Goal: Task Accomplishment & Management: Manage account settings

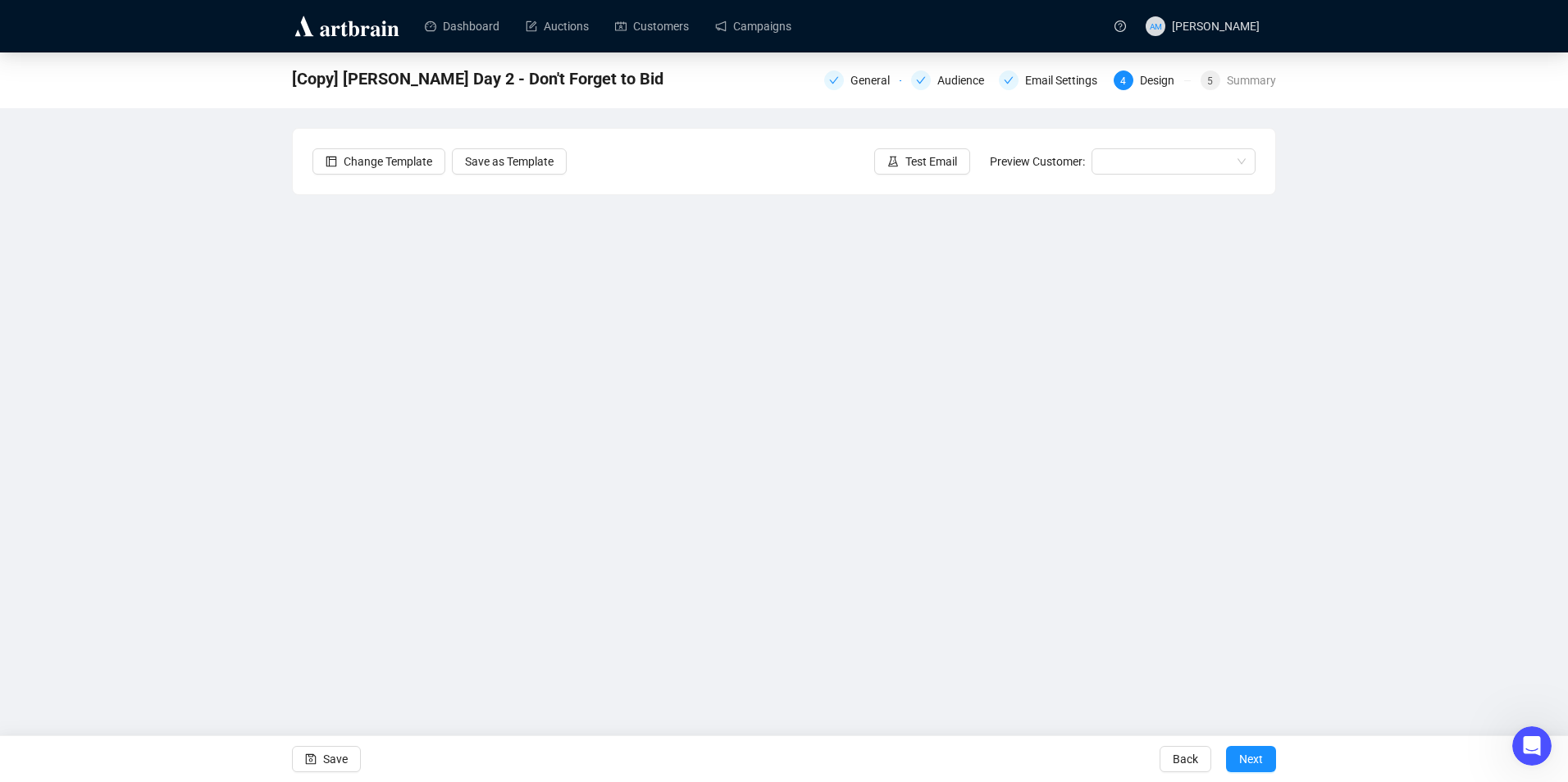
drag, startPoint x: 1487, startPoint y: 508, endPoint x: 1251, endPoint y: 499, distance: 236.2
click at [1478, 508] on div "[Copy] [PERSON_NAME] Day 2 - Don't Forget to Bid General Audience Email Setting…" at bounding box center [784, 366] width 1568 height 628
click at [334, 757] on span "Save" at bounding box center [335, 759] width 25 height 46
click at [753, 30] on link "Campaigns" at bounding box center [753, 26] width 76 height 42
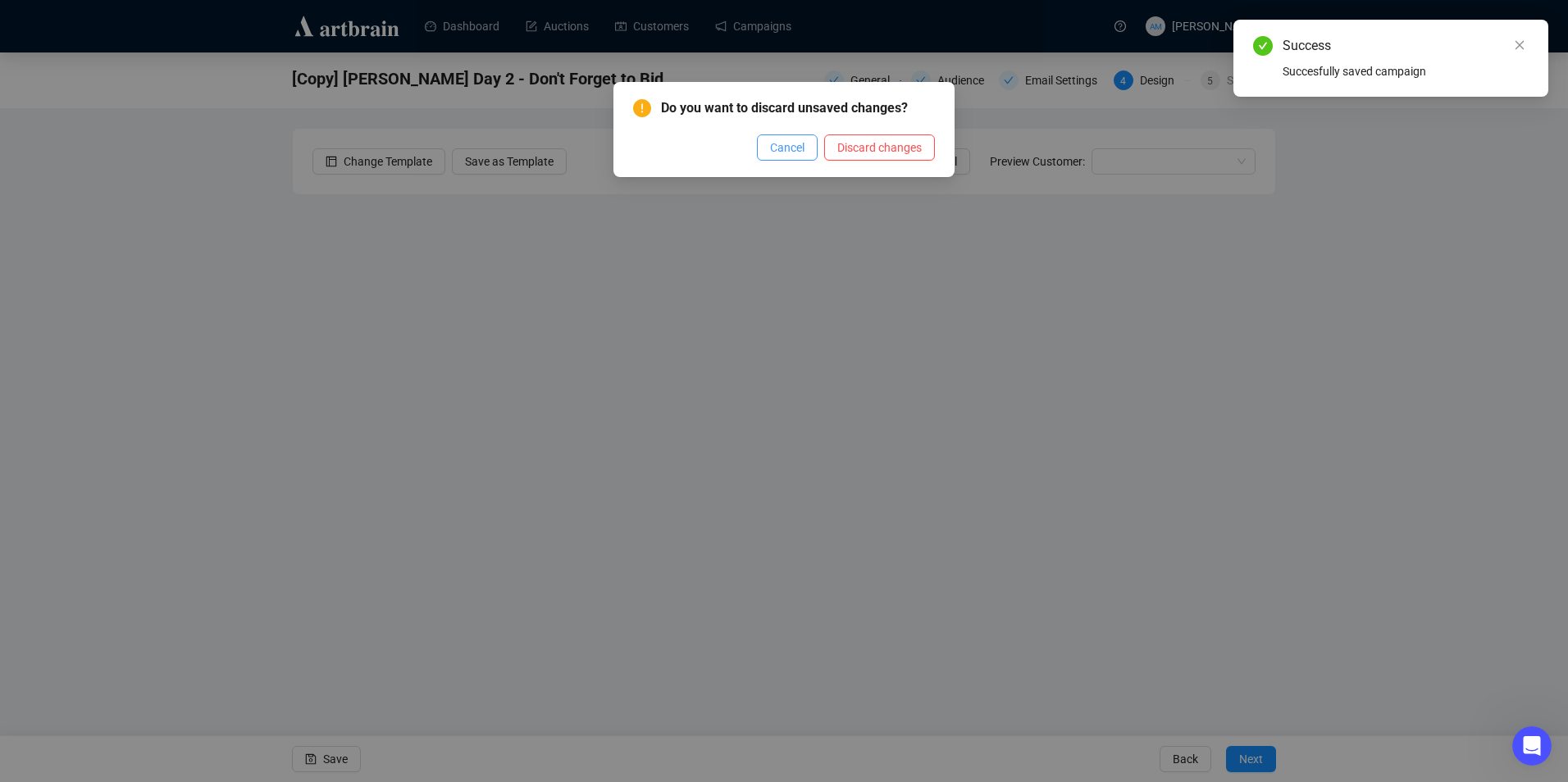
click at [772, 150] on button "Cancel" at bounding box center [787, 148] width 61 height 26
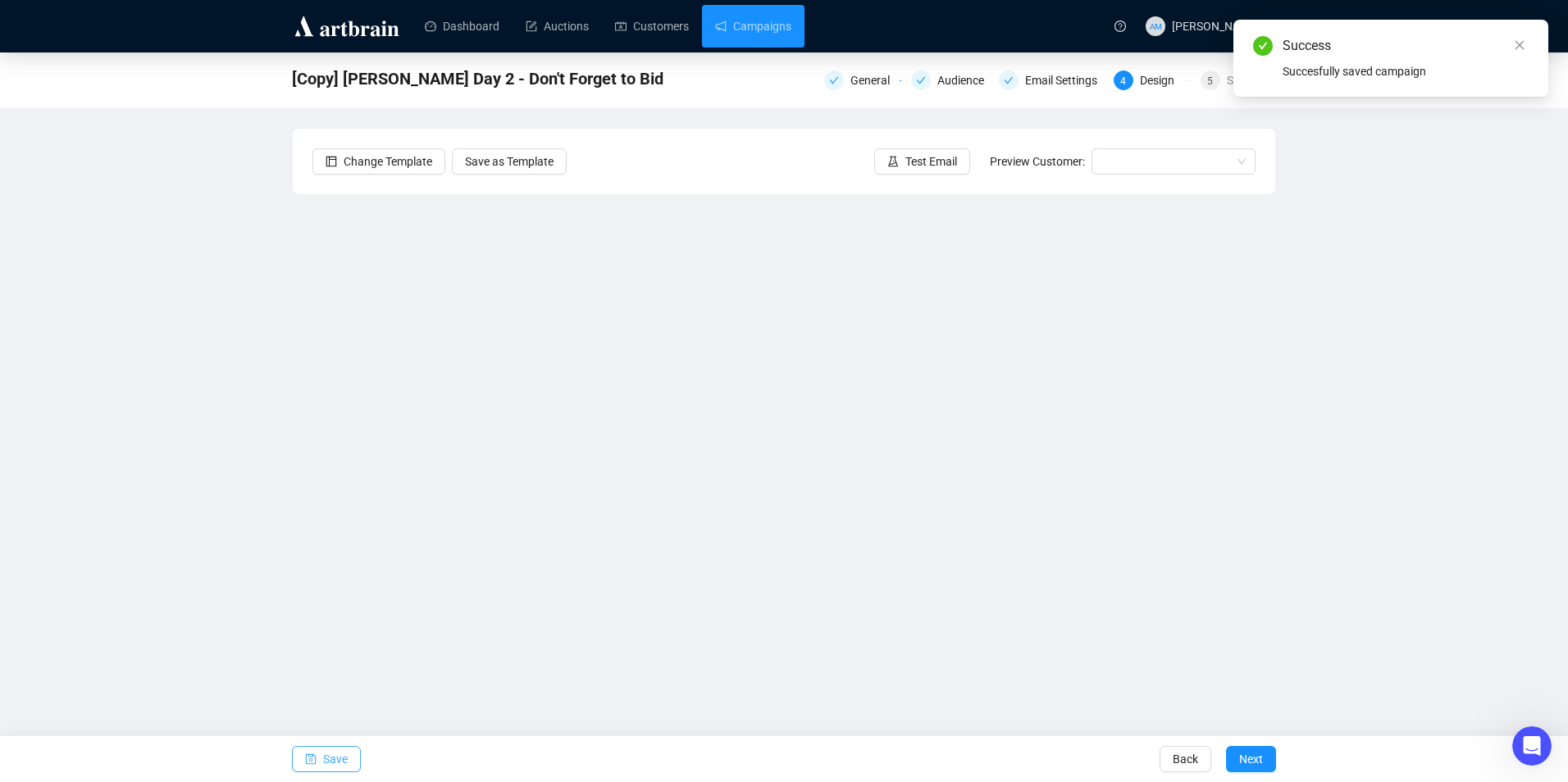
click at [339, 756] on span "Save" at bounding box center [335, 759] width 25 height 46
click at [754, 25] on link "Campaigns" at bounding box center [753, 26] width 76 height 42
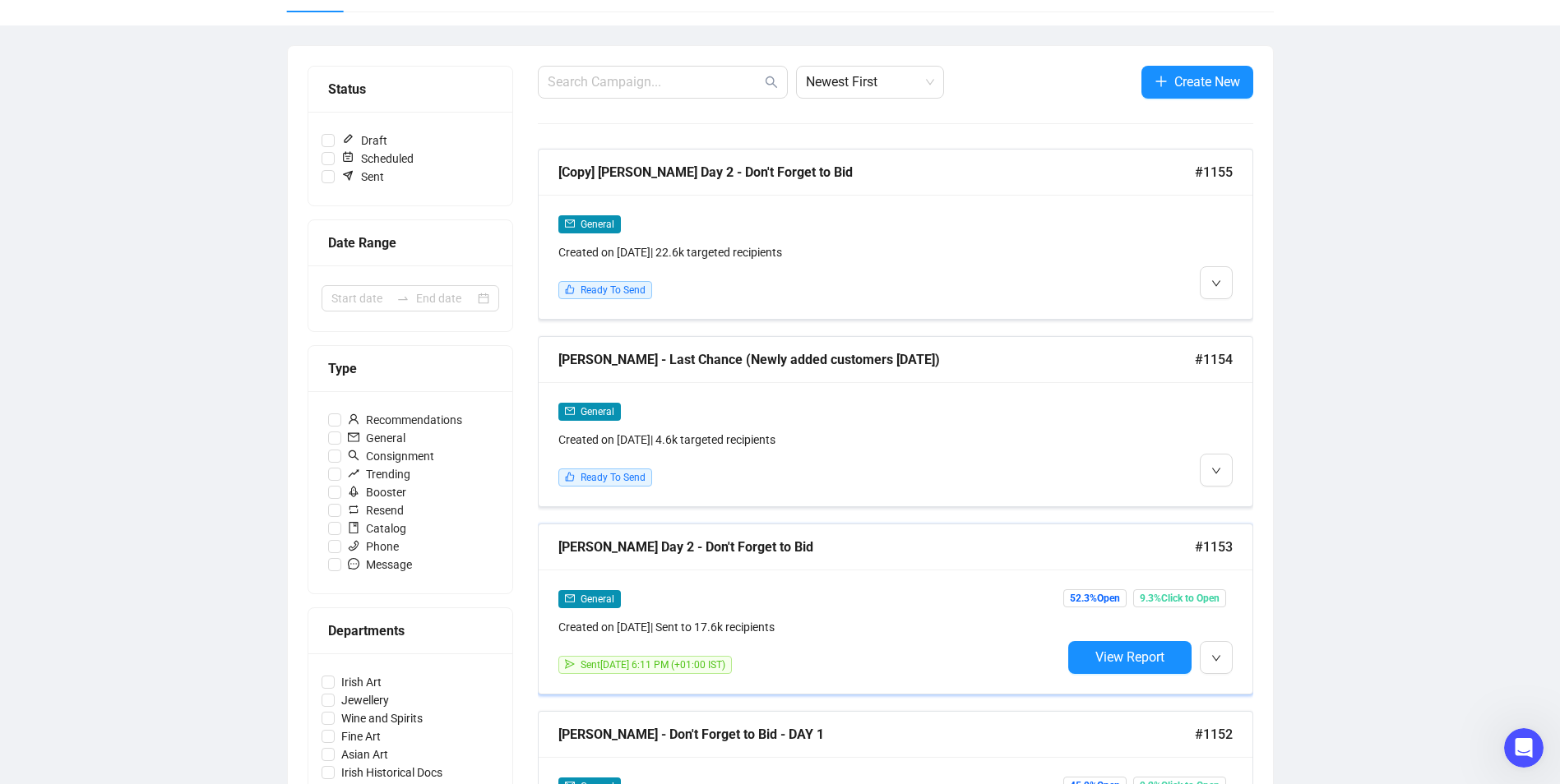
scroll to position [164, 0]
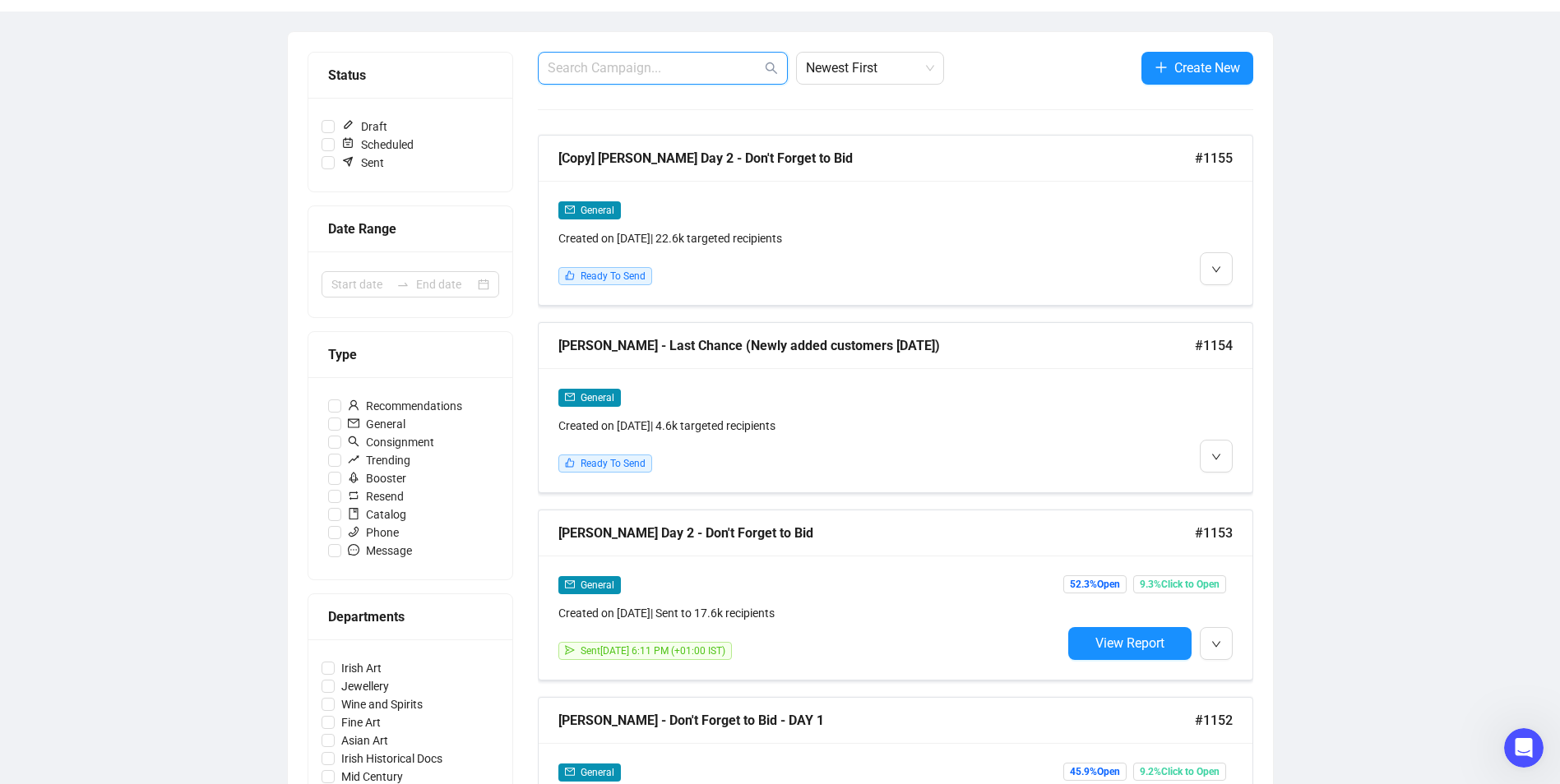
click at [675, 59] on input "text" at bounding box center [654, 68] width 214 height 20
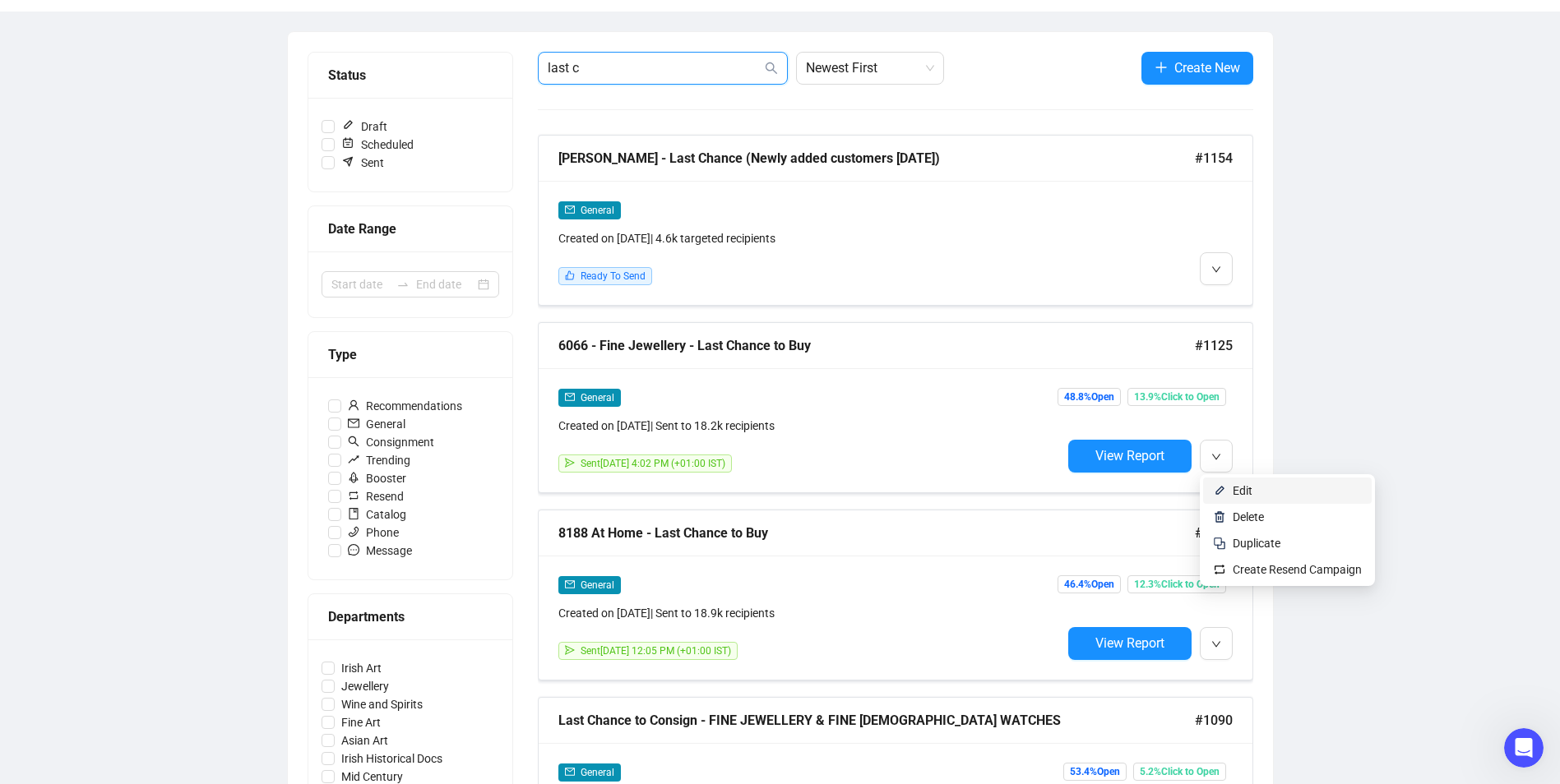
type input "last c"
click at [1244, 489] on span "Edit" at bounding box center [1242, 490] width 20 height 13
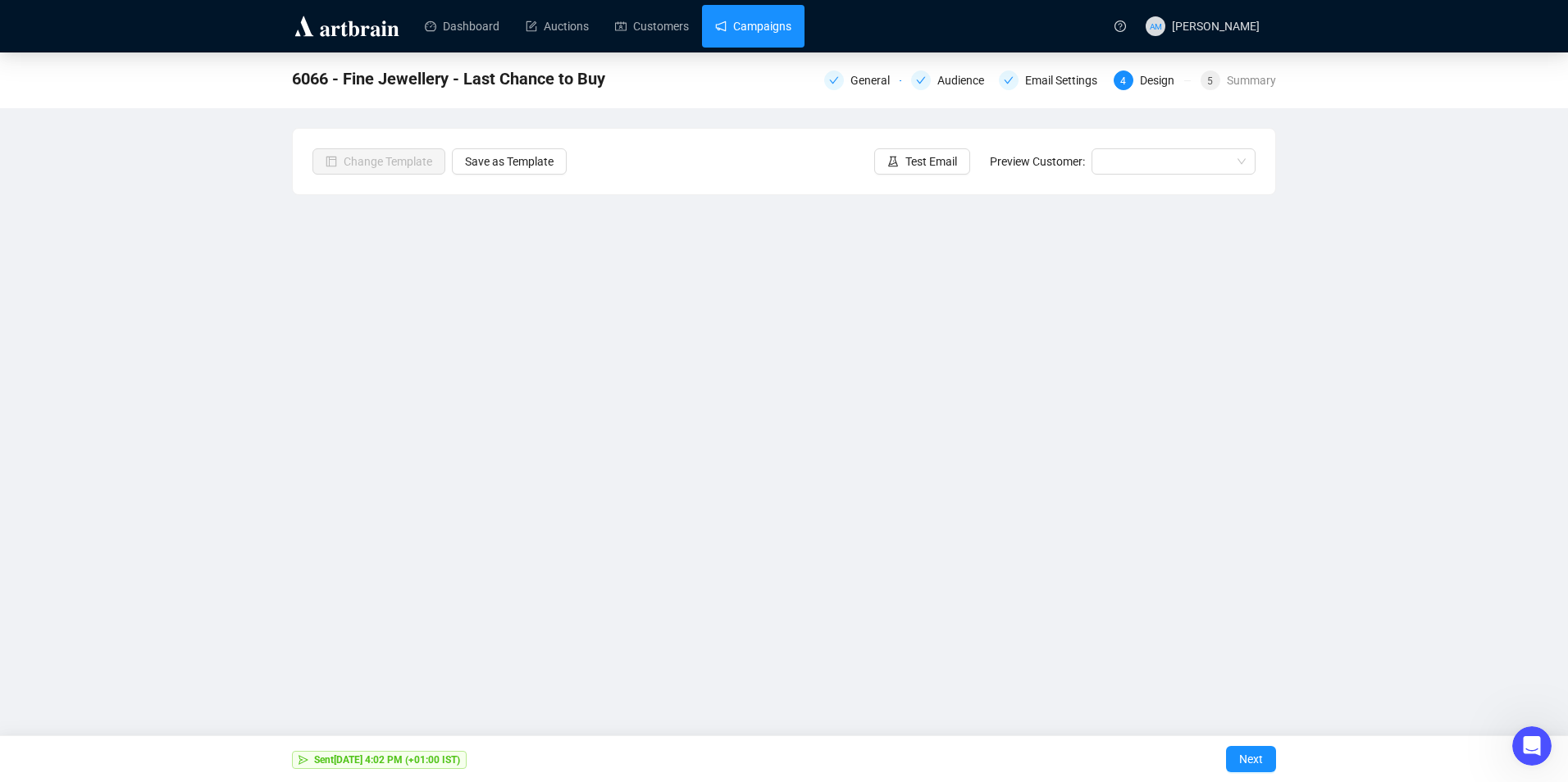
drag, startPoint x: 753, startPoint y: 26, endPoint x: 751, endPoint y: 37, distance: 11.2
click at [753, 26] on link "Campaigns" at bounding box center [753, 26] width 76 height 42
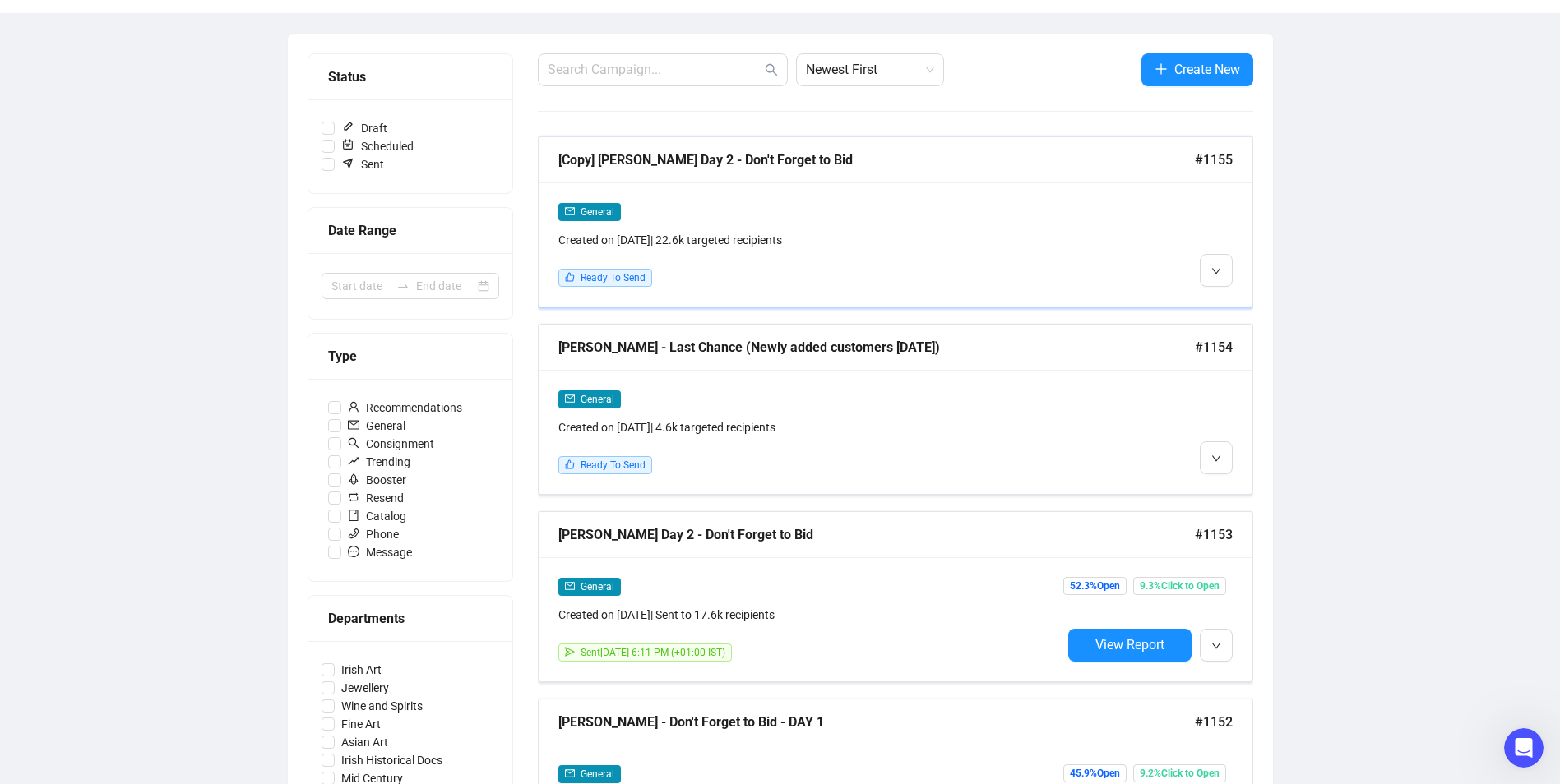
scroll to position [164, 0]
click at [1214, 268] on icon "down" at bounding box center [1216, 270] width 10 height 10
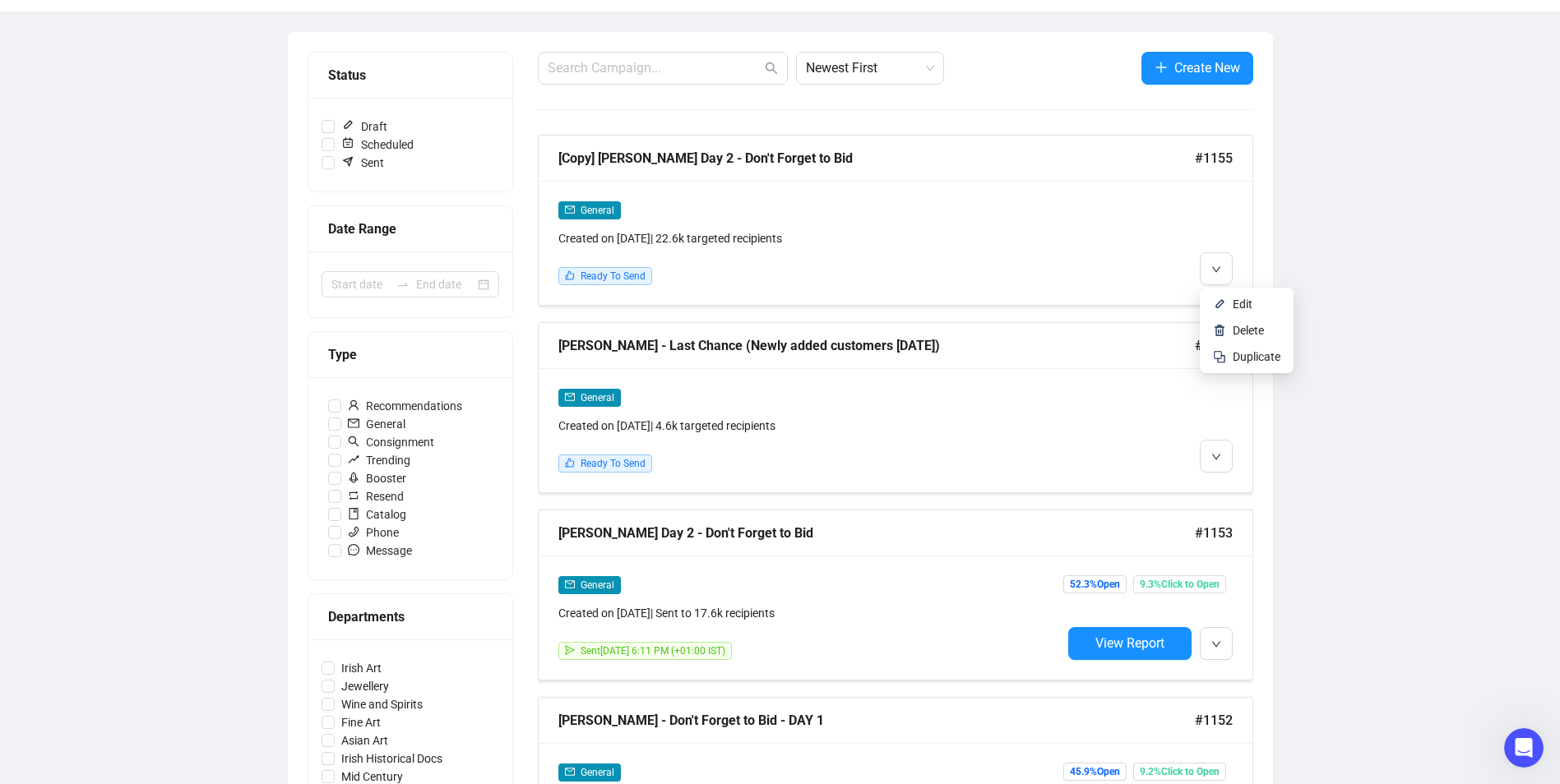
drag, startPoint x: 1431, startPoint y: 264, endPoint x: 1321, endPoint y: 355, distance: 142.8
click at [1429, 264] on div "Campaigns Draft Campaigns 74 Scheduled Campaigns 0 Sent Campaigns 859 Campaigns…" at bounding box center [780, 793] width 1560 height 1809
click at [1215, 455] on icon "down" at bounding box center [1216, 457] width 10 height 10
click at [1233, 491] on li "Edit" at bounding box center [1246, 491] width 87 height 26
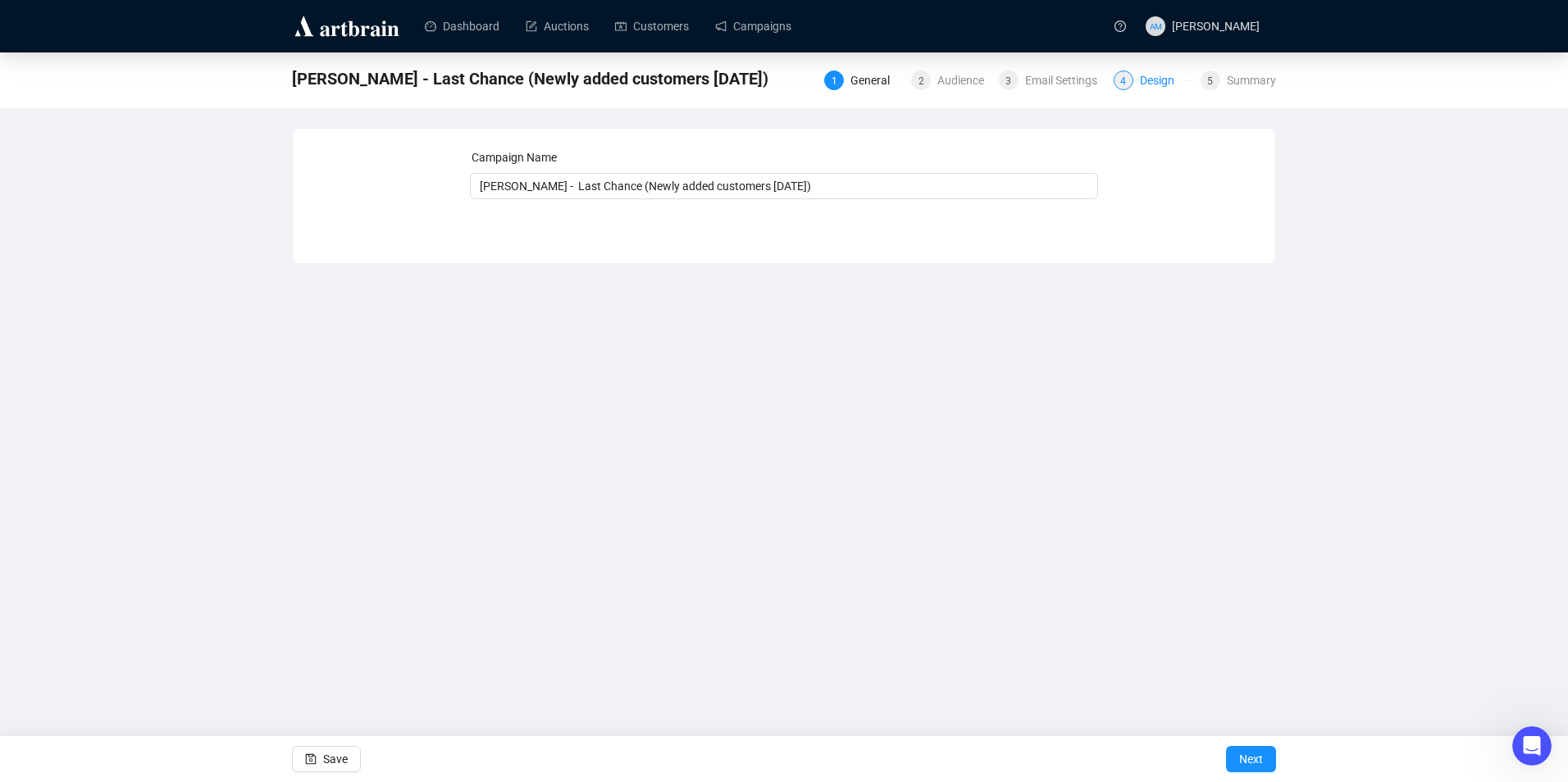
click at [1138, 79] on div "4 Design" at bounding box center [1152, 80] width 77 height 20
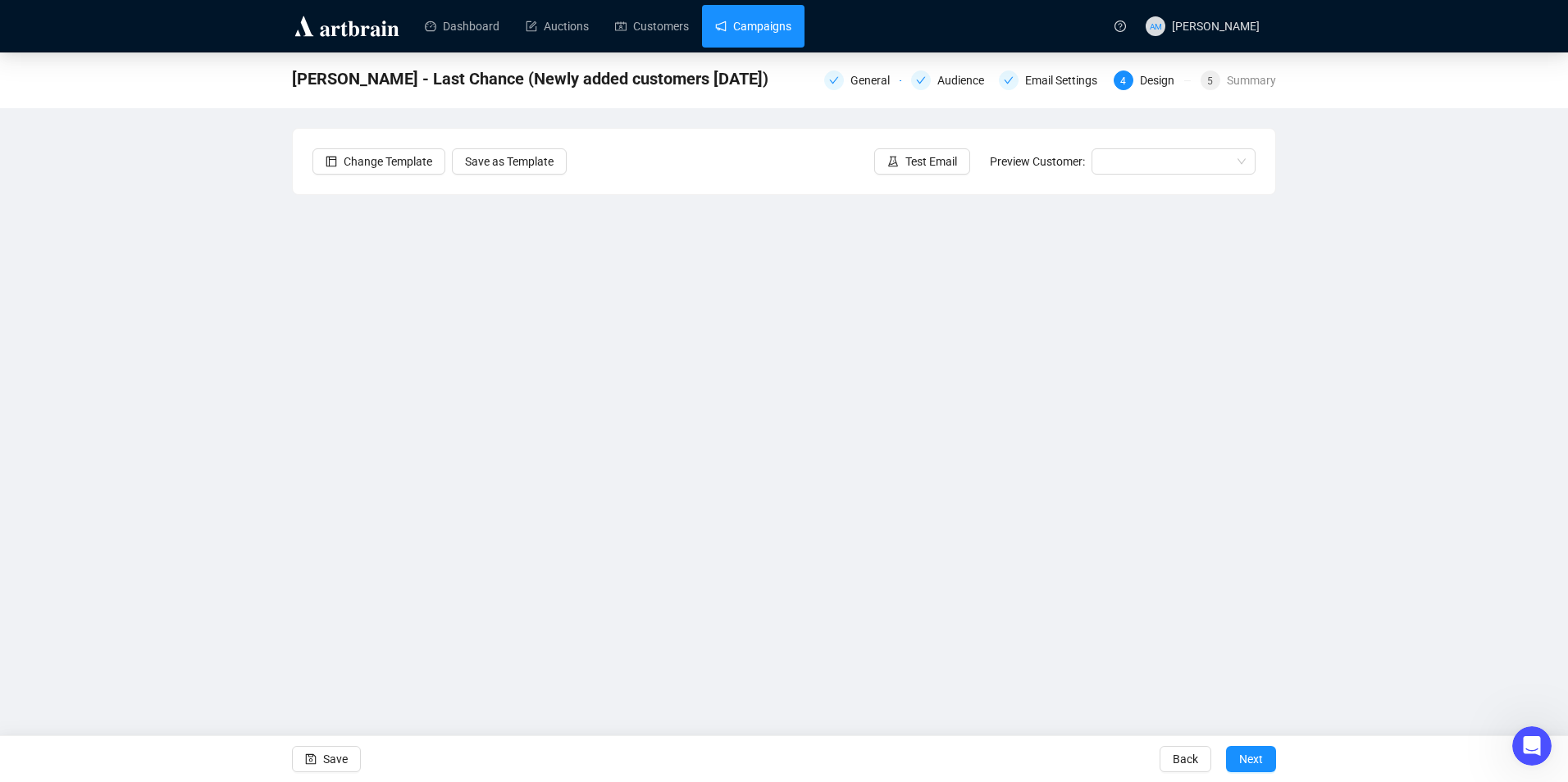
click at [738, 30] on link "Campaigns" at bounding box center [753, 26] width 76 height 42
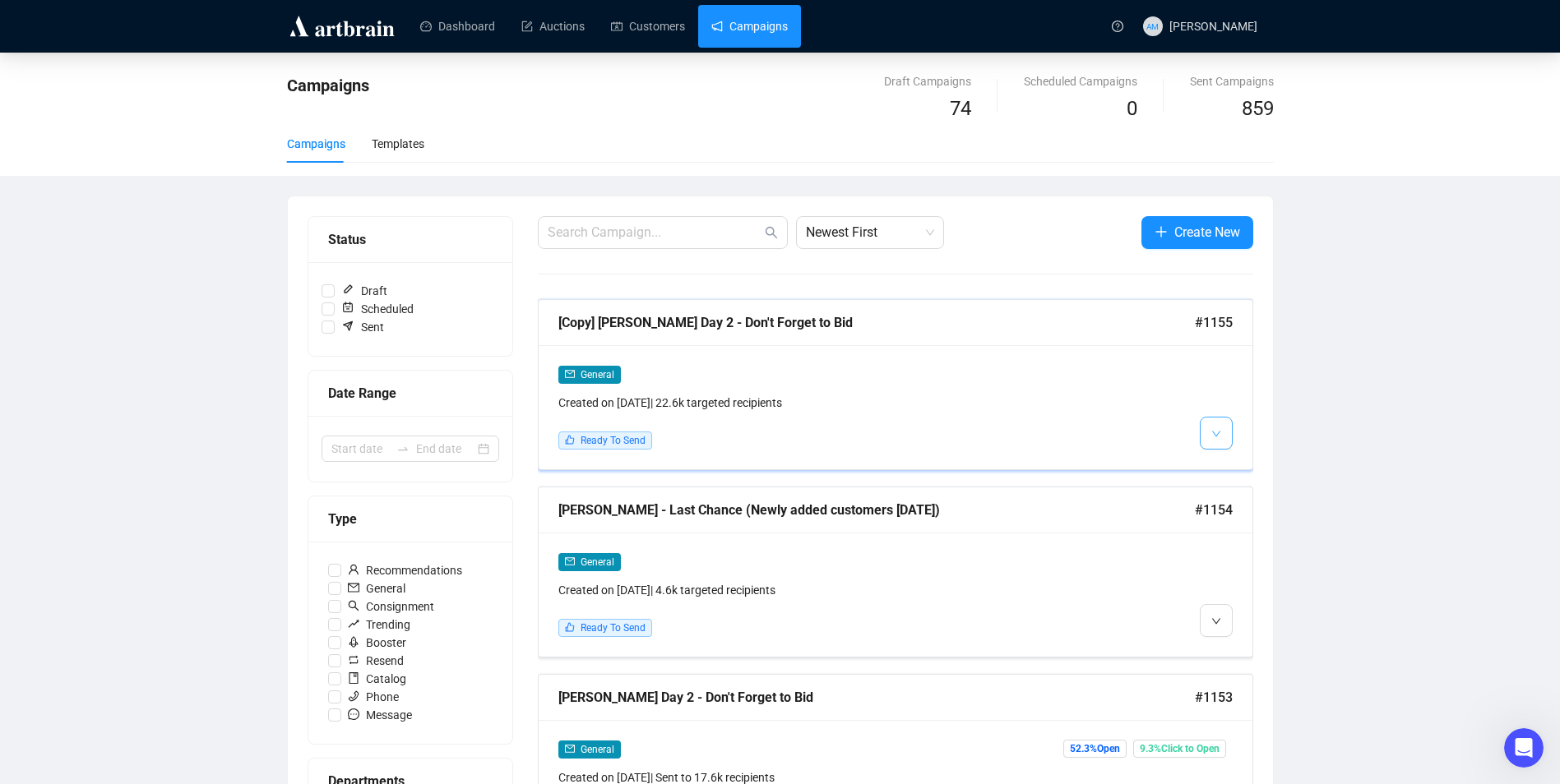
click at [1206, 429] on button "button" at bounding box center [1216, 433] width 33 height 33
click at [1231, 434] on button "button" at bounding box center [1216, 433] width 33 height 33
click at [1243, 473] on span "Edit" at bounding box center [1242, 468] width 20 height 13
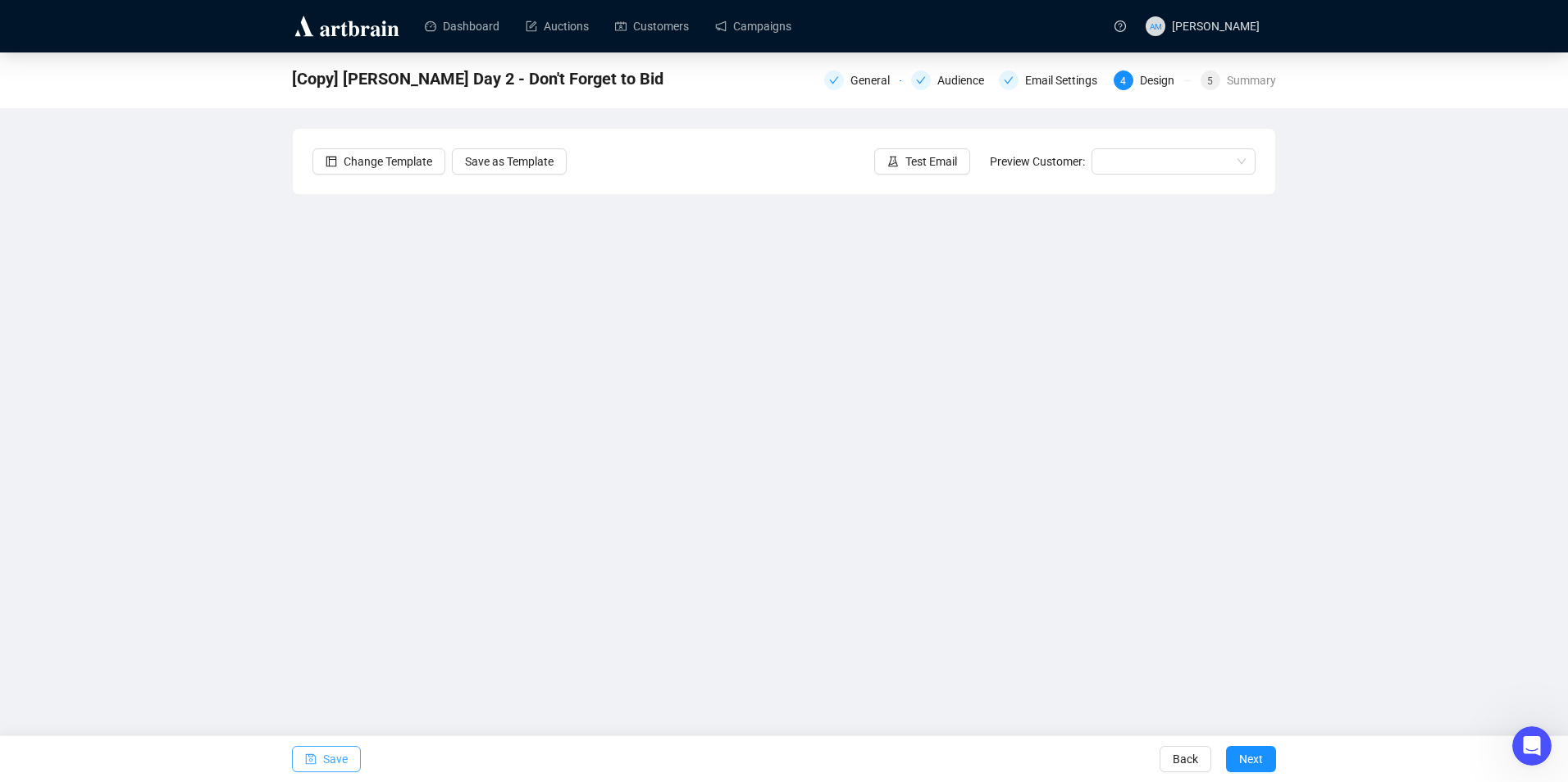
click at [318, 766] on button "Save" at bounding box center [326, 759] width 69 height 26
click at [331, 754] on span "Save" at bounding box center [335, 759] width 25 height 46
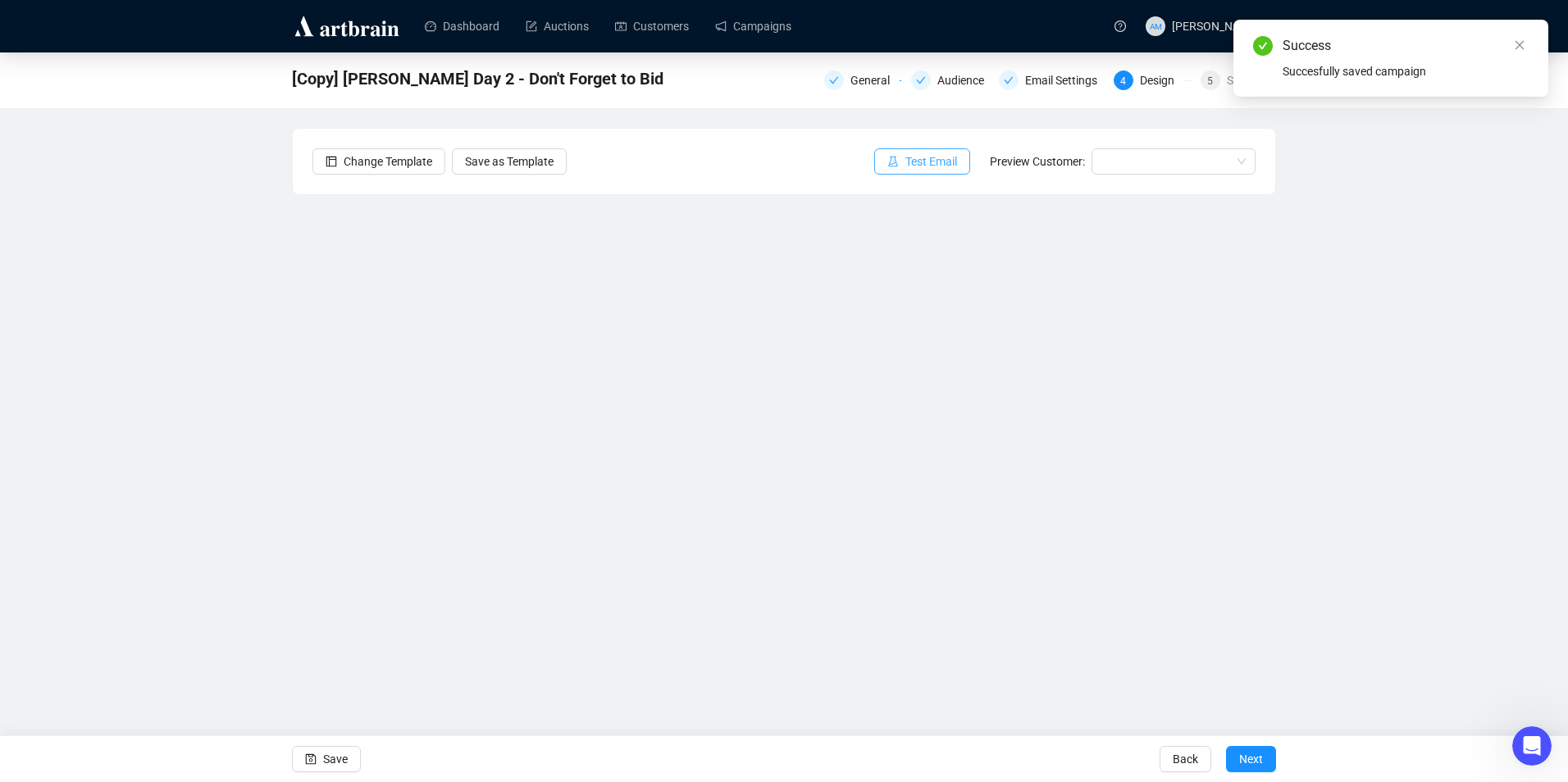
click at [926, 154] on span "Test Email" at bounding box center [930, 161] width 52 height 18
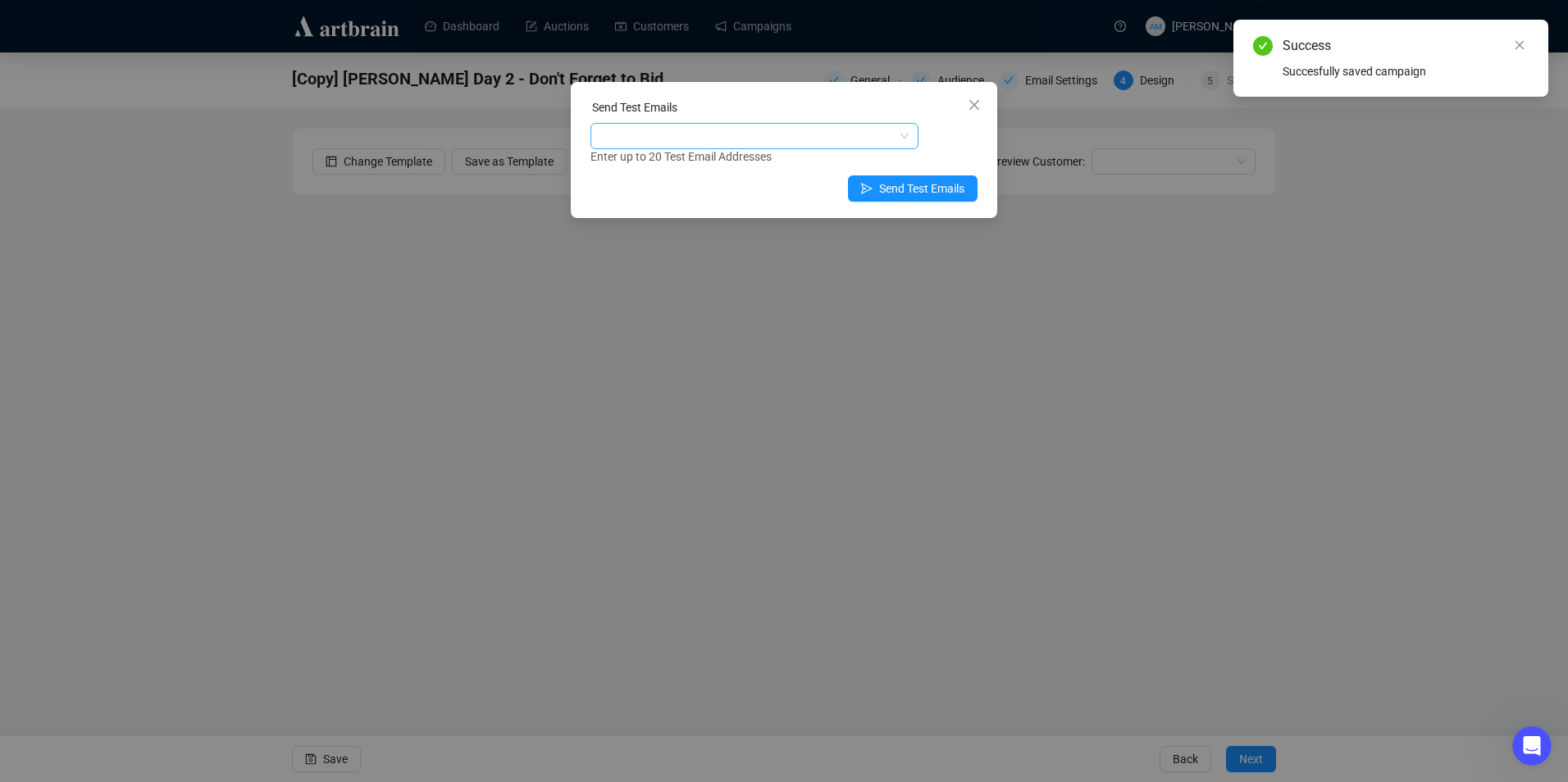
click at [769, 137] on div at bounding box center [745, 136] width 304 height 23
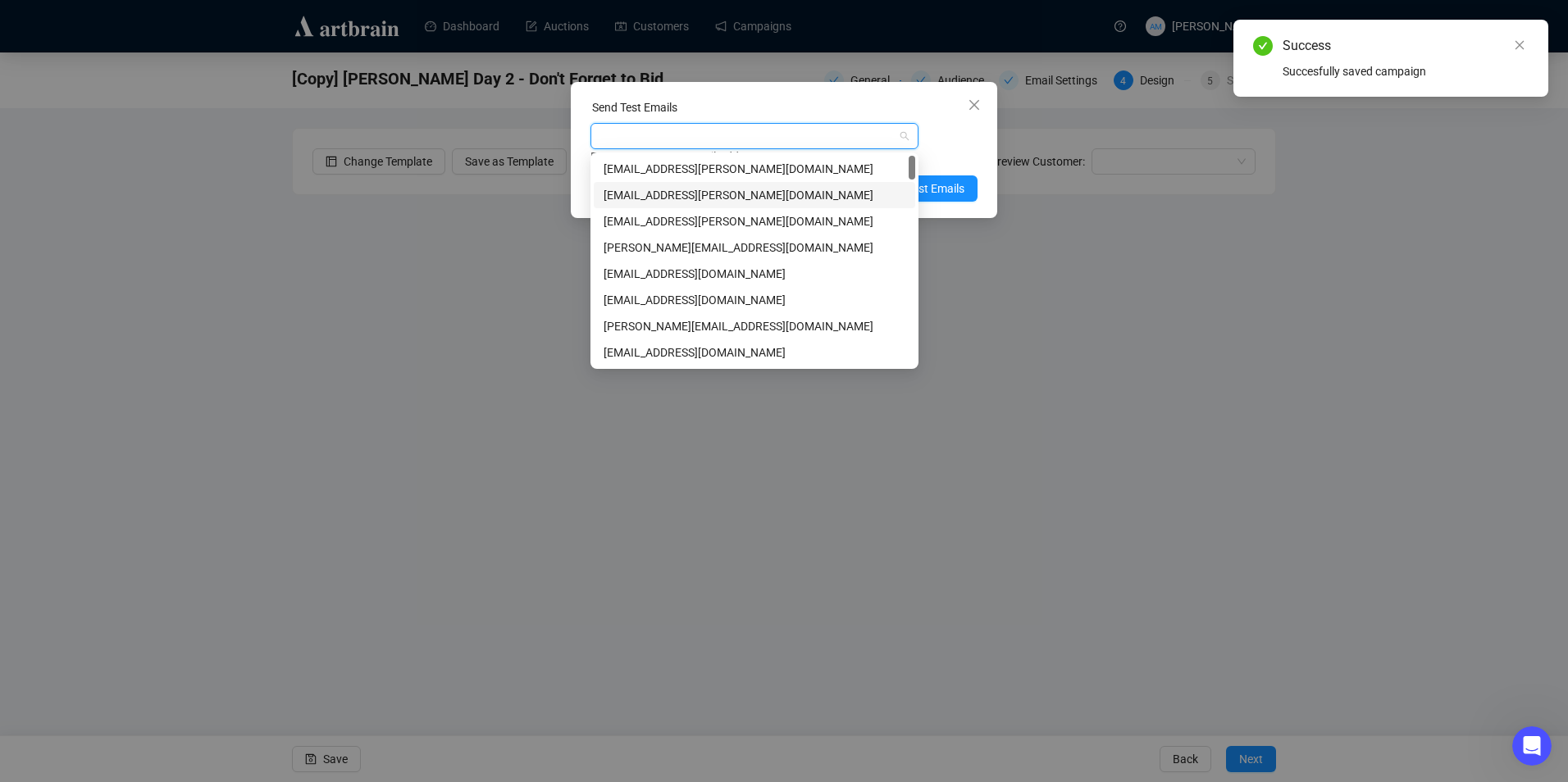
click at [770, 192] on div "[EMAIL_ADDRESS][PERSON_NAME][DOMAIN_NAME]" at bounding box center [755, 194] width 302 height 18
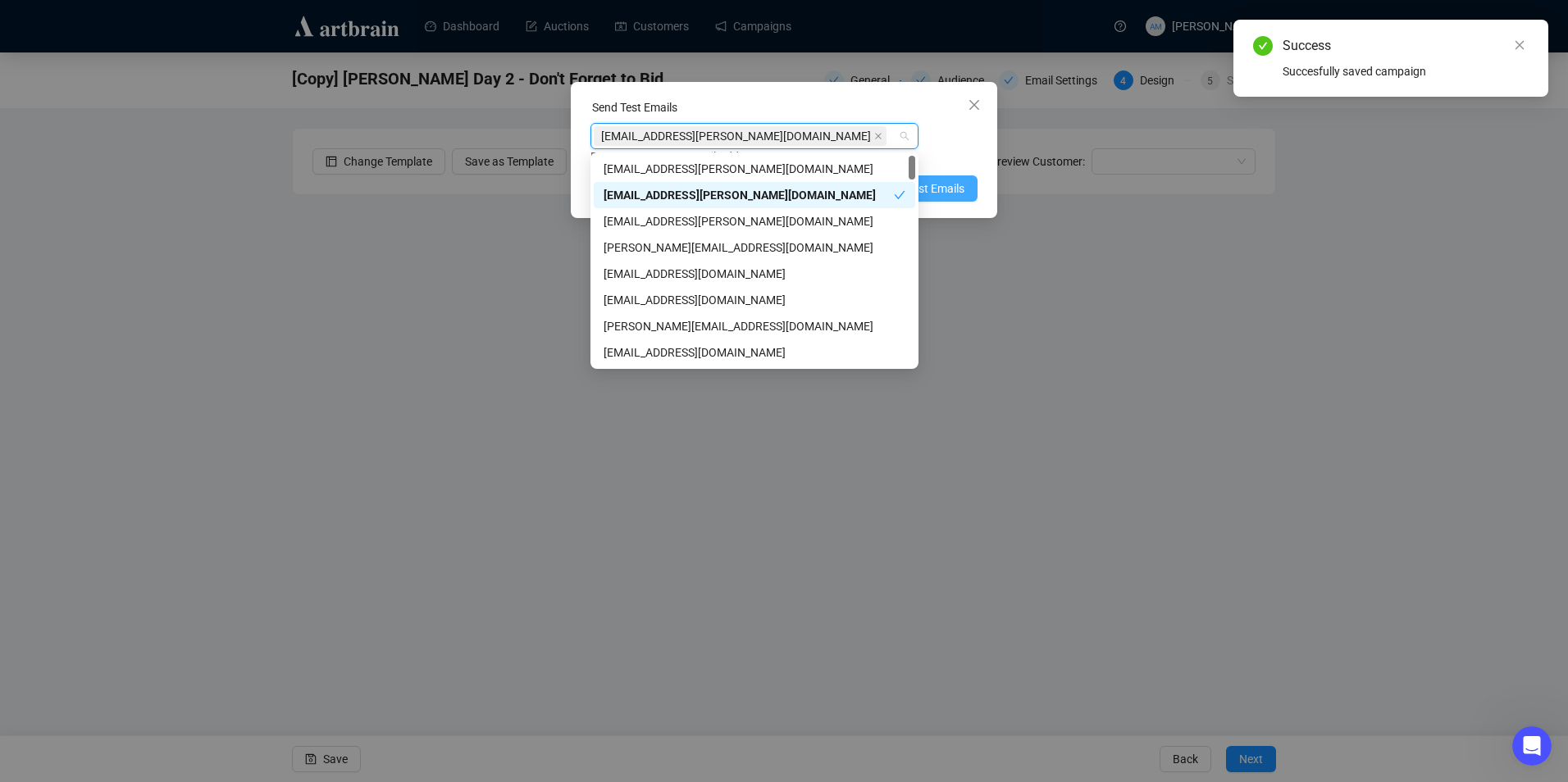
click at [948, 193] on span "Send Test Emails" at bounding box center [921, 188] width 86 height 18
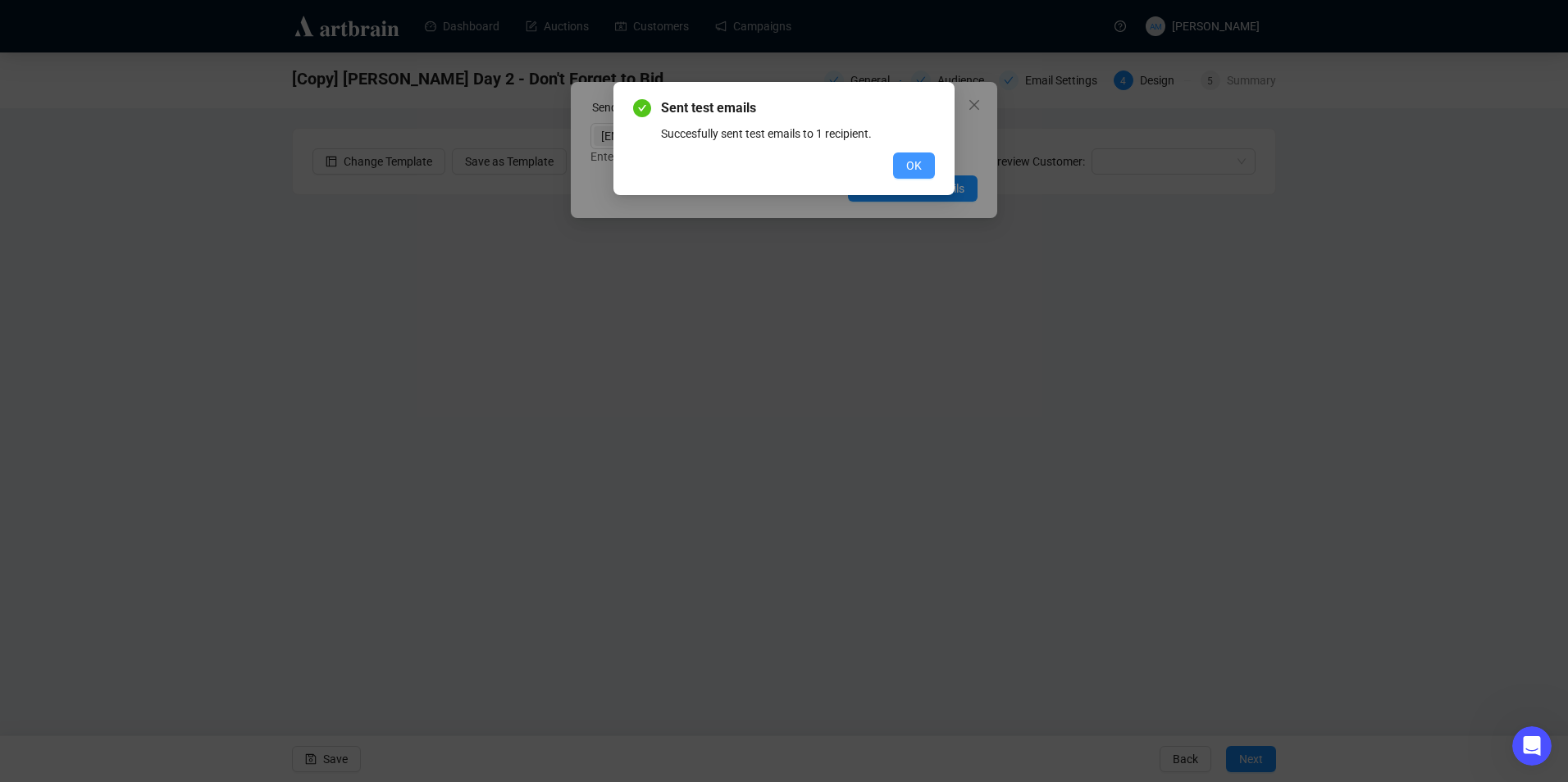
click at [920, 163] on span "OK" at bounding box center [913, 165] width 15 height 18
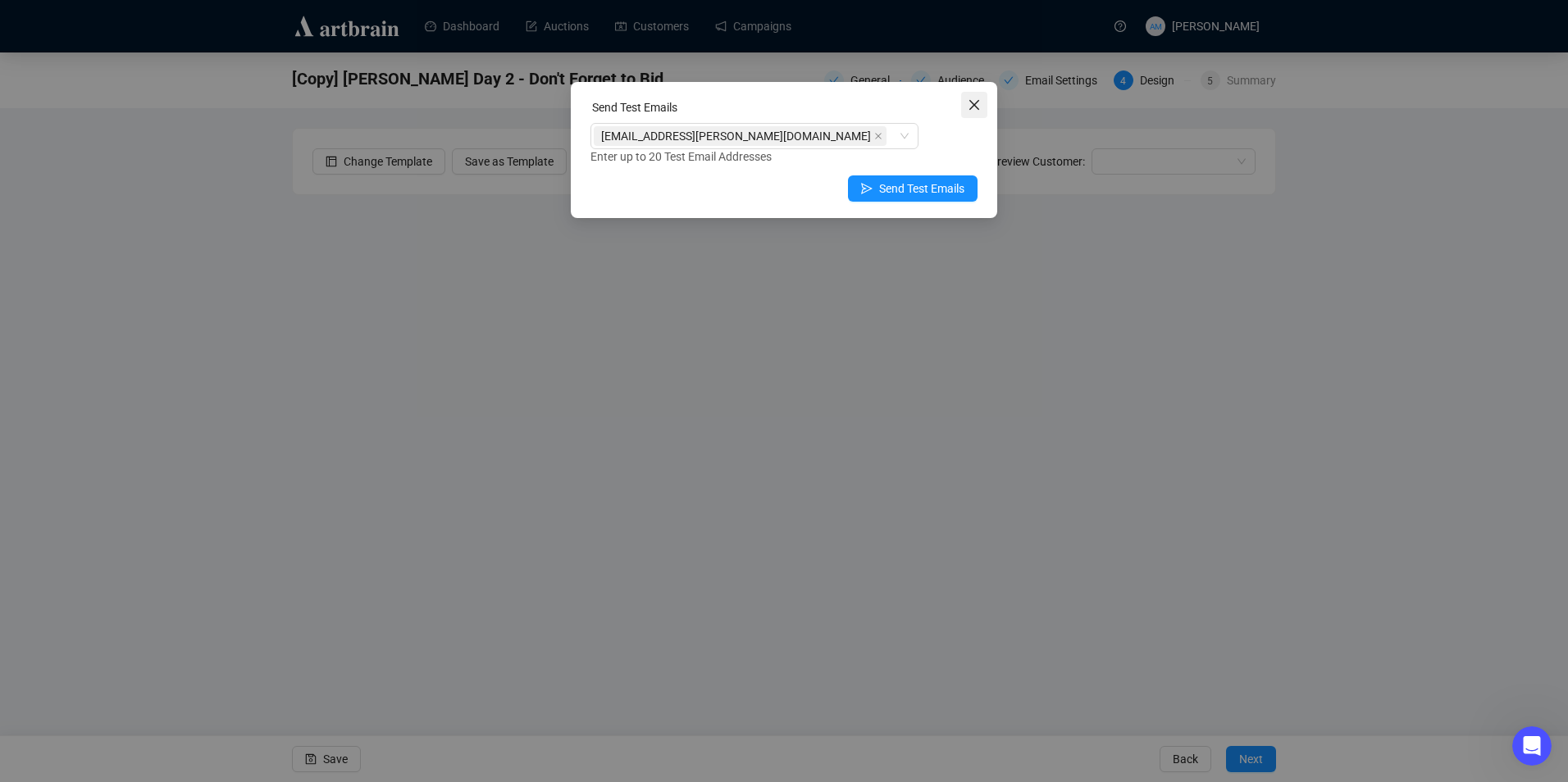
click at [973, 109] on icon "close" at bounding box center [974, 104] width 13 height 13
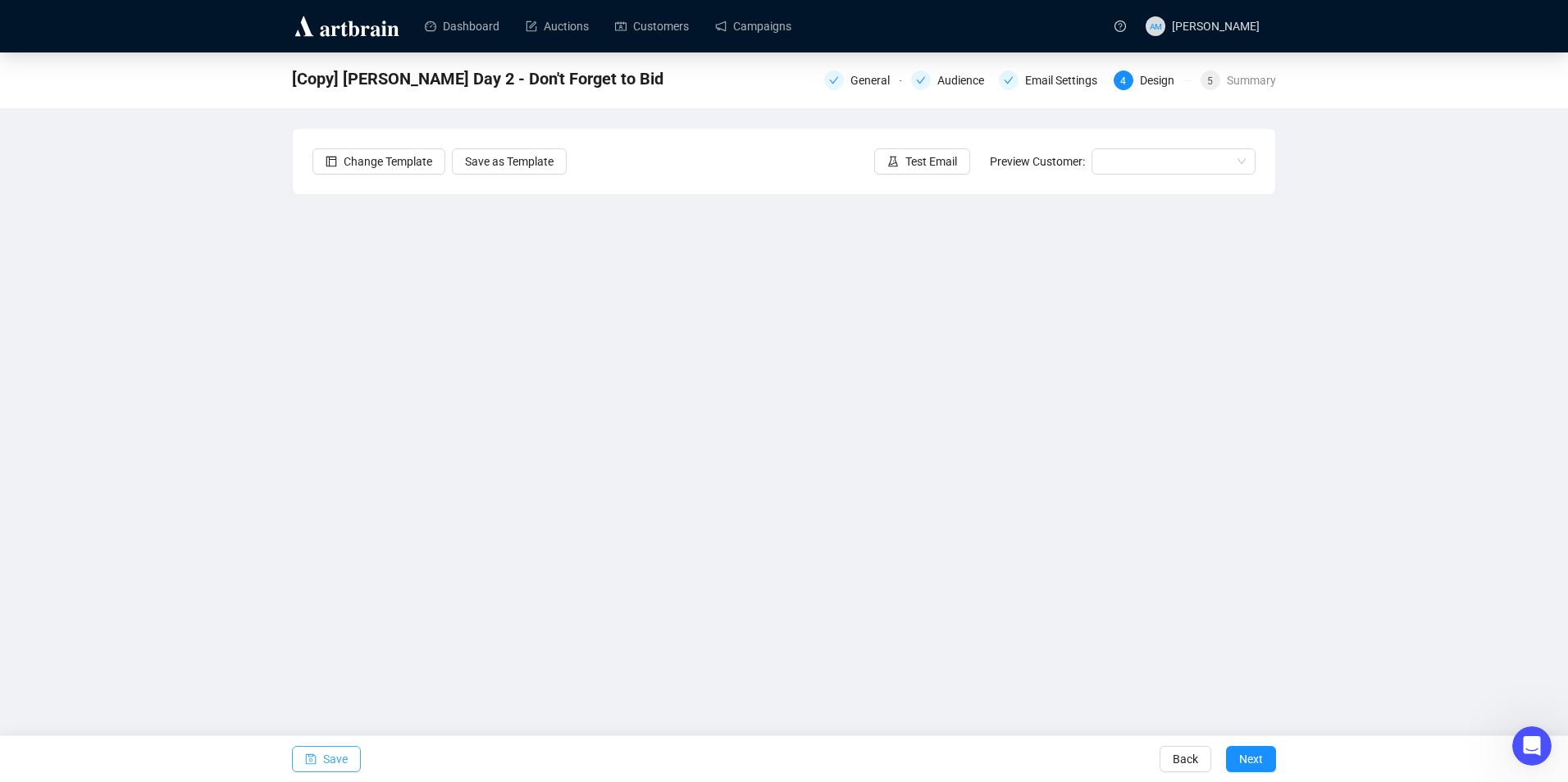
click at [353, 762] on button "Save" at bounding box center [326, 759] width 69 height 26
click at [948, 84] on div "Audience" at bounding box center [965, 80] width 57 height 20
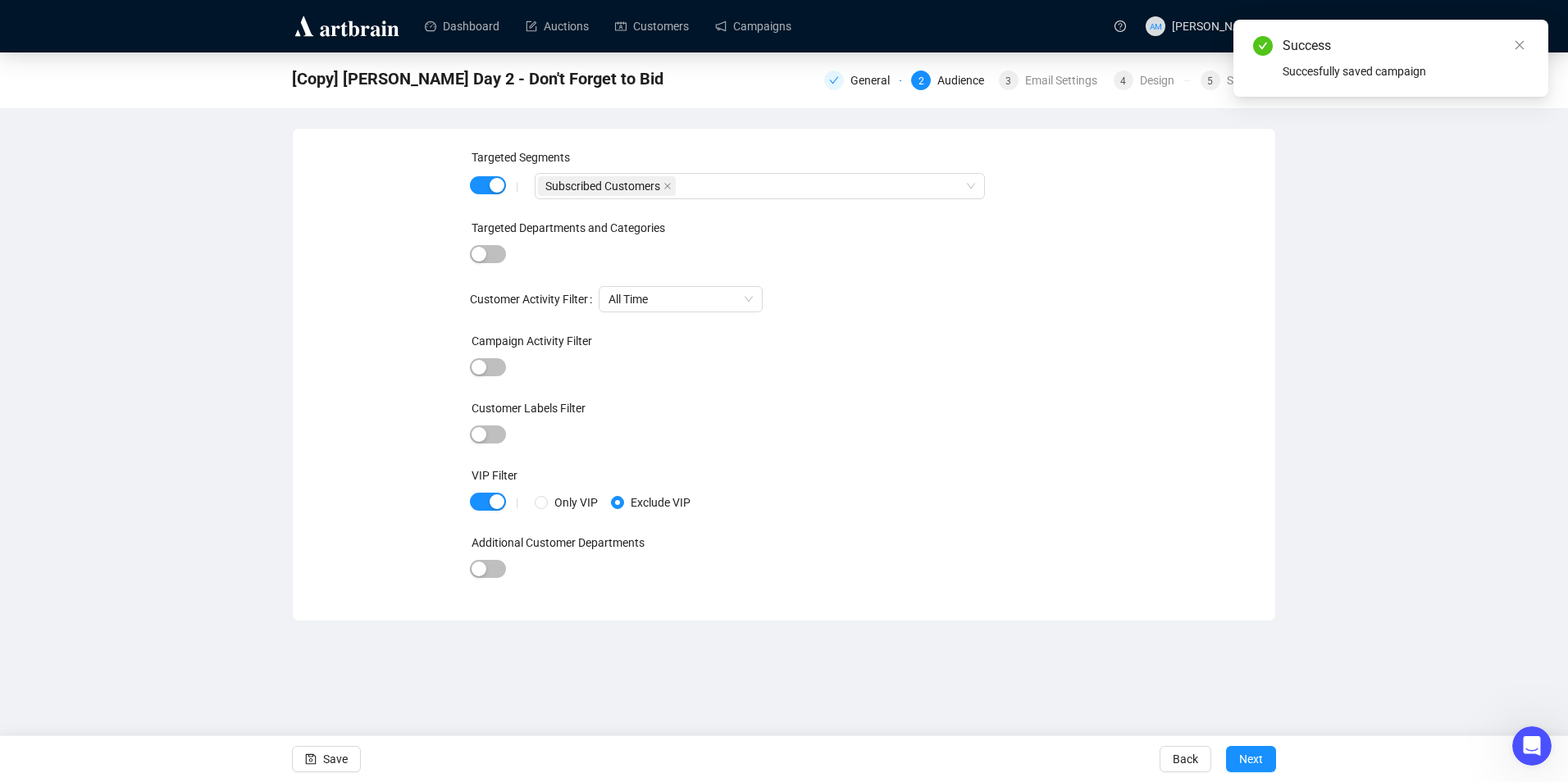
click at [488, 445] on div at bounding box center [488, 435] width 36 height 23
click at [496, 437] on span "button" at bounding box center [488, 434] width 36 height 18
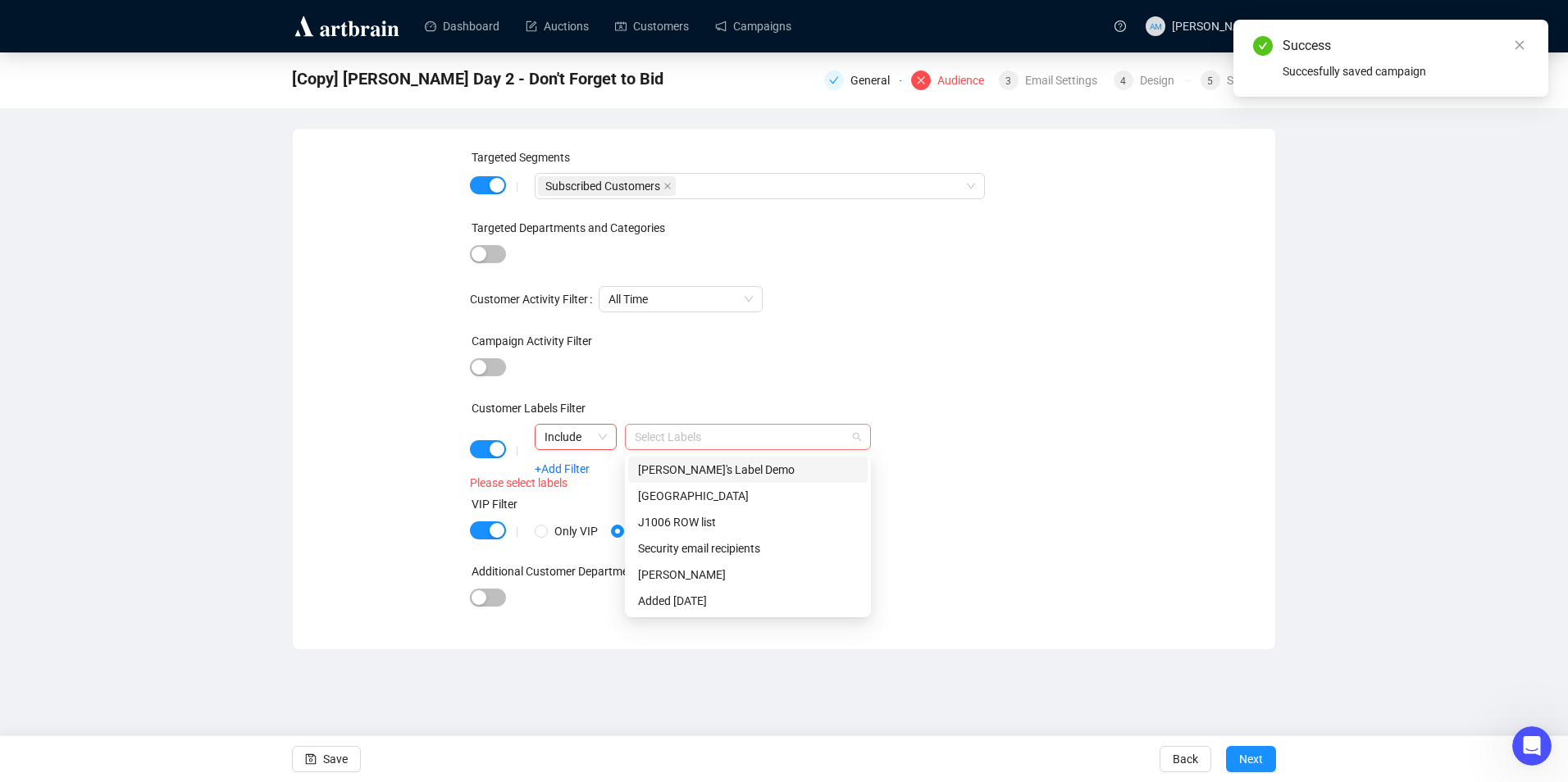
click at [711, 434] on div at bounding box center [739, 437] width 222 height 23
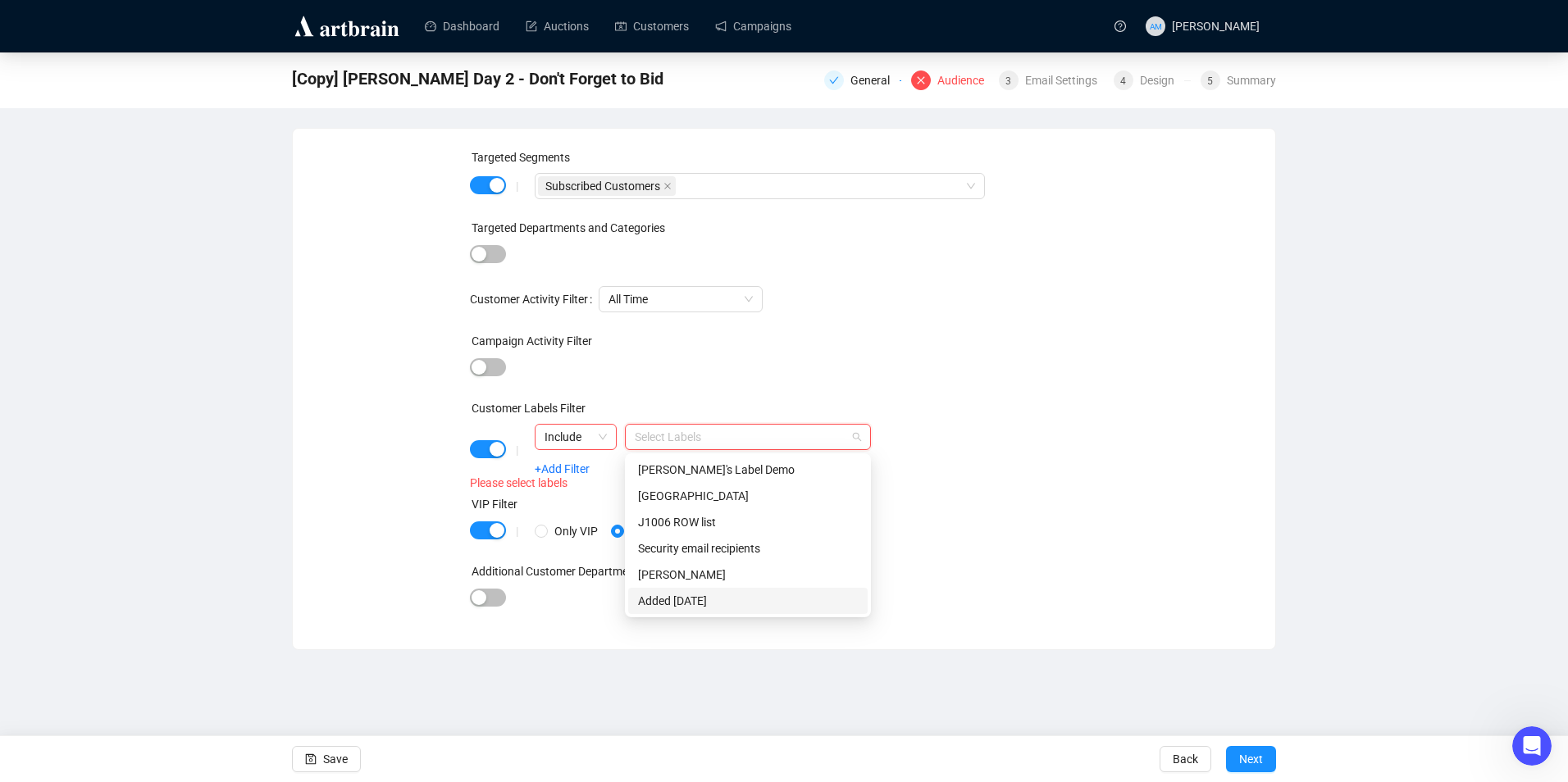
click at [722, 603] on div "Added [DATE]" at bounding box center [747, 600] width 220 height 18
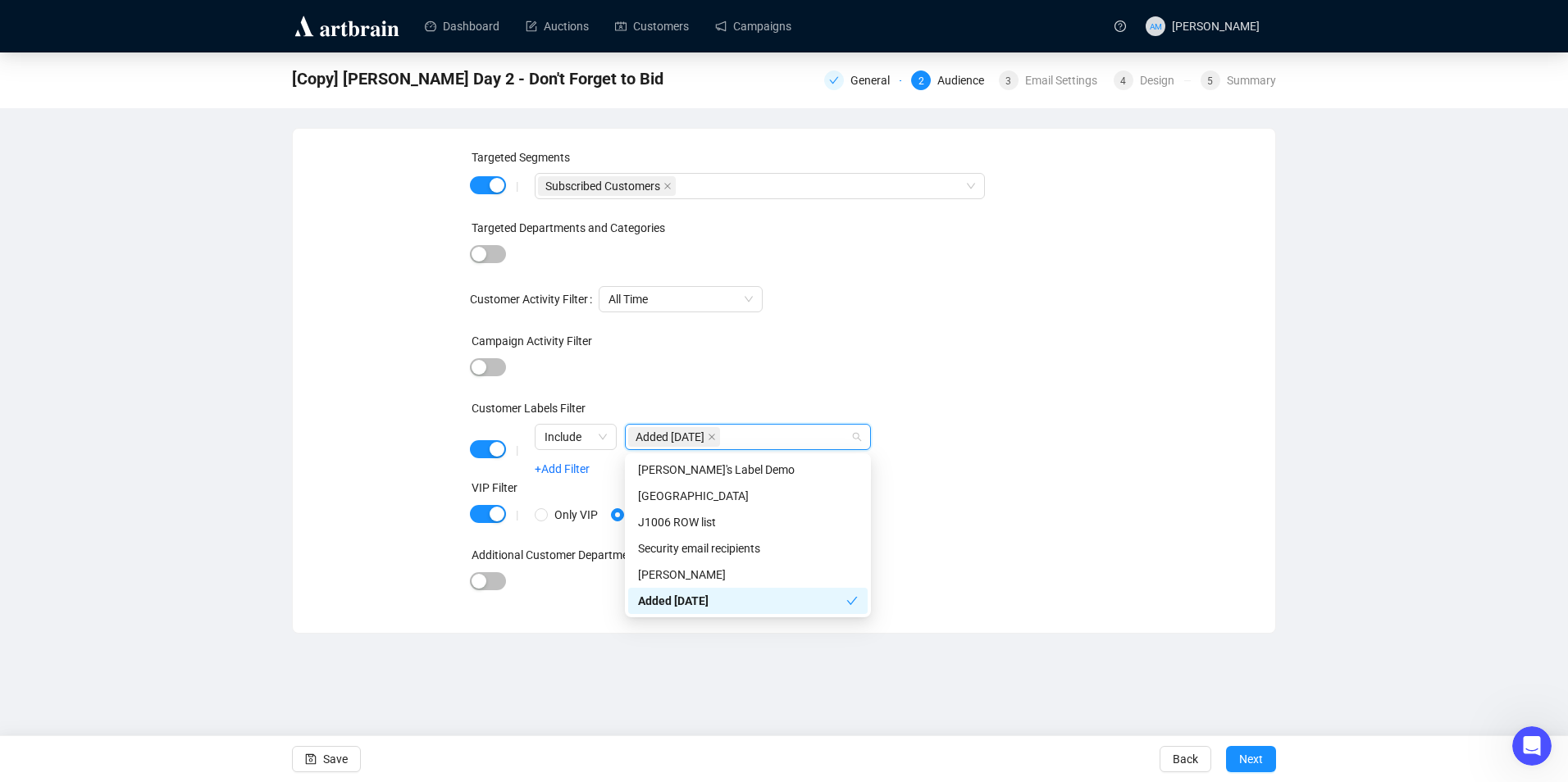
click at [367, 602] on div "Targeted Segments | Subscribed Customers Targeted Departments and Categories Cu…" at bounding box center [784, 381] width 943 height 465
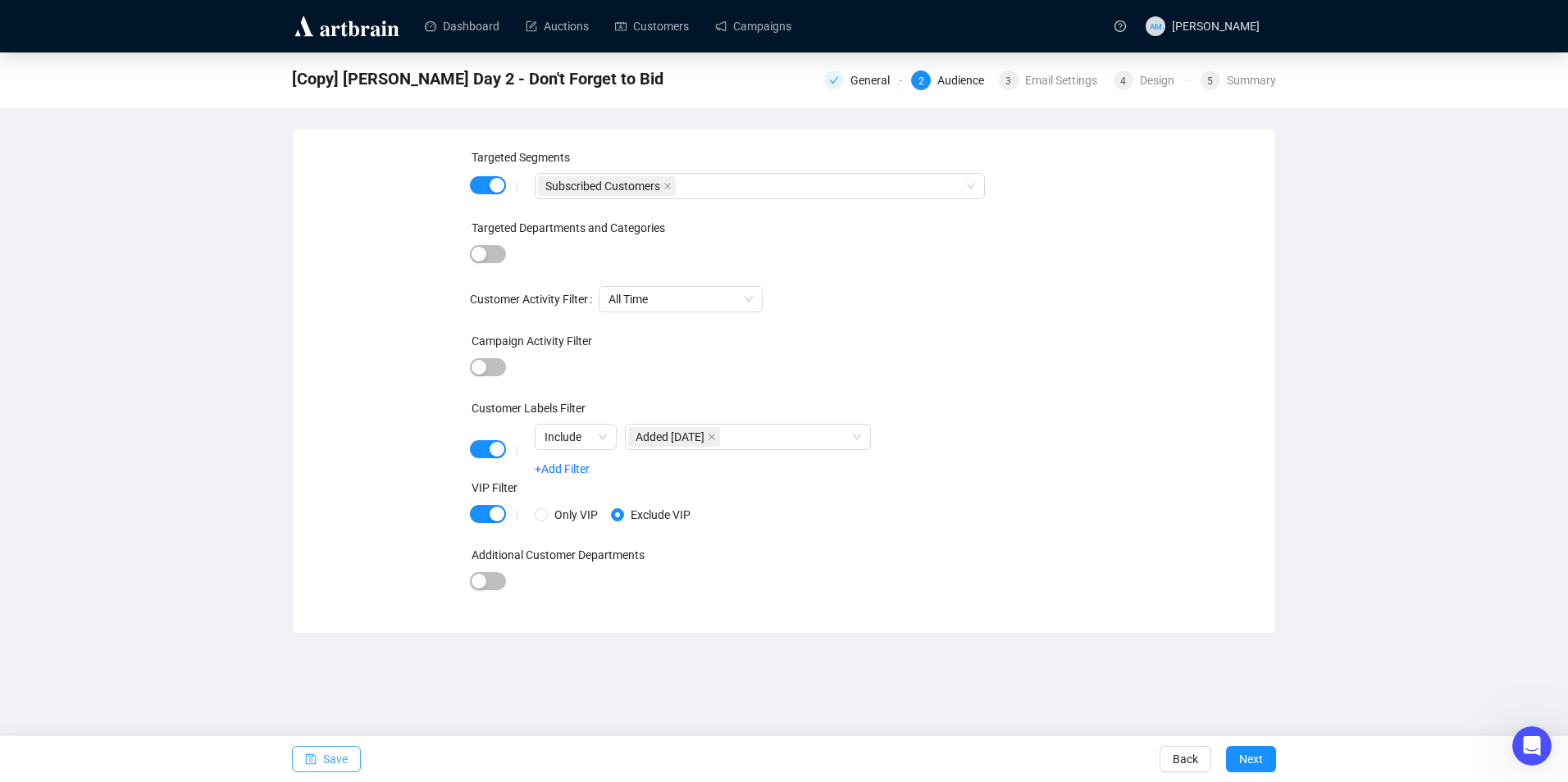
click at [340, 753] on span "Save" at bounding box center [335, 759] width 25 height 46
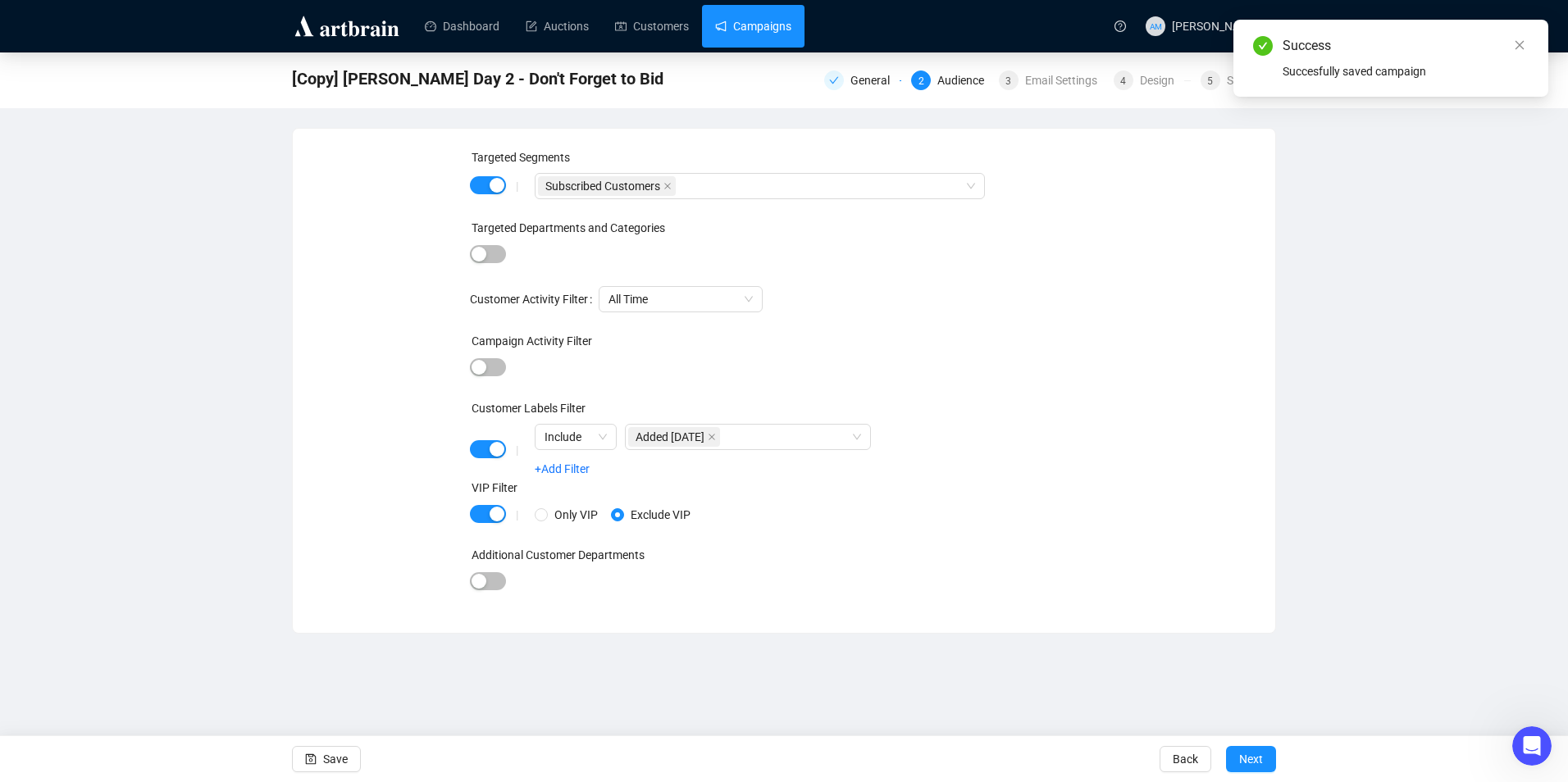
click at [744, 22] on link "Campaigns" at bounding box center [753, 26] width 76 height 42
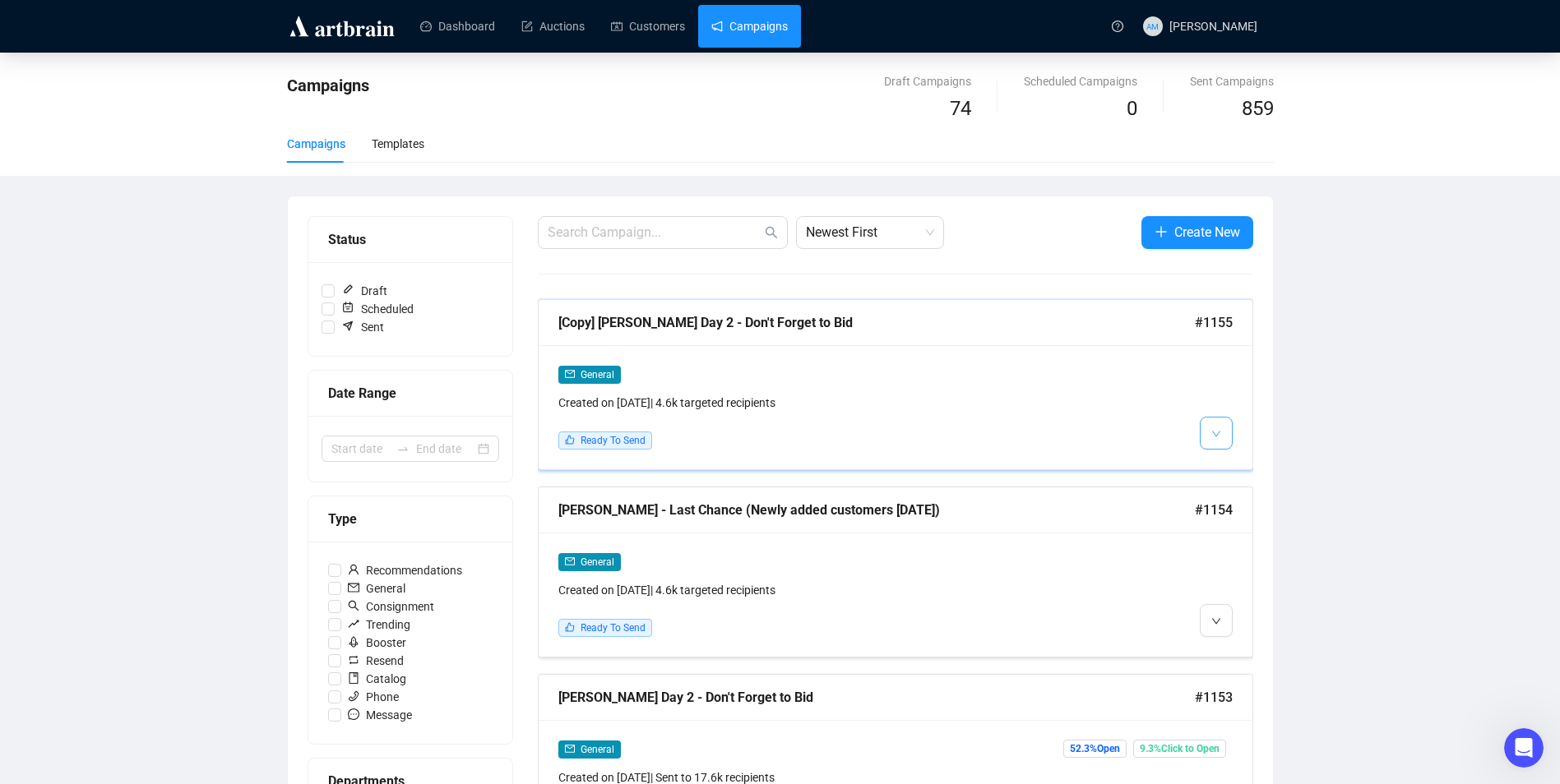
click at [1220, 437] on icon "down" at bounding box center [1216, 435] width 10 height 10
click at [1236, 462] on span "Edit" at bounding box center [1242, 468] width 20 height 13
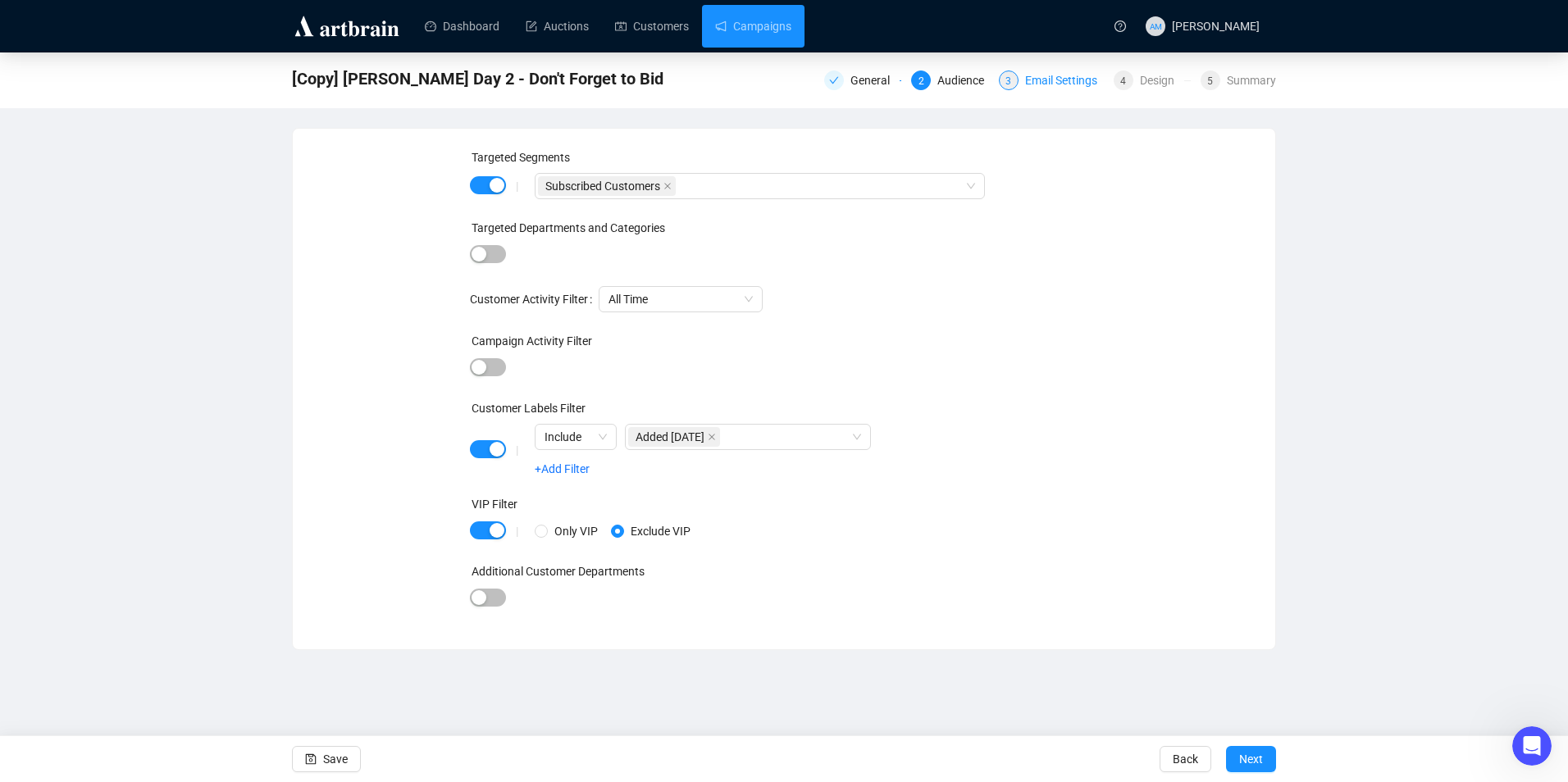
click at [1083, 75] on div "Email Settings" at bounding box center [1066, 80] width 82 height 20
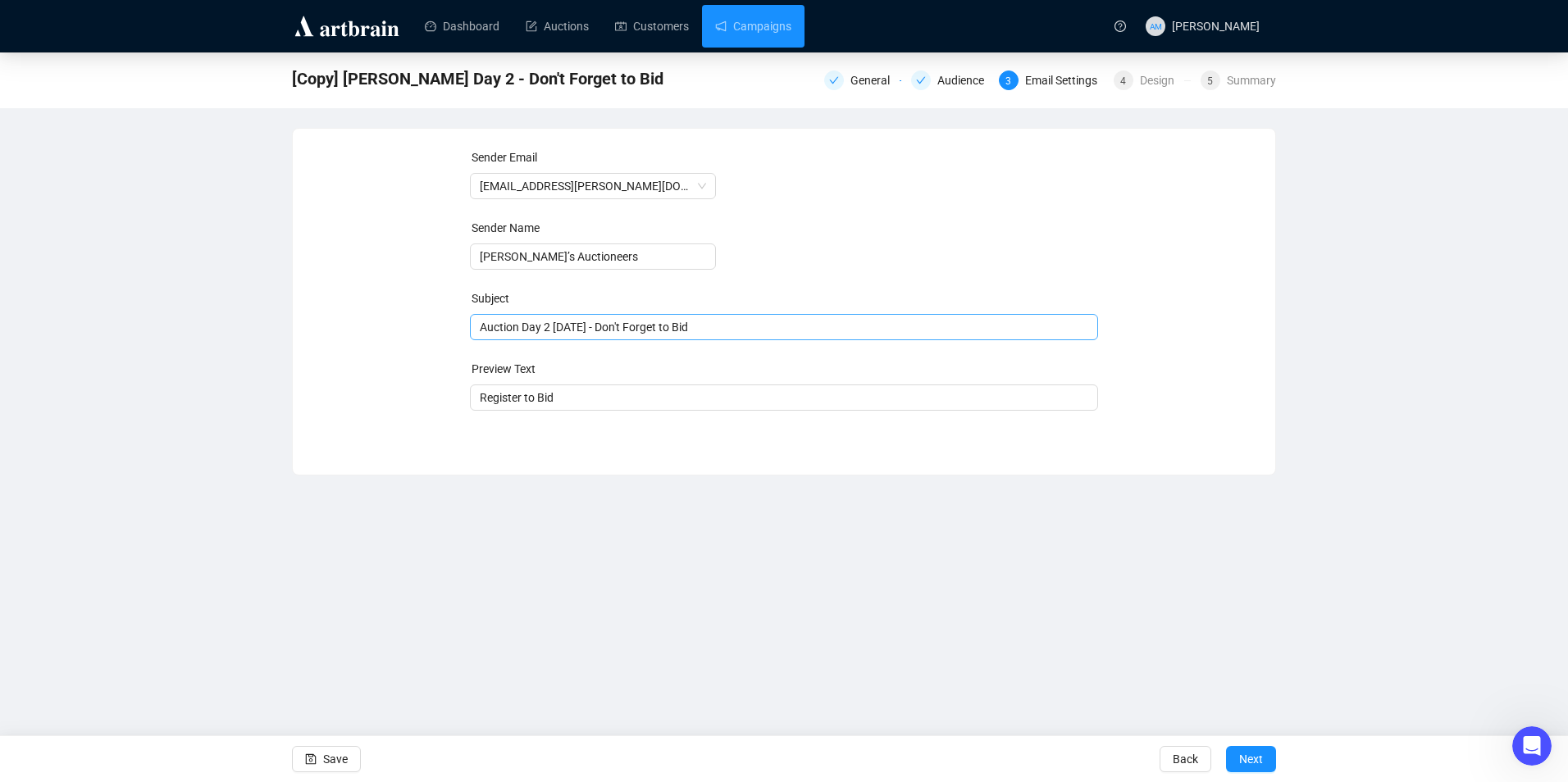
click at [749, 328] on span "Auction Day 2 [DATE] - Don't Forget to Bid" at bounding box center [784, 327] width 629 height 13
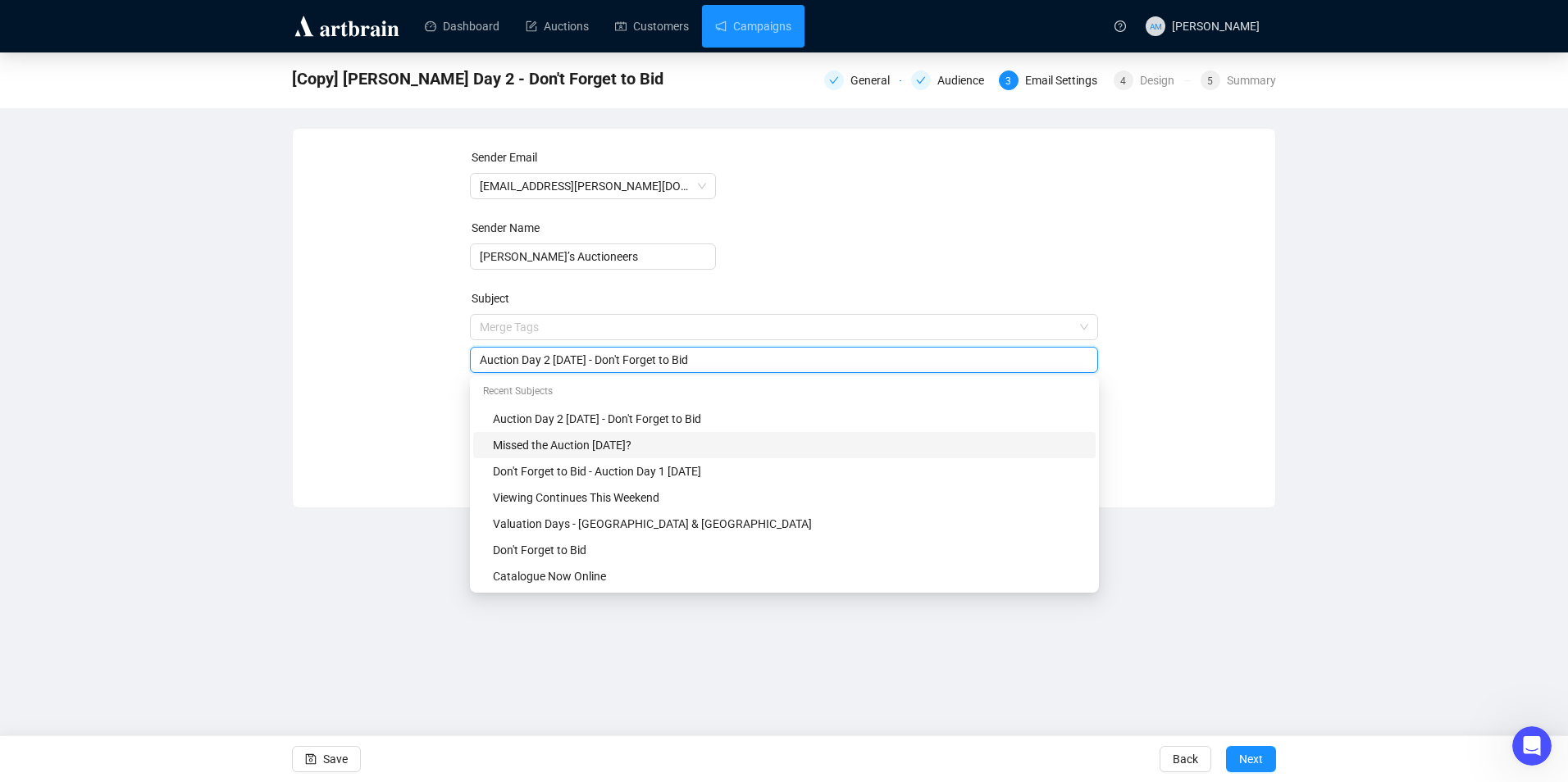
click at [619, 441] on div "Missed the Auction [DATE]?" at bounding box center [789, 444] width 593 height 18
type input "Missed the Auction [DATE]?"
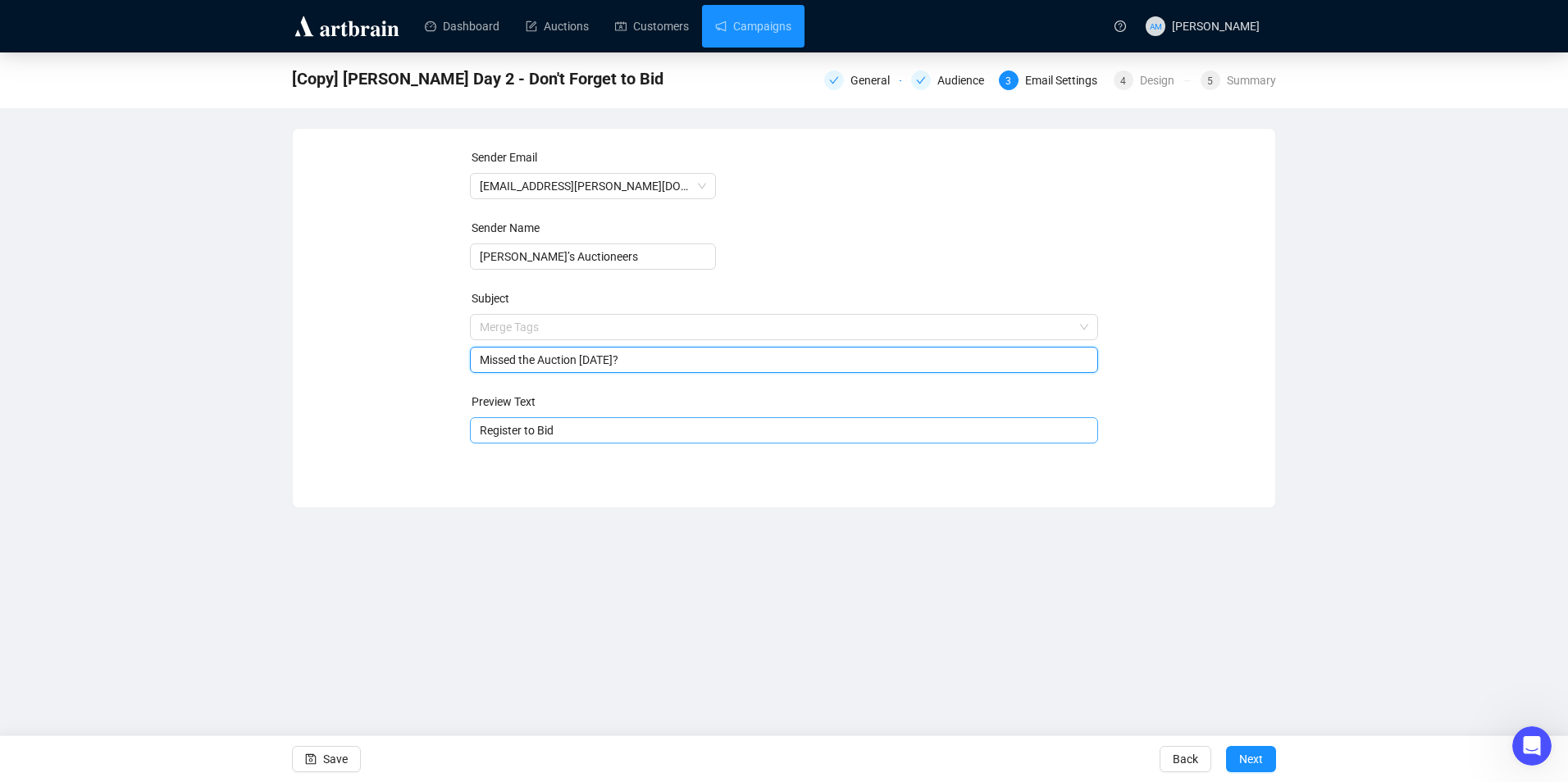
click at [672, 433] on input "Register to Bid" at bounding box center [784, 430] width 609 height 18
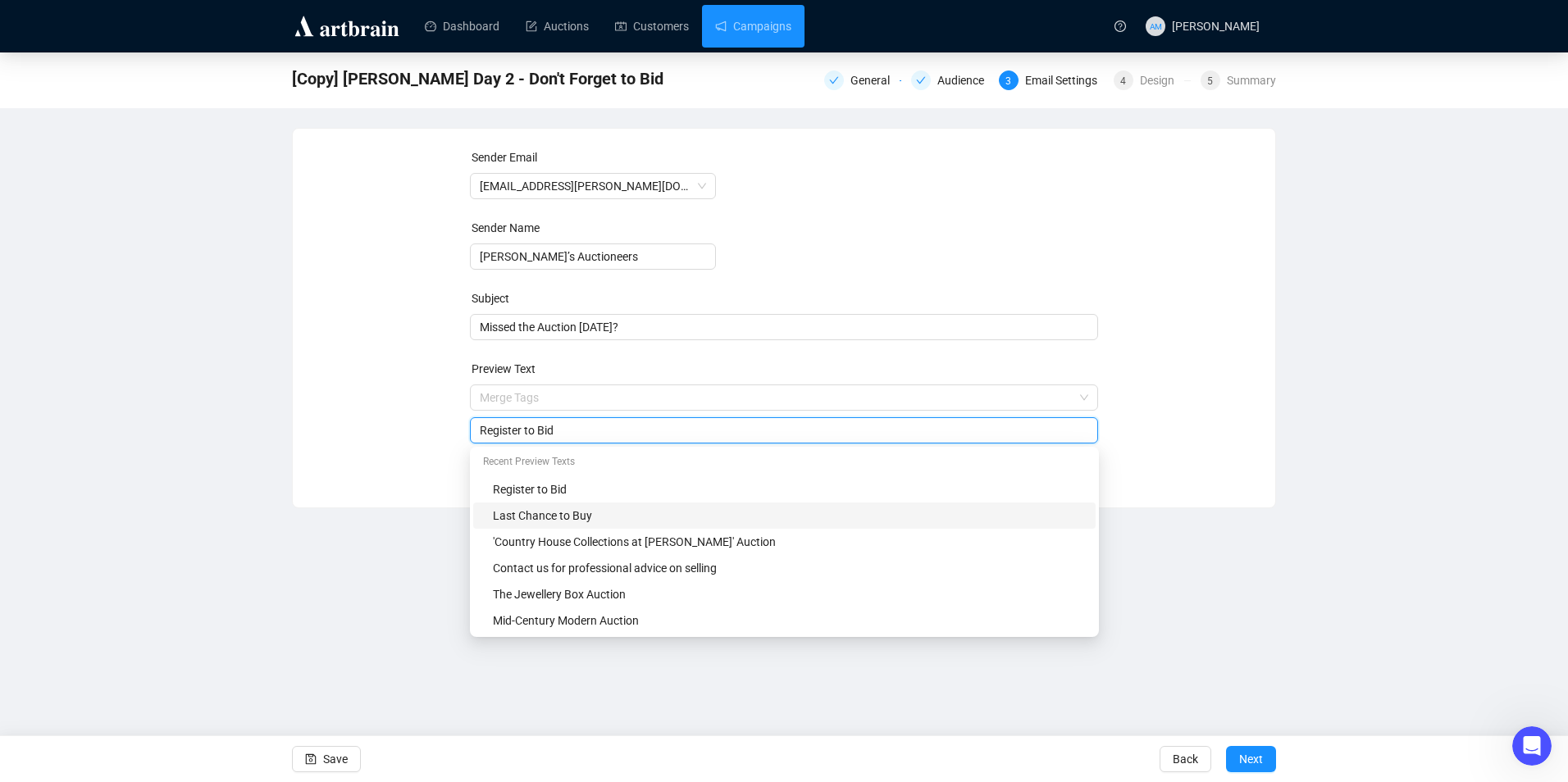
click at [584, 508] on div "Last Chance to Buy" at bounding box center [789, 515] width 593 height 18
type input "Last Chance to Buy"
click at [321, 749] on button "Save" at bounding box center [326, 759] width 69 height 26
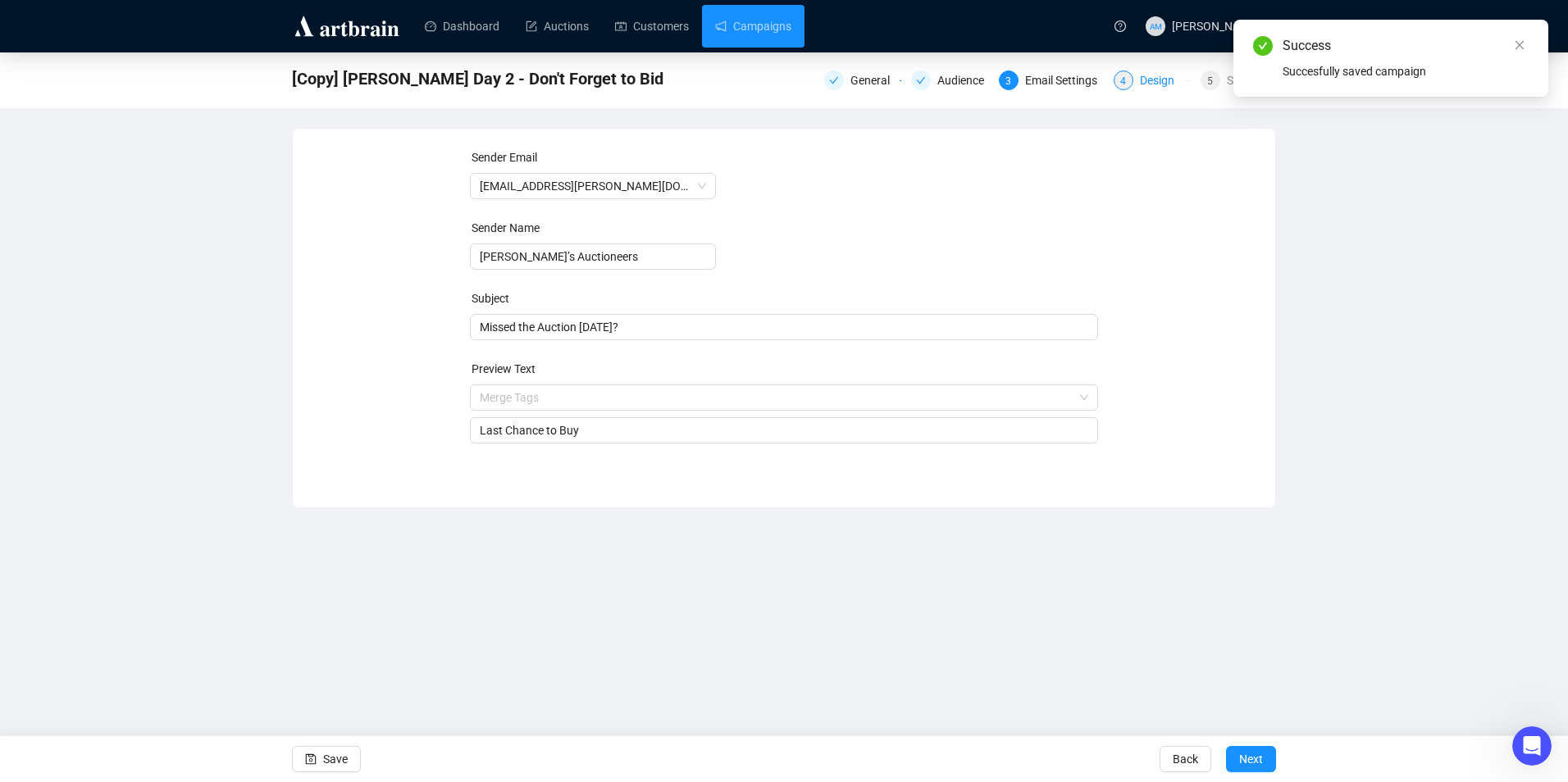
click at [1129, 79] on div "4" at bounding box center [1123, 80] width 20 height 20
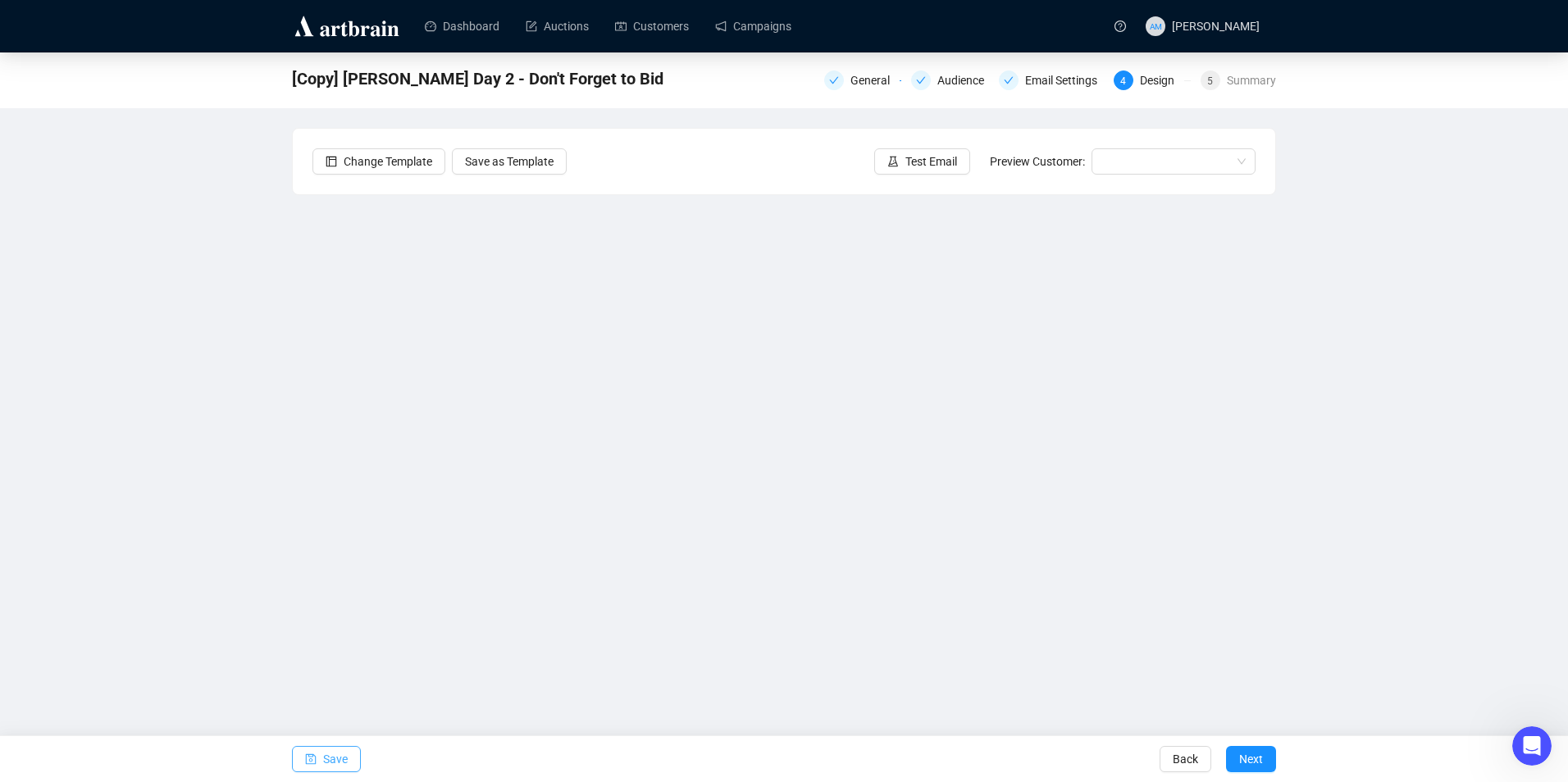
click at [341, 755] on span "Save" at bounding box center [335, 759] width 25 height 46
click at [926, 160] on span "Test Email" at bounding box center [930, 161] width 52 height 18
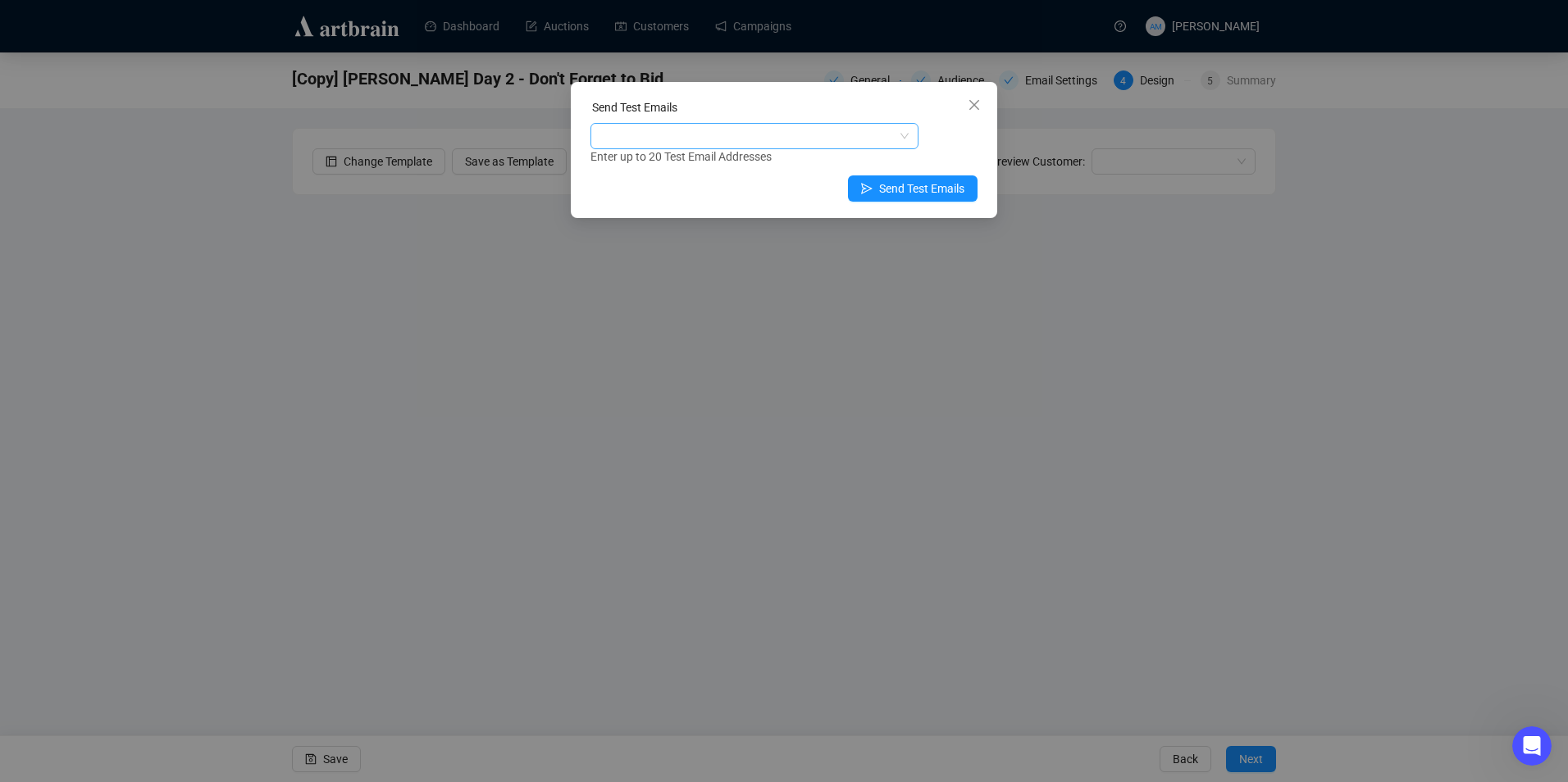
click at [776, 140] on div at bounding box center [745, 136] width 304 height 23
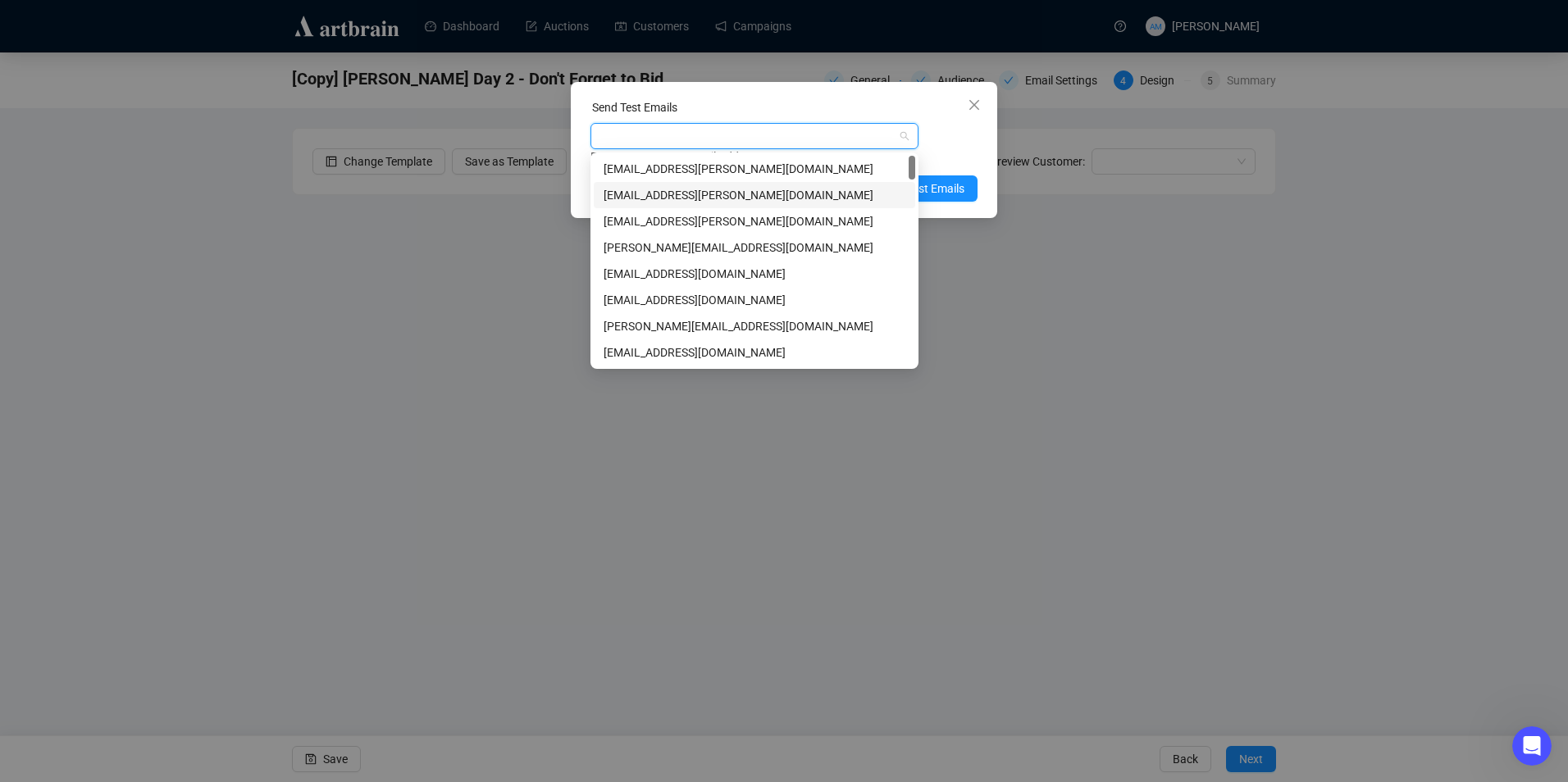
click at [700, 201] on div "[EMAIL_ADDRESS][PERSON_NAME][DOMAIN_NAME]" at bounding box center [755, 194] width 302 height 18
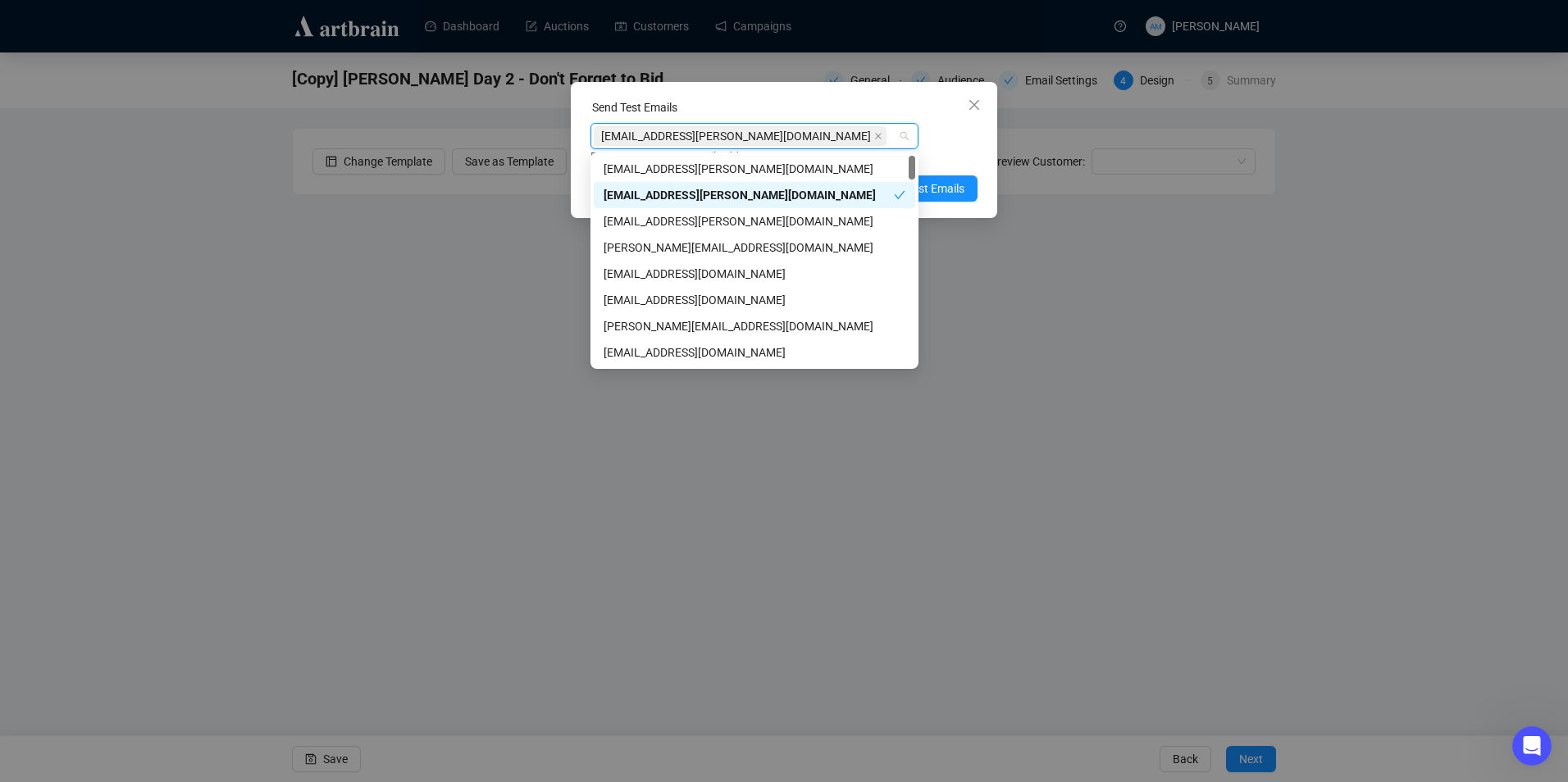
click at [962, 157] on div "Enter up to 20 Test Email Addresses" at bounding box center [784, 157] width 387 height 19
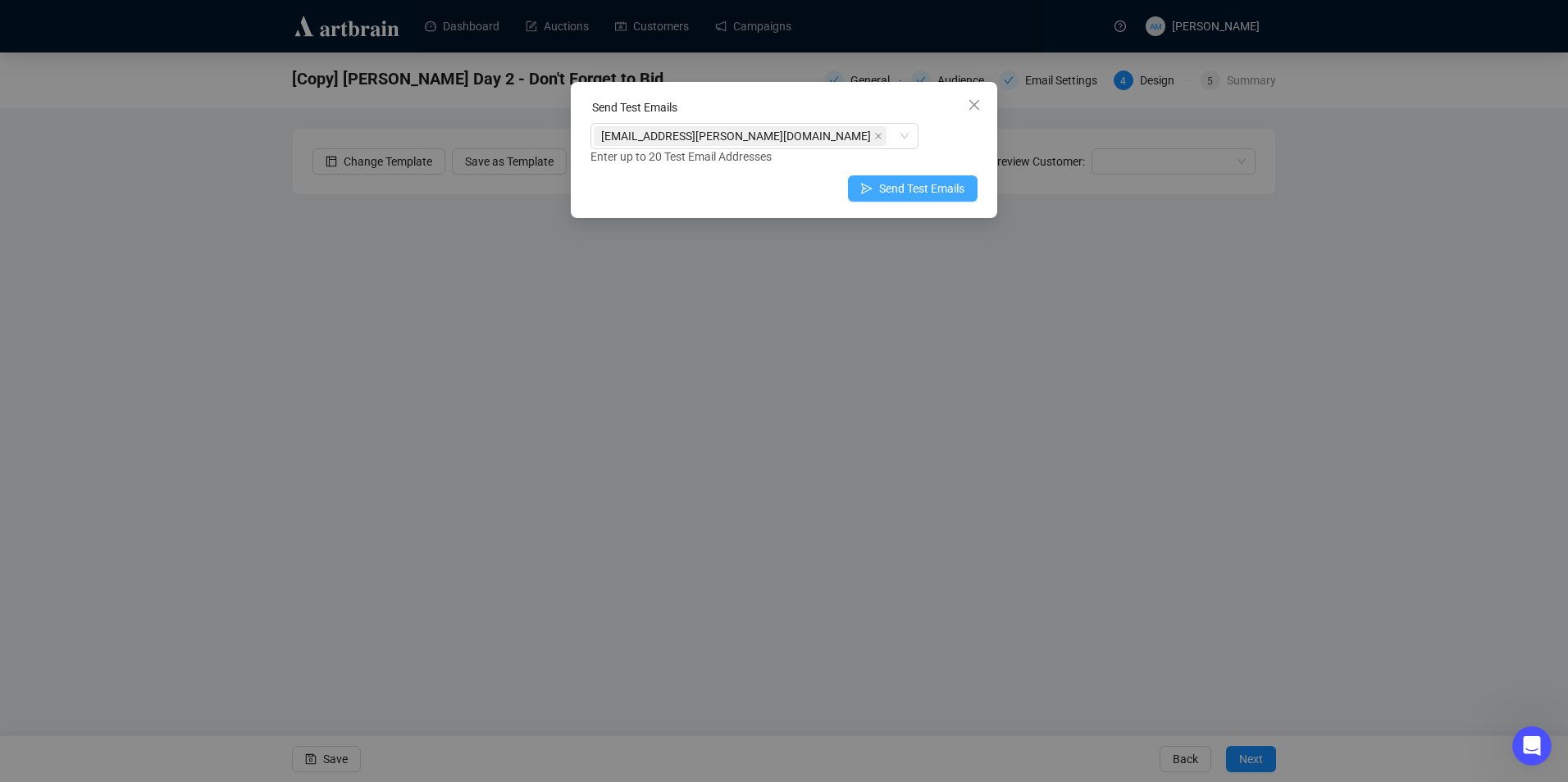
click at [953, 192] on span "Send Test Emails" at bounding box center [921, 188] width 86 height 18
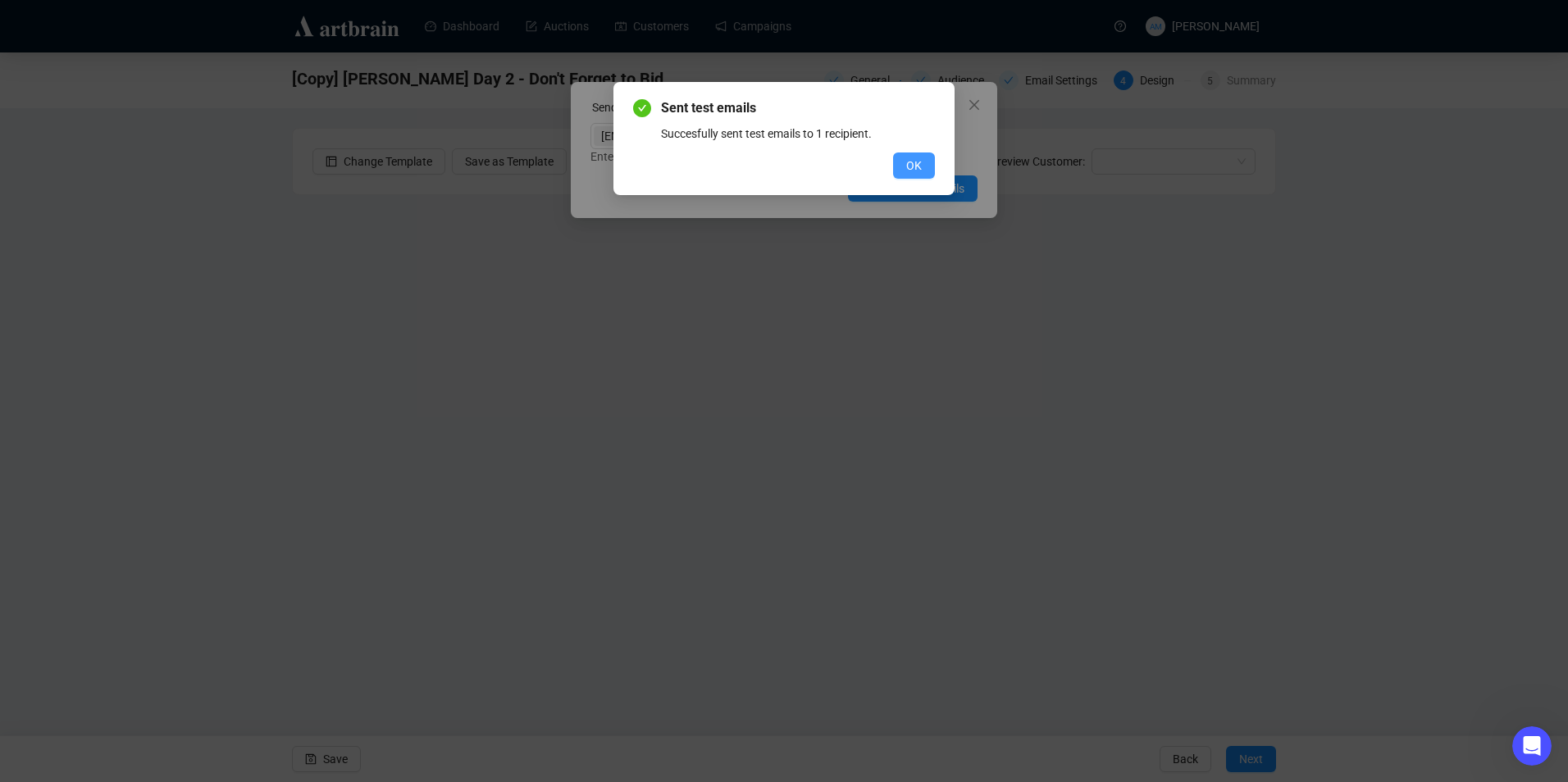
click at [900, 168] on button "OK" at bounding box center [913, 165] width 42 height 26
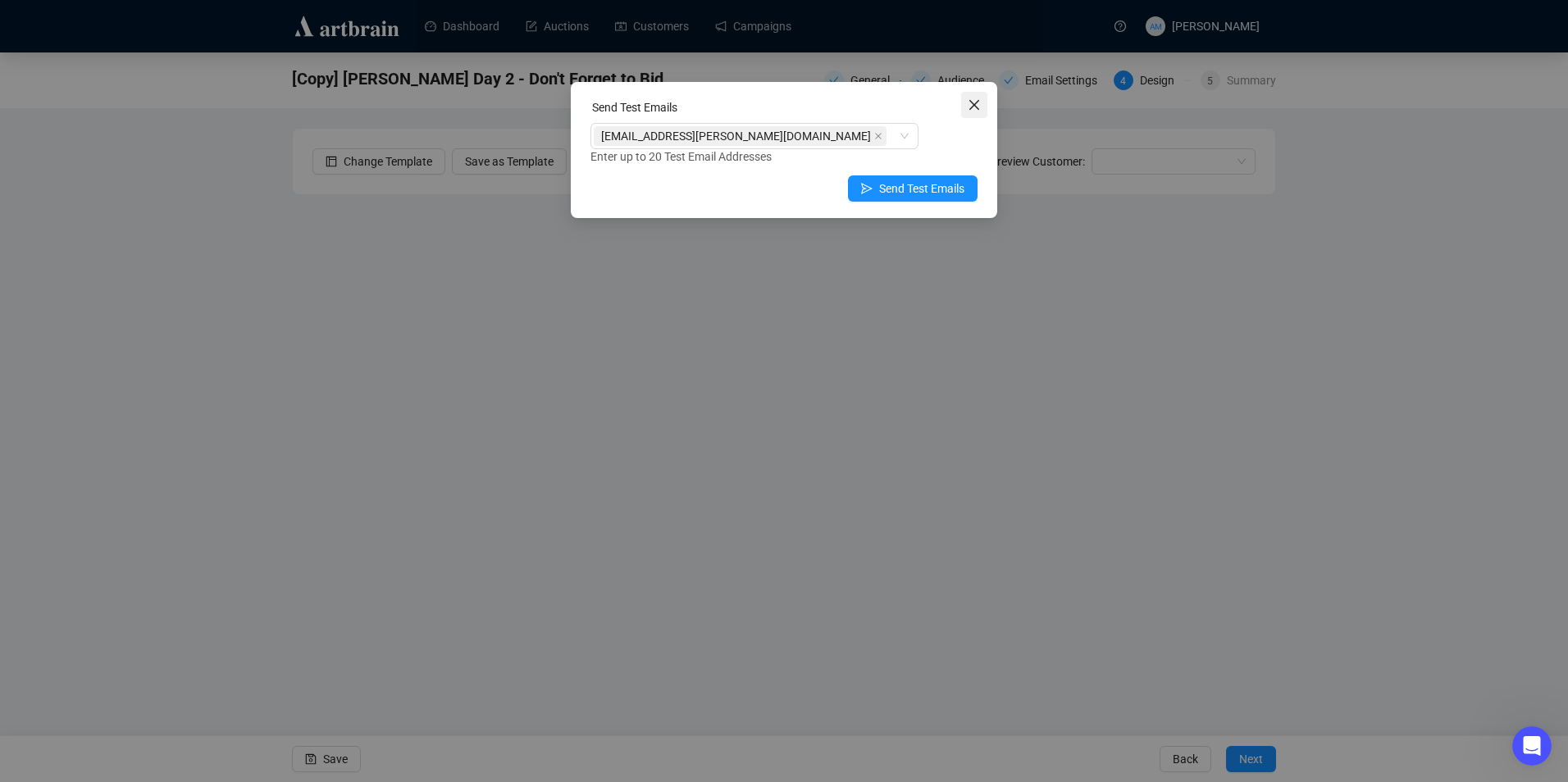
click at [973, 101] on icon "close" at bounding box center [974, 104] width 13 height 13
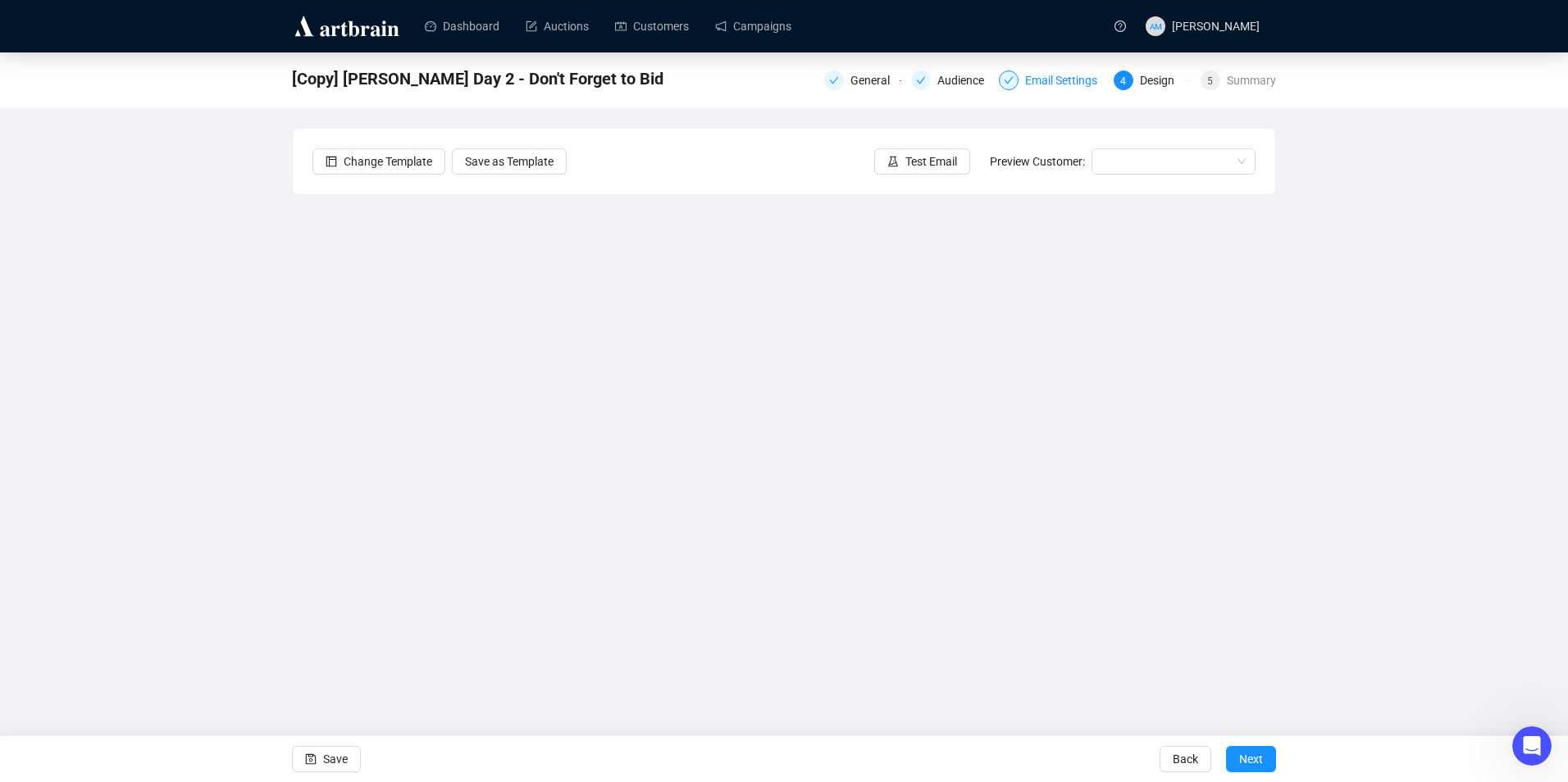
click at [1051, 87] on div "Email Settings" at bounding box center [1066, 80] width 82 height 20
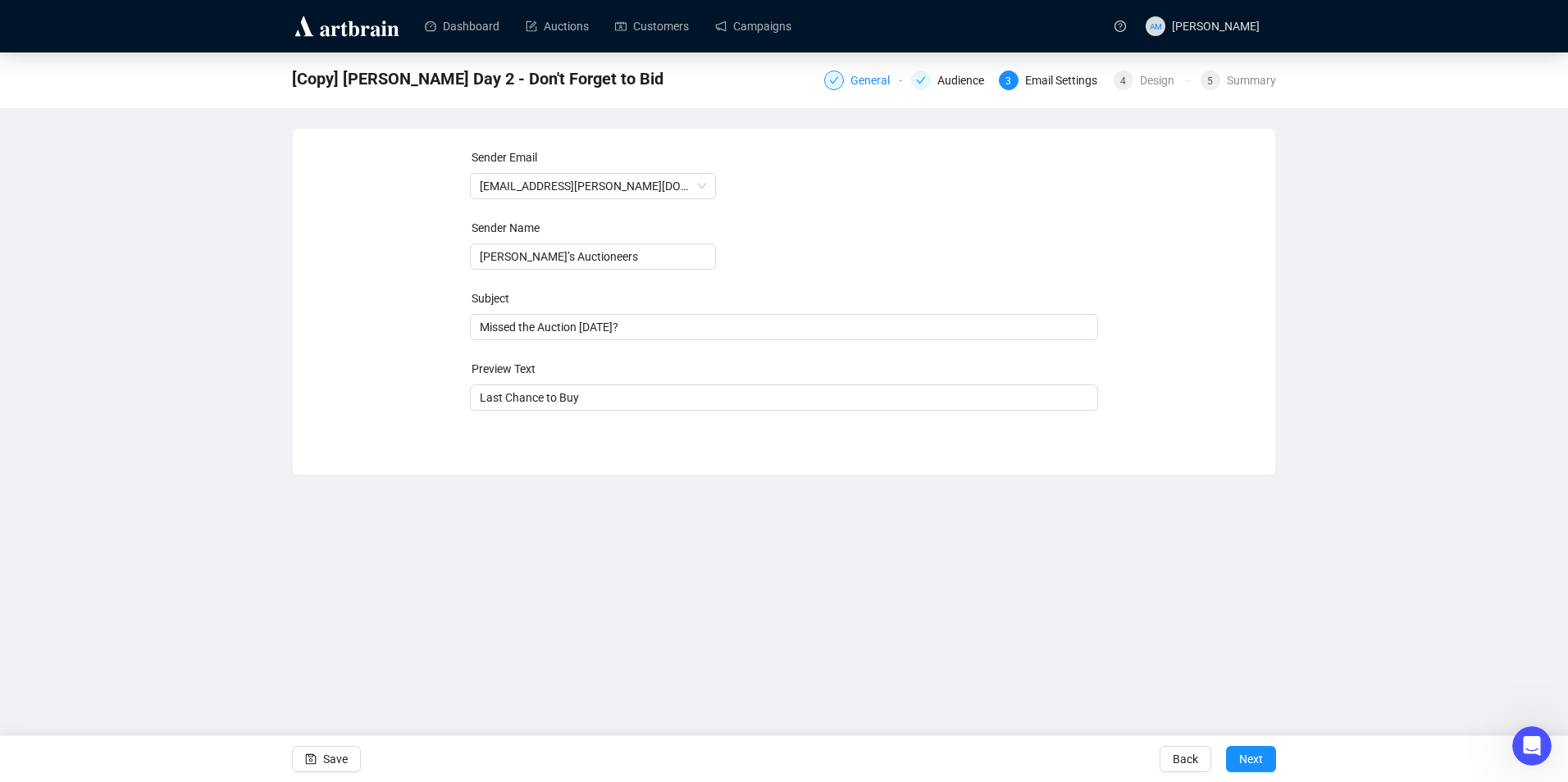
click at [884, 73] on div "General" at bounding box center [875, 80] width 49 height 20
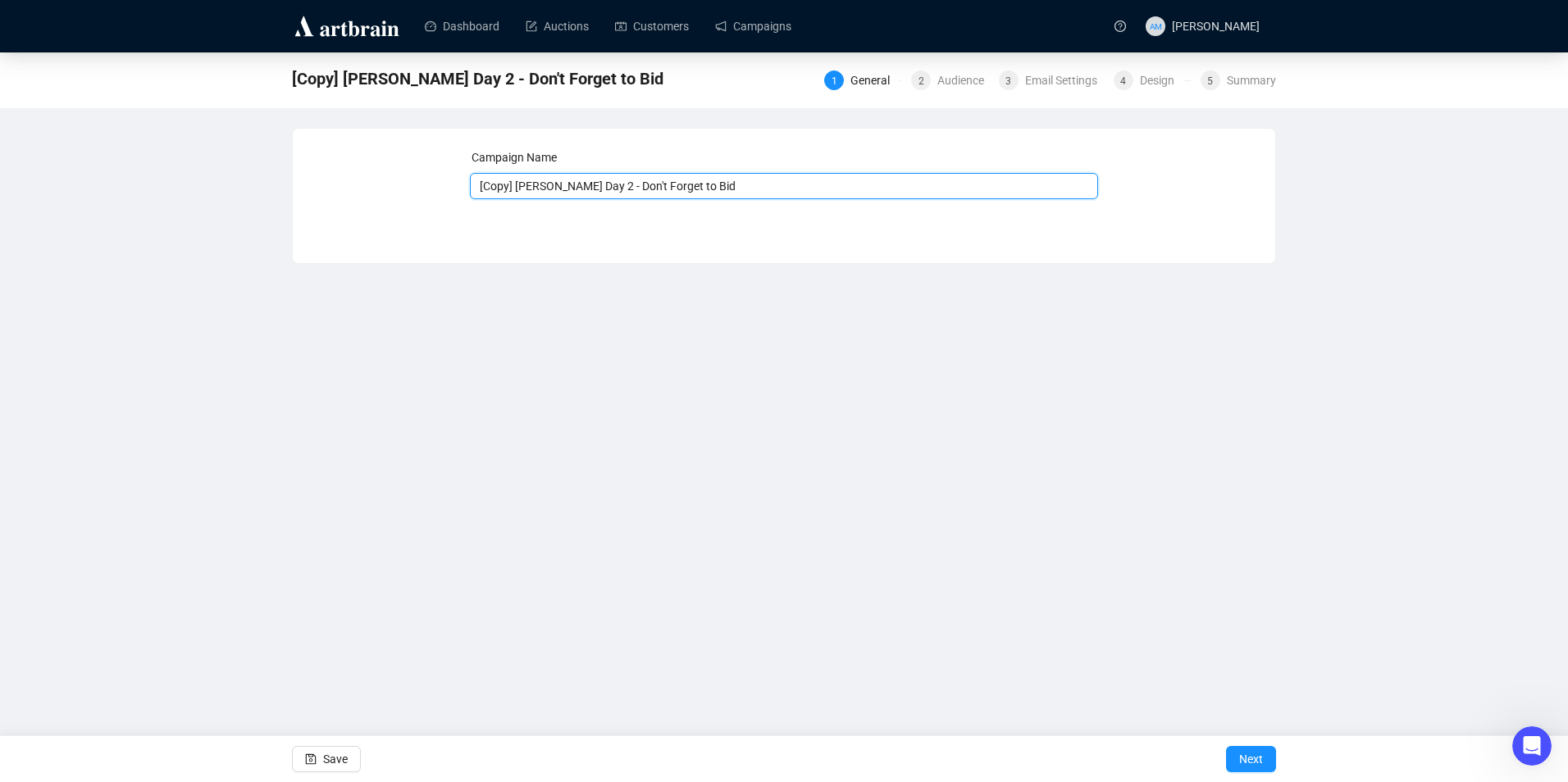
click at [650, 183] on input "[Copy] [PERSON_NAME] Day 2 - Don't Forget to Bid" at bounding box center [784, 186] width 629 height 26
drag, startPoint x: 729, startPoint y: 187, endPoint x: 599, endPoint y: 187, distance: 130.0
click at [599, 187] on input "[Copy] [PERSON_NAME] Day 2 - Don't Forget to Bid" at bounding box center [784, 186] width 629 height 26
drag, startPoint x: 516, startPoint y: 182, endPoint x: 482, endPoint y: 187, distance: 34.4
click at [482, 187] on input "[Copy] [PERSON_NAME] Day 2 - Last Chance to Buy" at bounding box center [784, 186] width 629 height 26
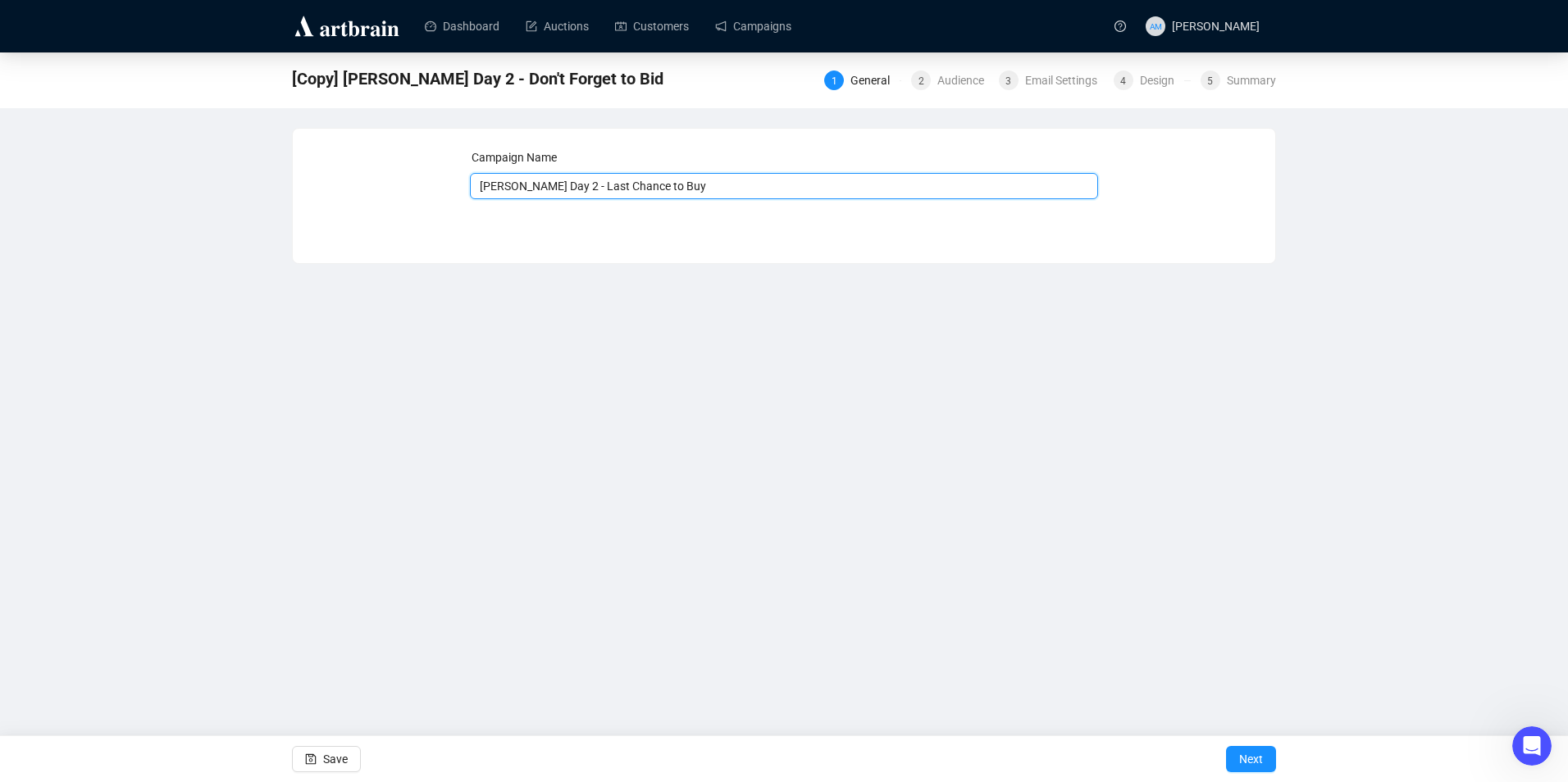
click at [552, 187] on input "[PERSON_NAME] Day 2 - Last Chance to Buy" at bounding box center [784, 186] width 629 height 26
type input "[PERSON_NAME] 2025 - Last Chance to Buy"
click at [351, 762] on button "Save" at bounding box center [326, 759] width 69 height 26
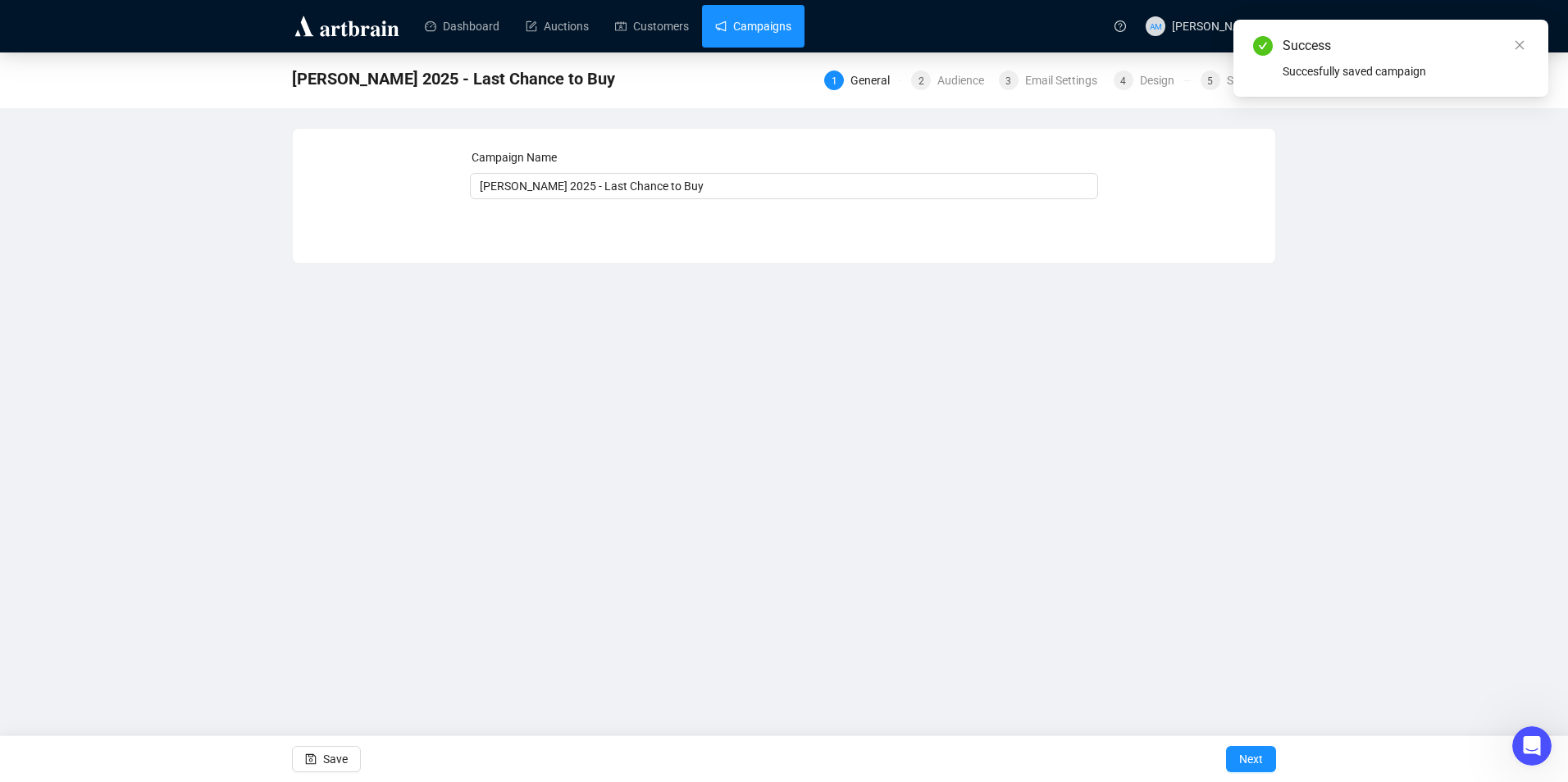
drag, startPoint x: 735, startPoint y: 33, endPoint x: 728, endPoint y: 46, distance: 14.8
click at [735, 33] on link "Campaigns" at bounding box center [753, 26] width 76 height 42
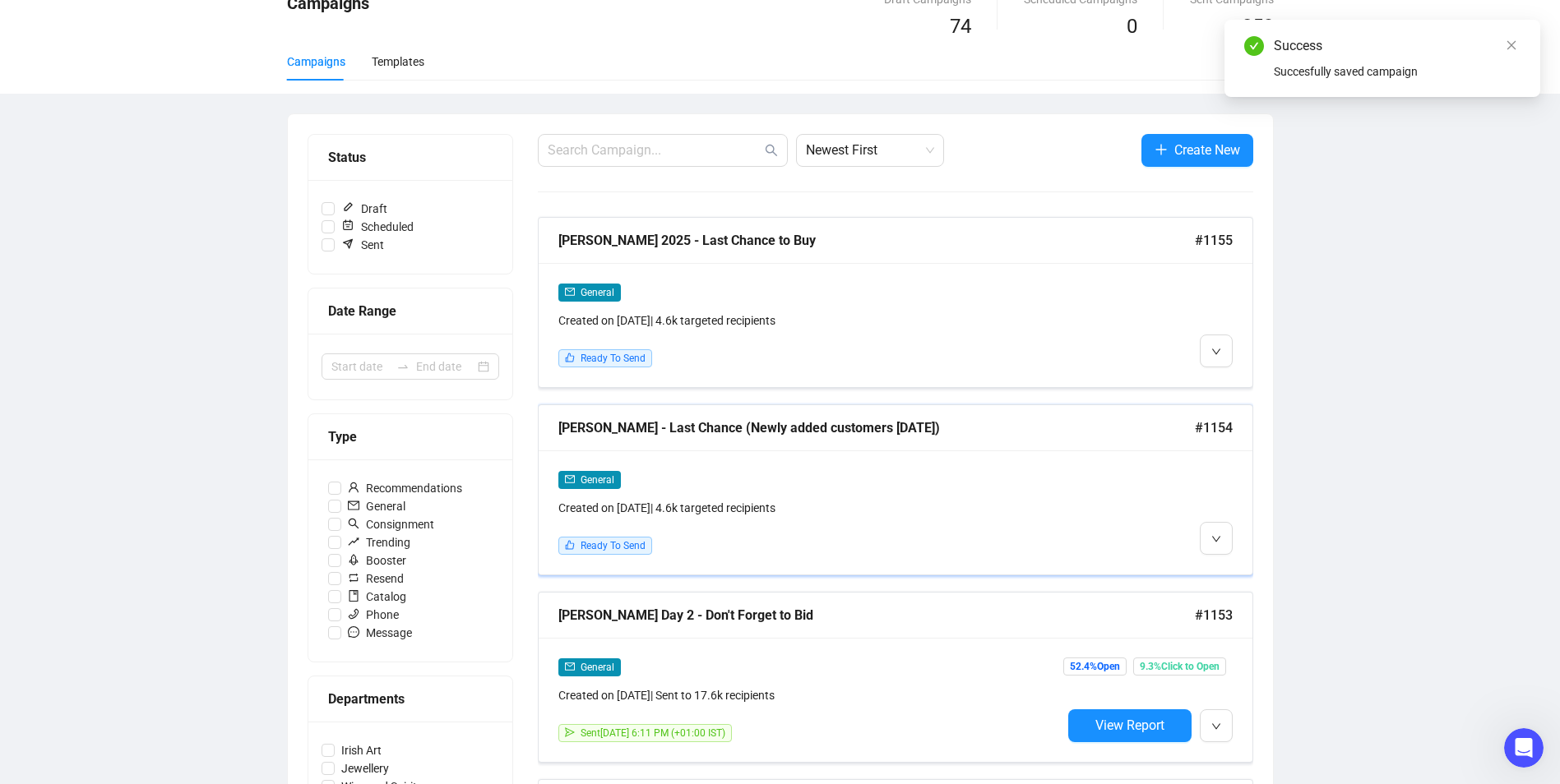
scroll to position [164, 0]
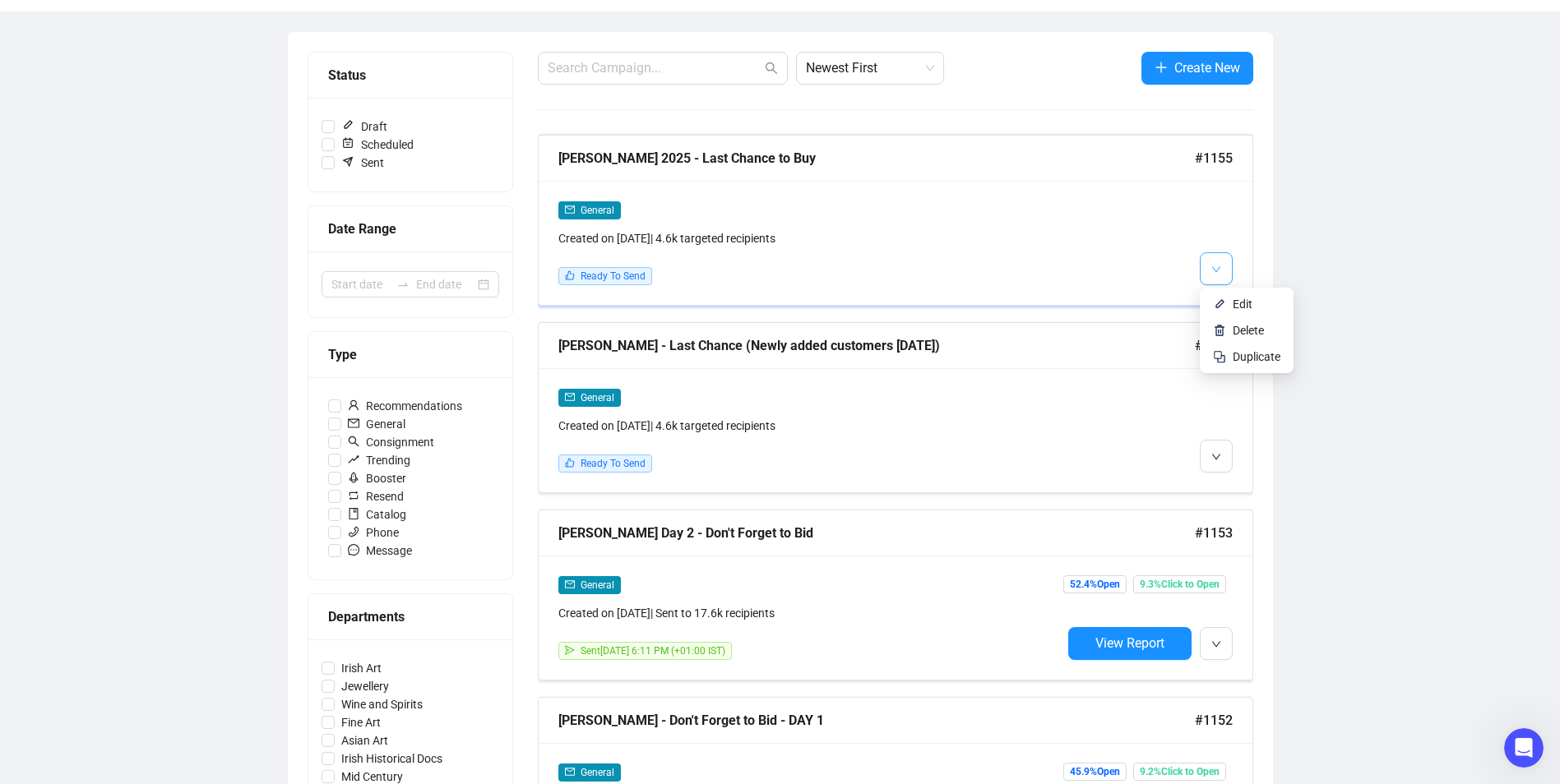
click at [1214, 265] on icon "down" at bounding box center [1216, 270] width 10 height 10
click at [1231, 305] on li "Edit" at bounding box center [1246, 304] width 87 height 26
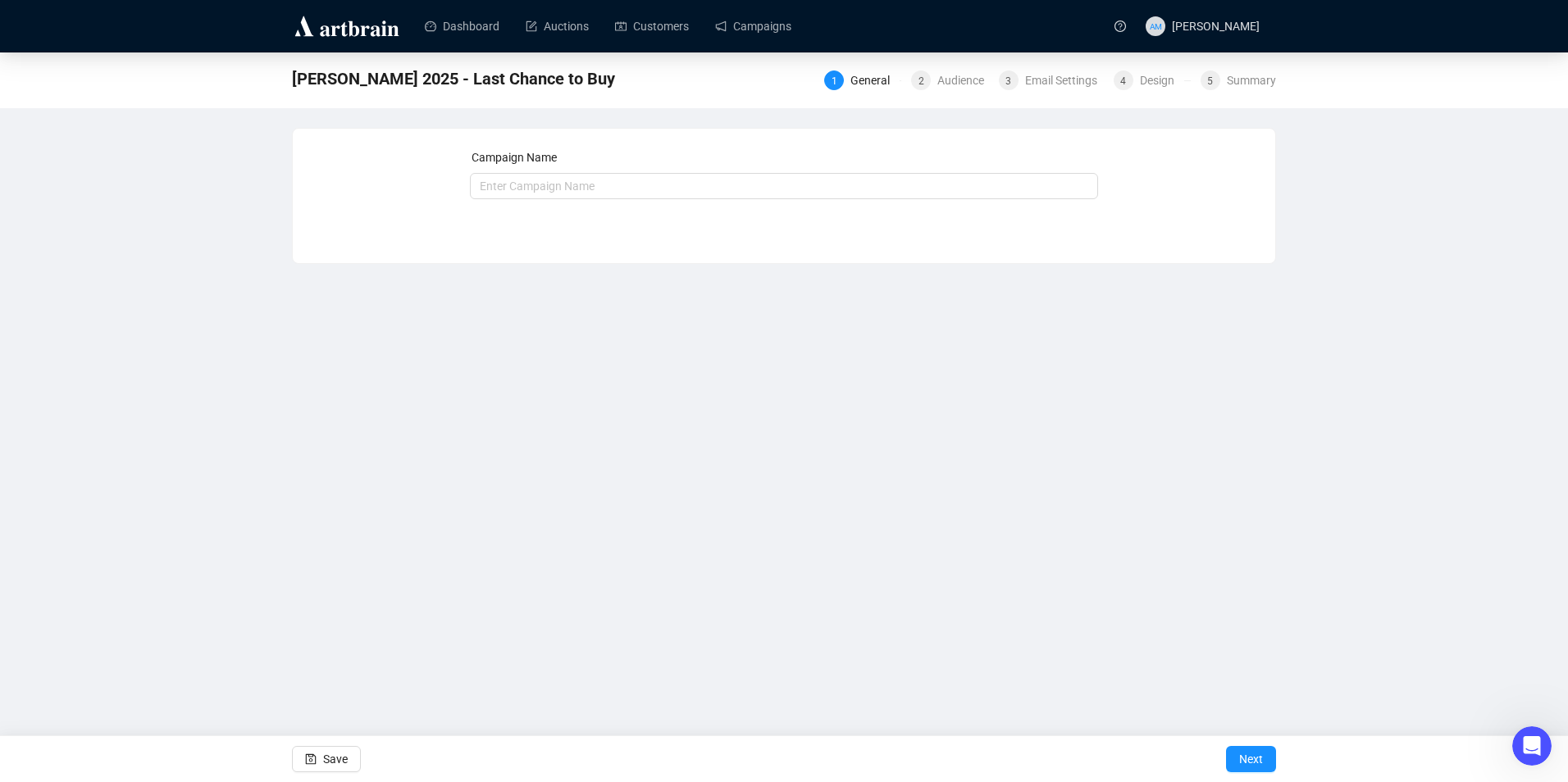
type input "[PERSON_NAME] 2025 - Last Chance to Buy"
click at [979, 84] on div "Audience" at bounding box center [965, 80] width 57 height 20
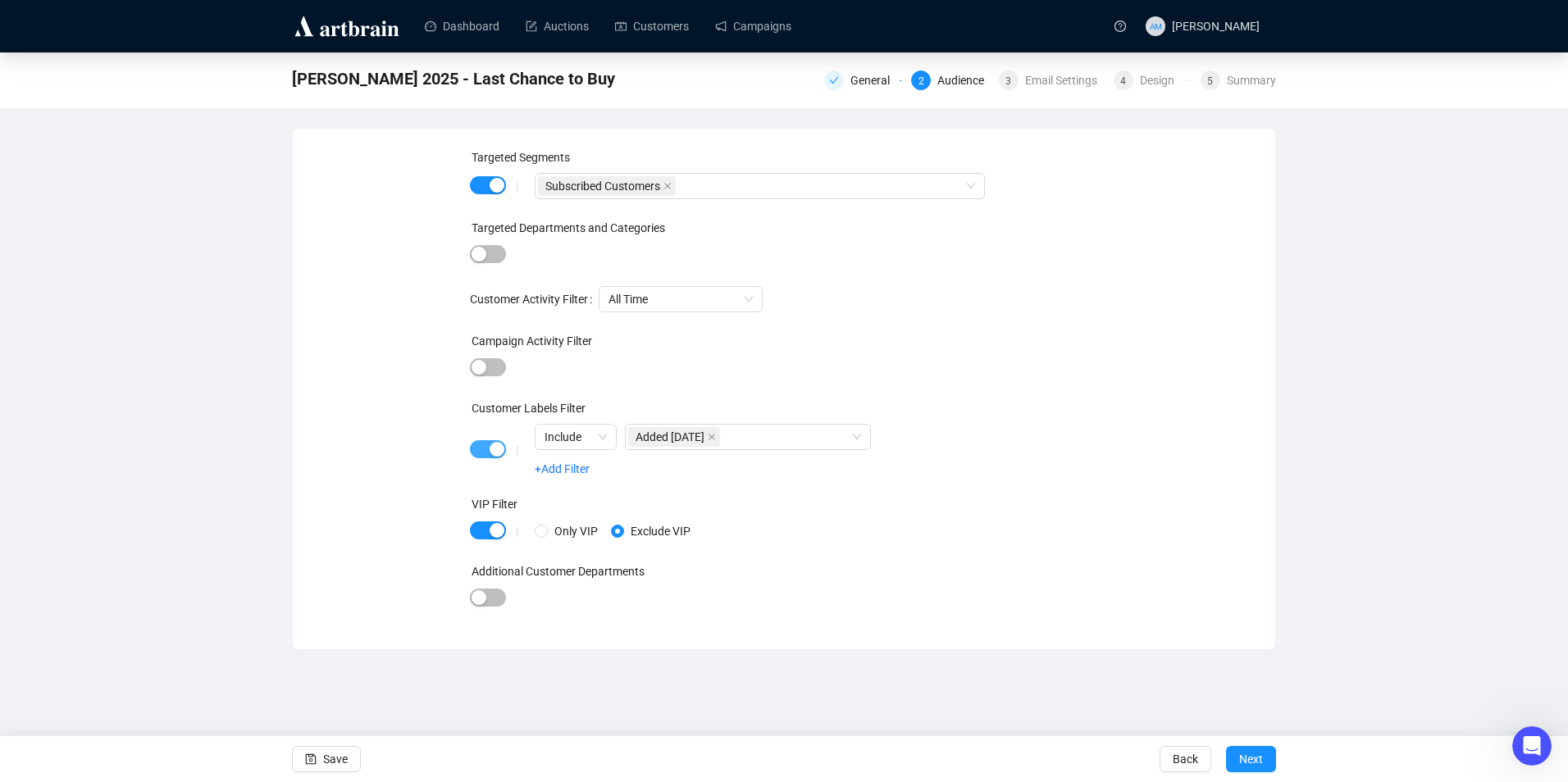
click at [480, 444] on span "button" at bounding box center [488, 449] width 36 height 18
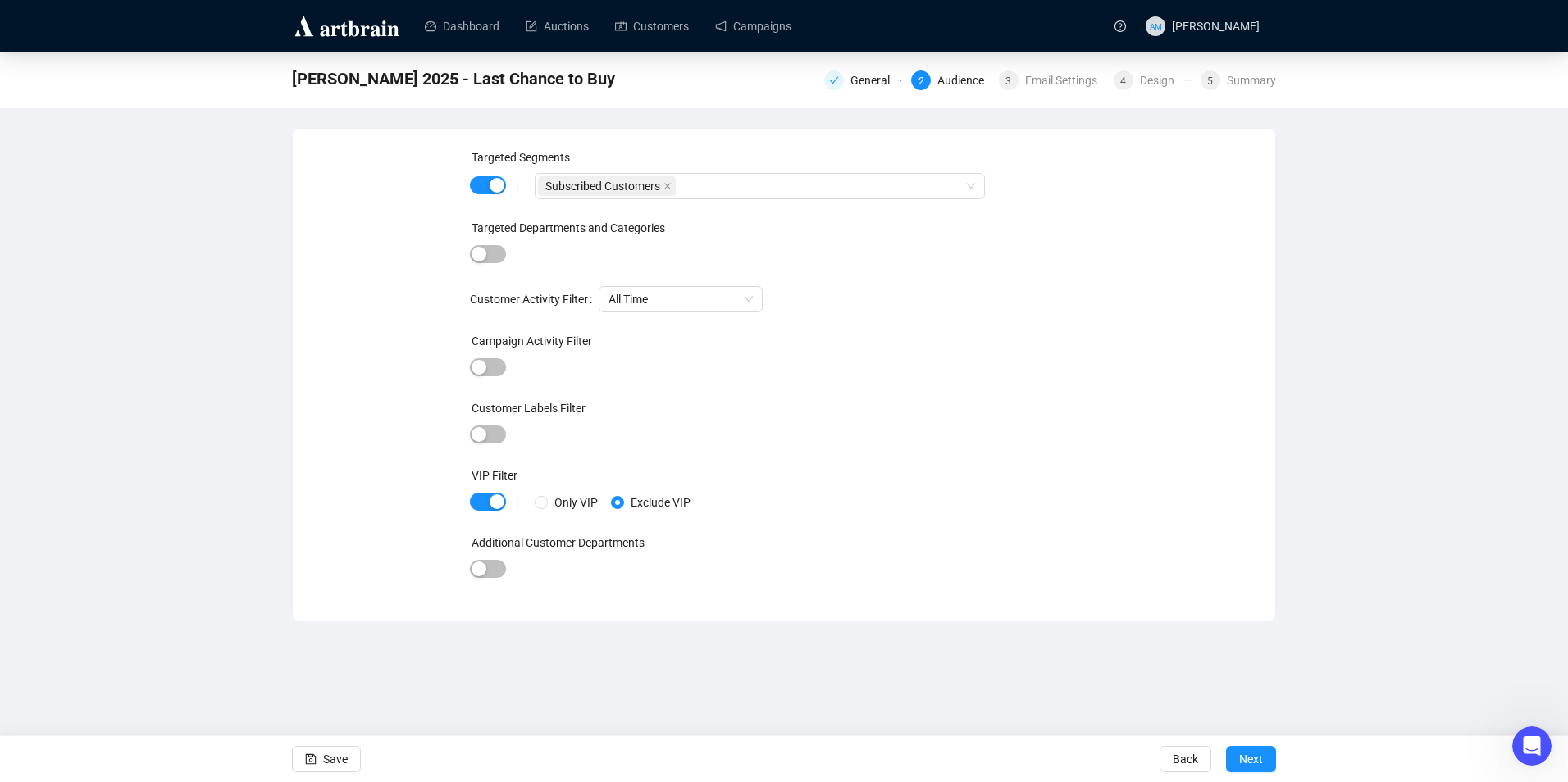
click at [359, 761] on div "Save Back Next" at bounding box center [784, 758] width 1568 height 47
click at [353, 761] on button "Save" at bounding box center [326, 759] width 69 height 26
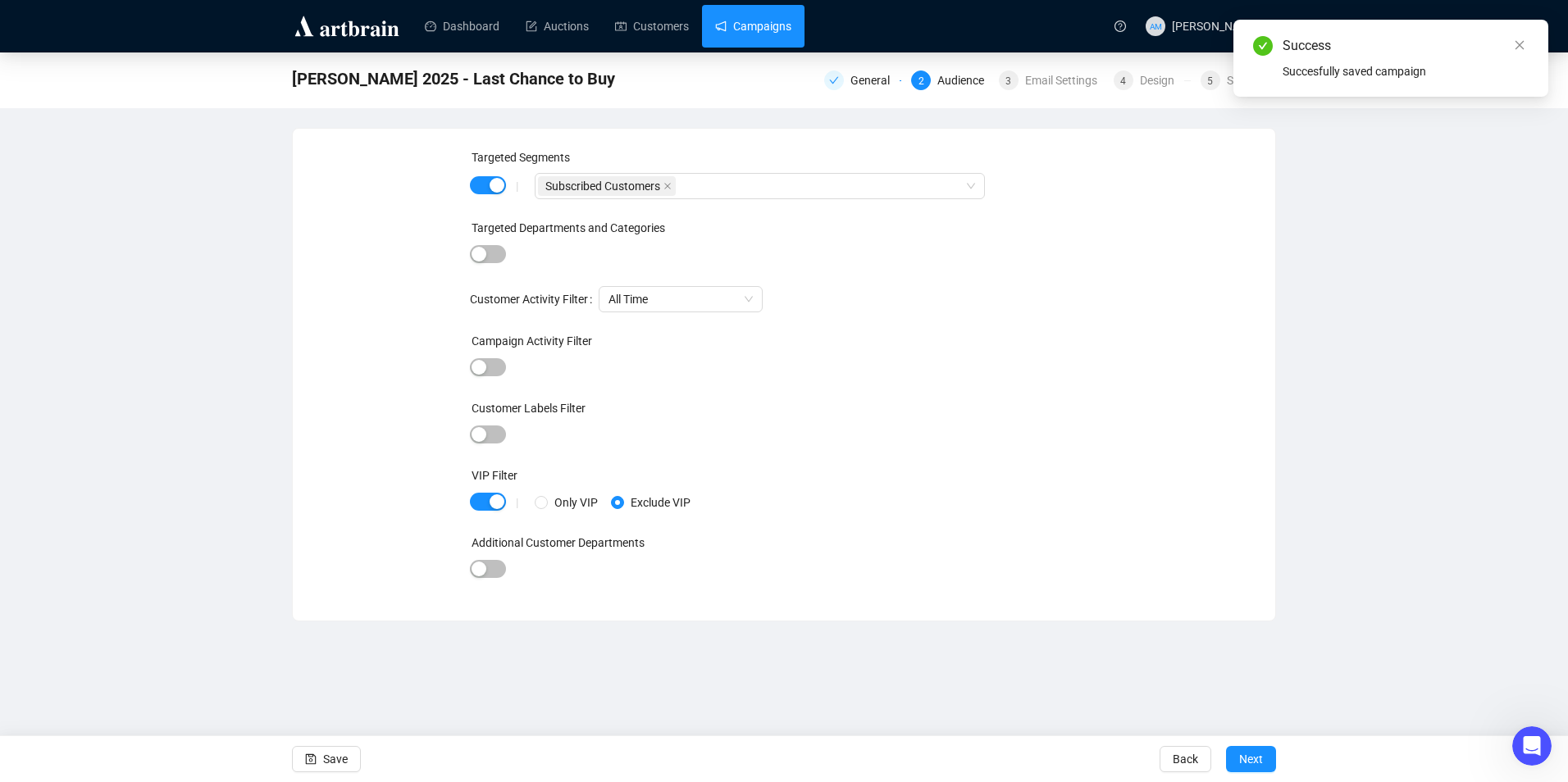
click at [758, 36] on link "Campaigns" at bounding box center [753, 26] width 76 height 42
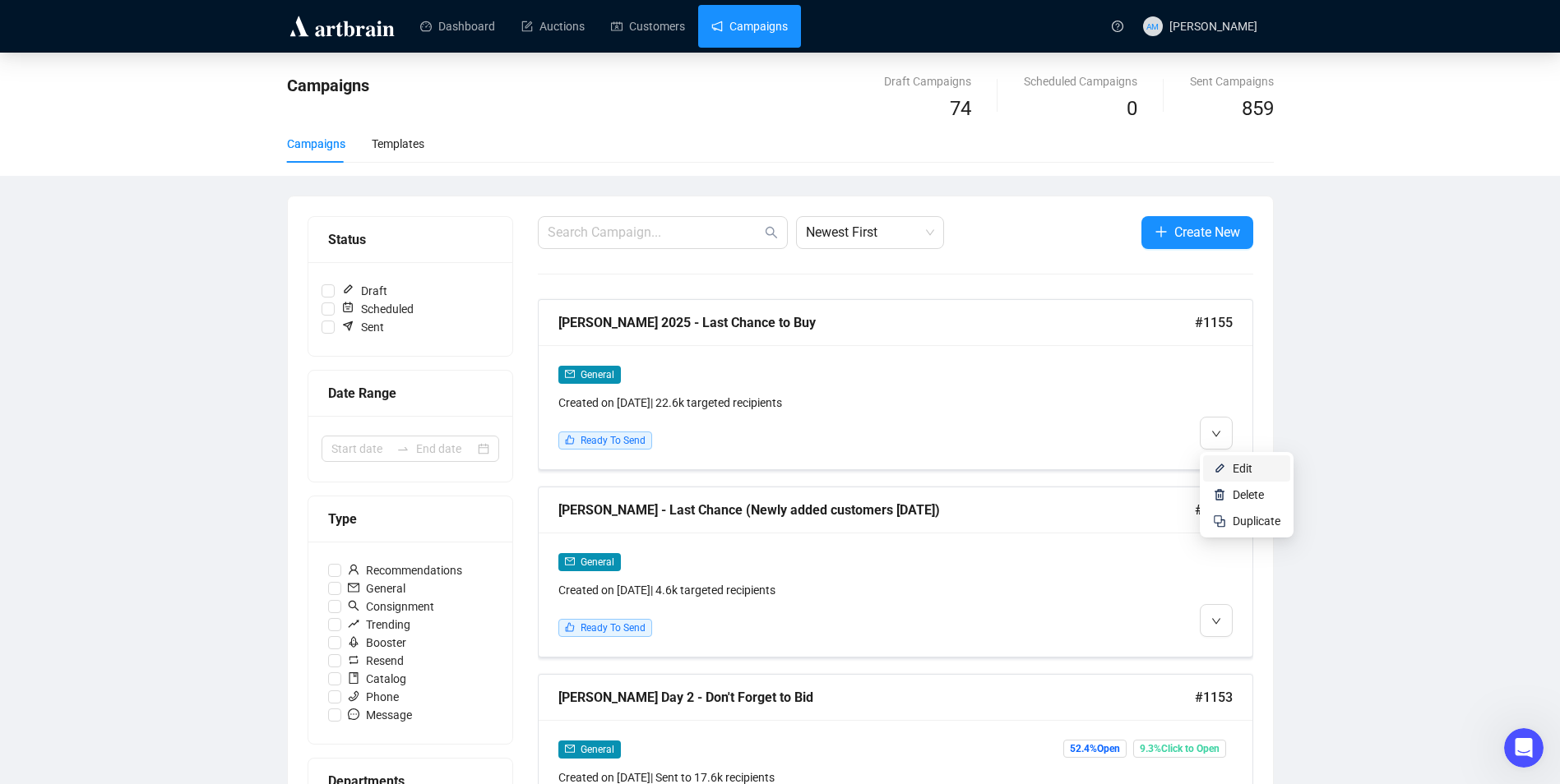
click at [1238, 473] on span "Edit" at bounding box center [1242, 468] width 20 height 13
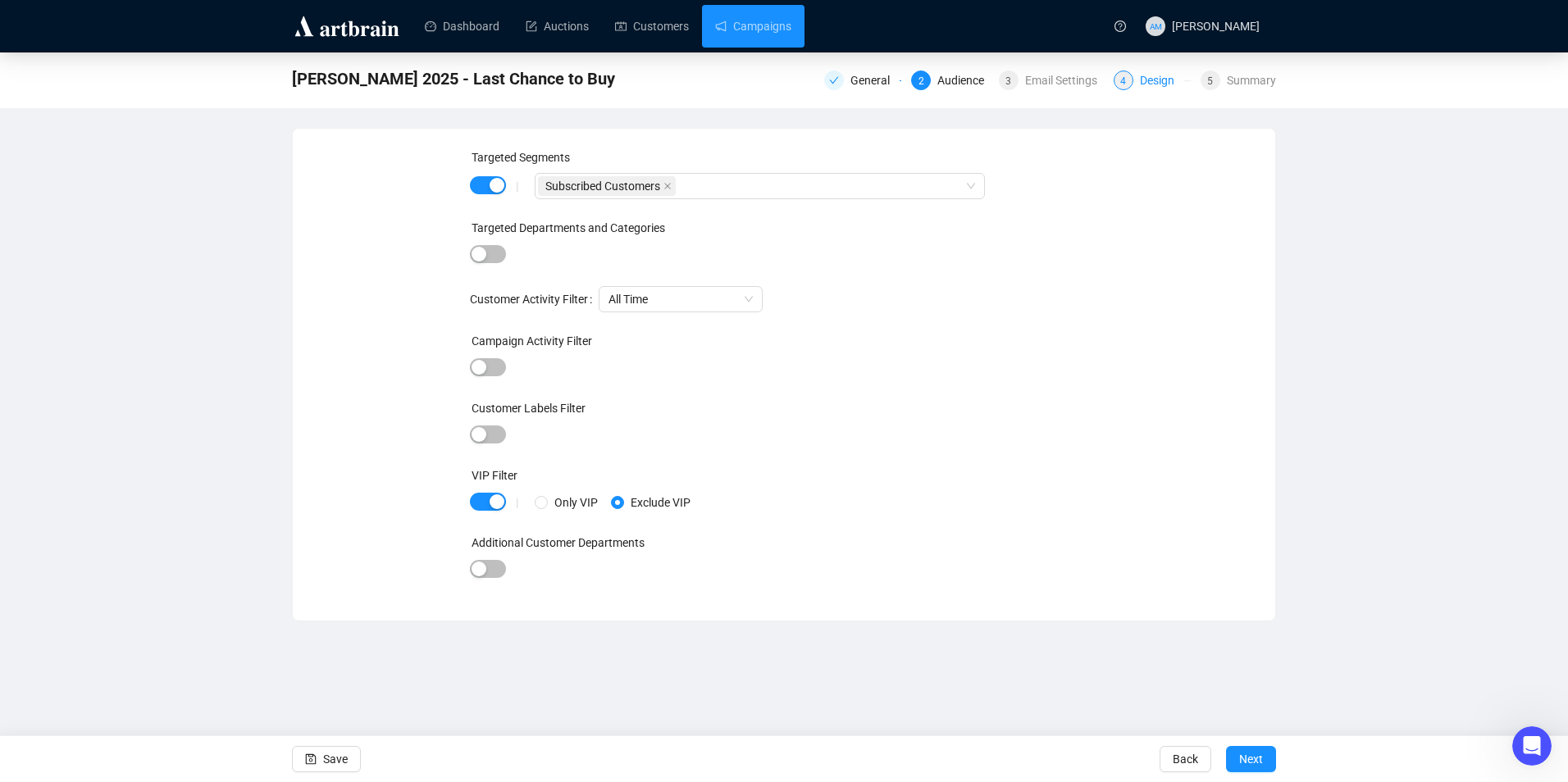
click at [1132, 85] on div "4" at bounding box center [1123, 80] width 20 height 20
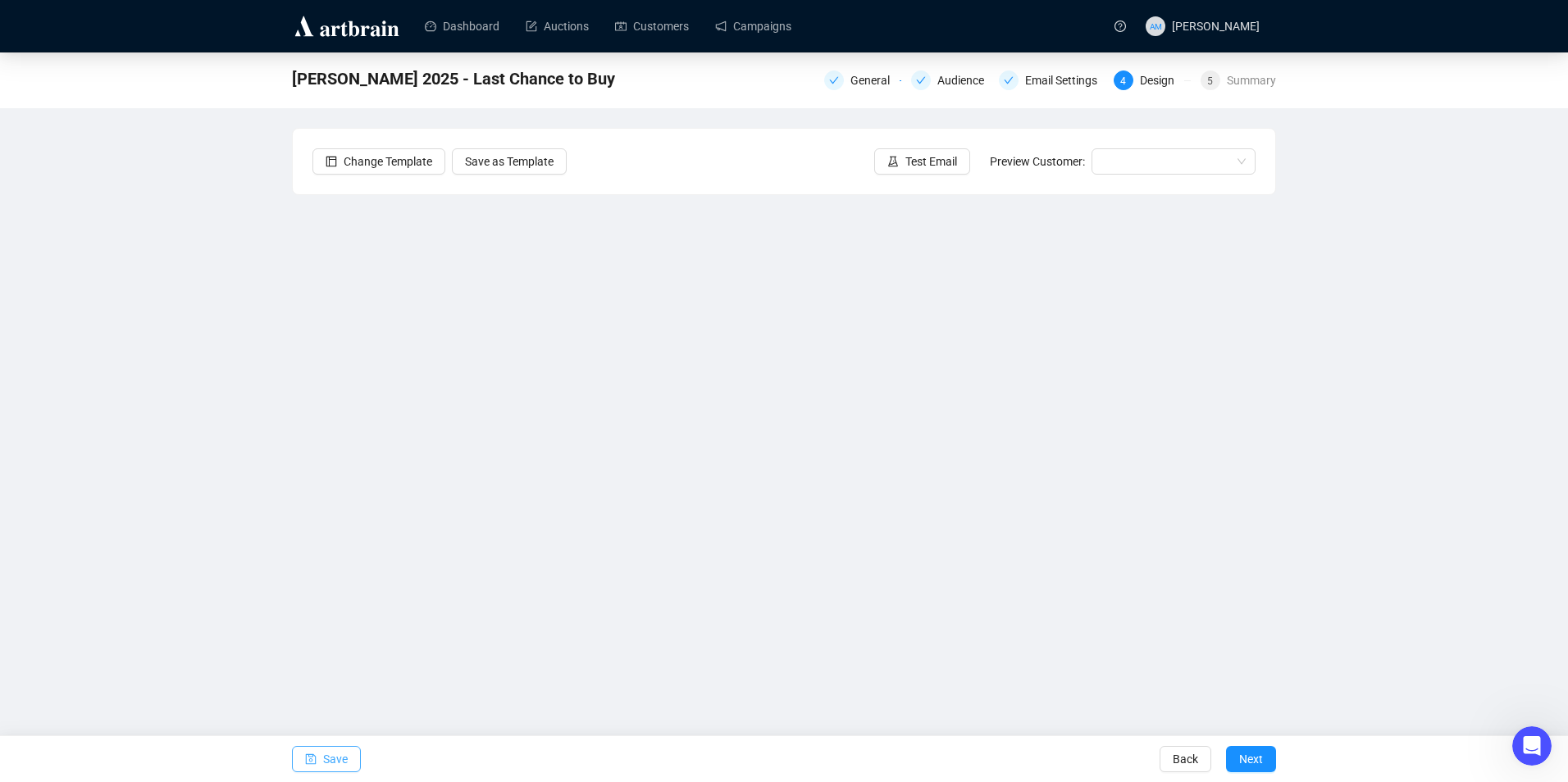
click at [334, 768] on span "Save" at bounding box center [335, 759] width 25 height 46
click at [345, 754] on span "Save" at bounding box center [335, 759] width 25 height 46
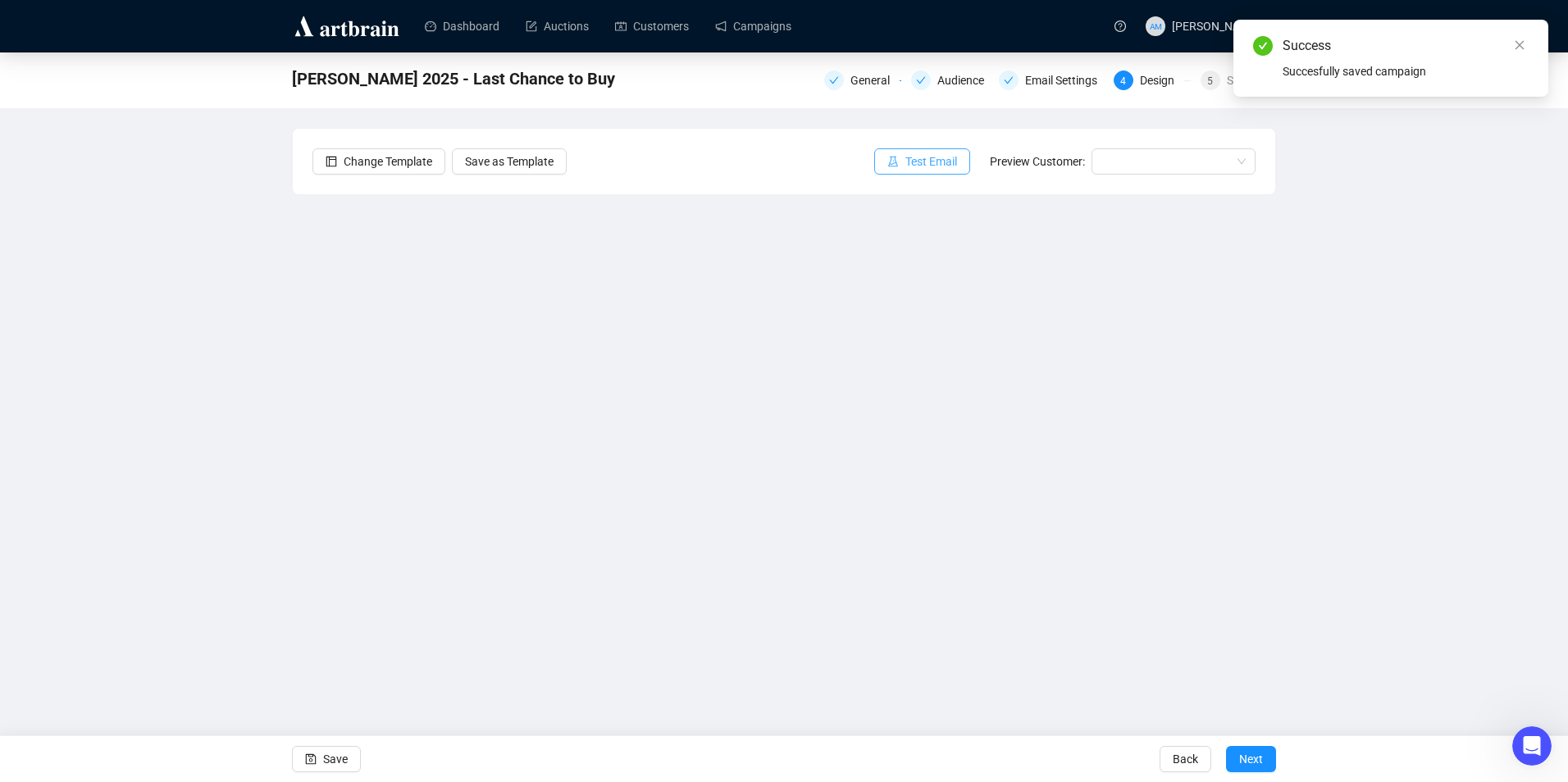
click at [923, 171] on button "Test Email" at bounding box center [922, 161] width 96 height 26
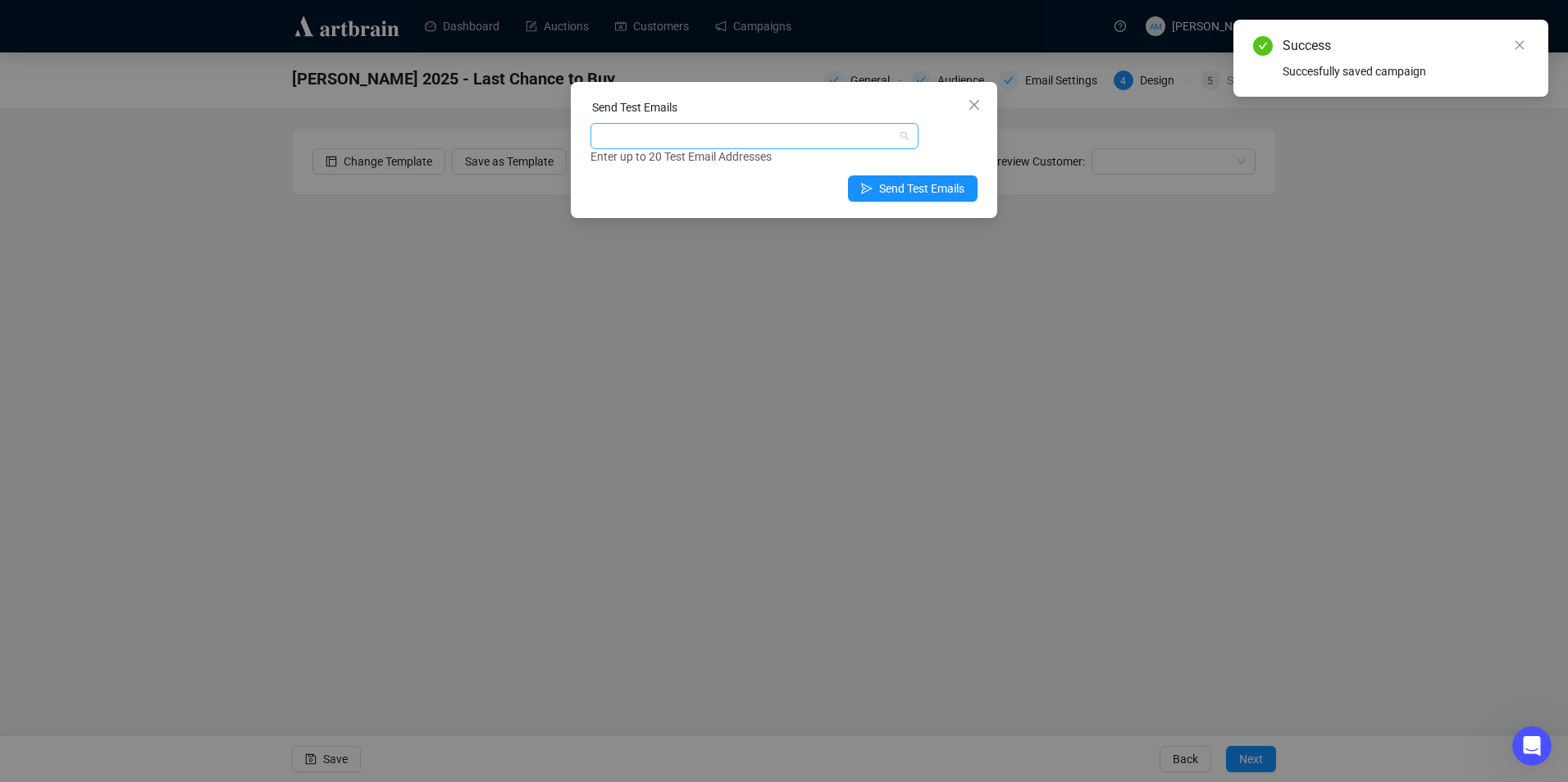
click at [726, 143] on div at bounding box center [745, 136] width 304 height 23
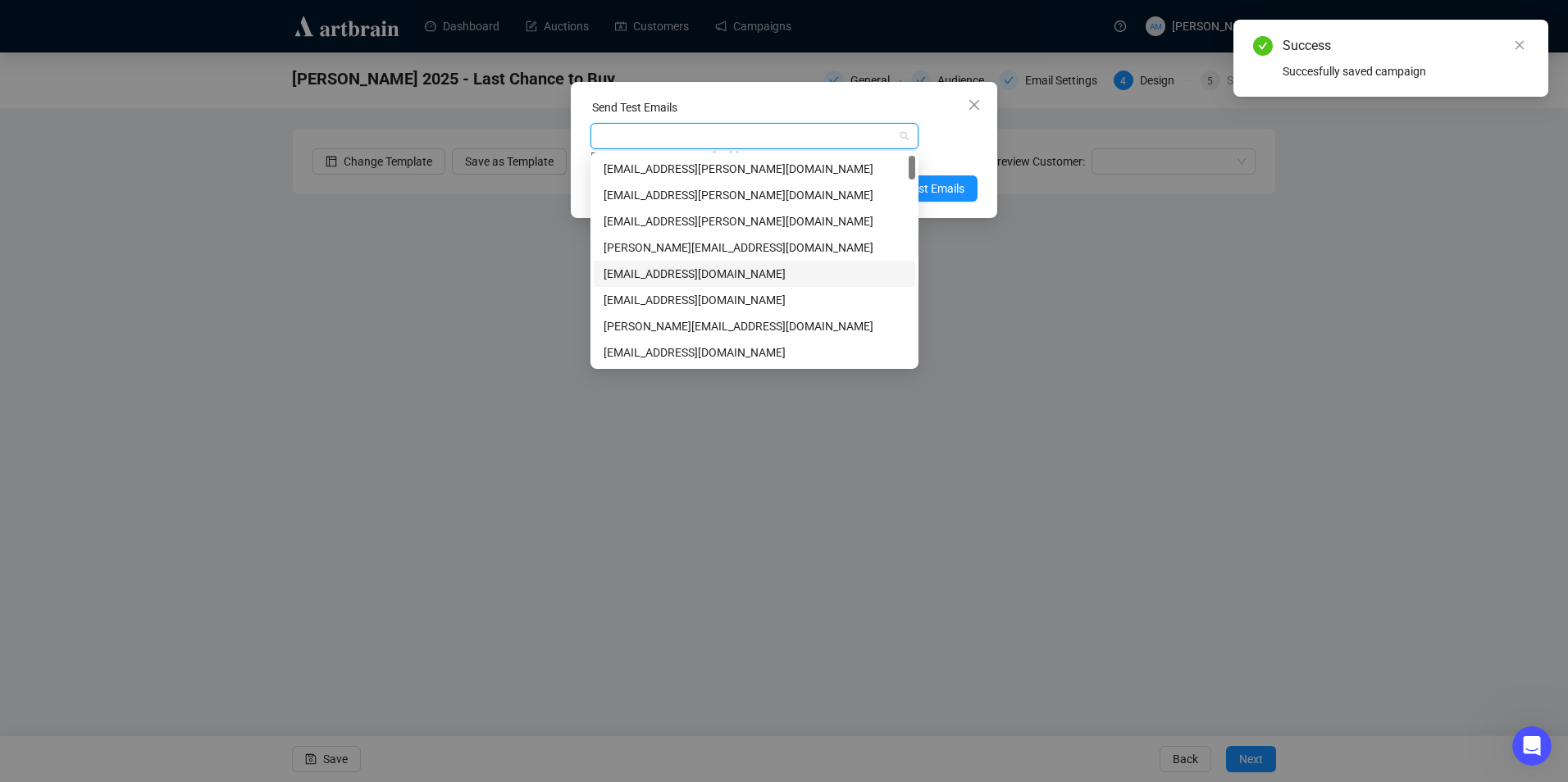
type input "w"
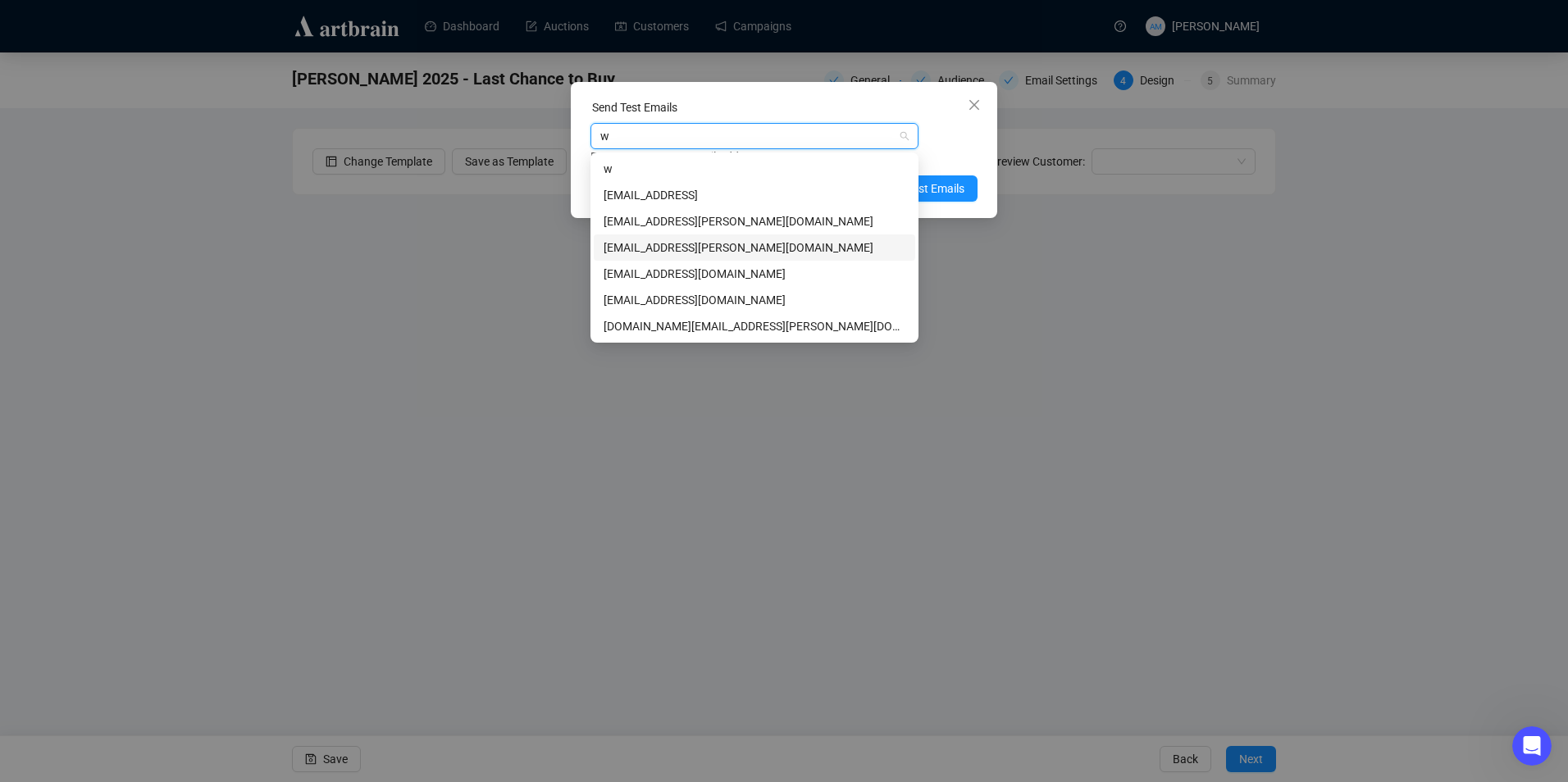
click at [708, 247] on div "[EMAIL_ADDRESS][PERSON_NAME][DOMAIN_NAME]" at bounding box center [755, 247] width 302 height 18
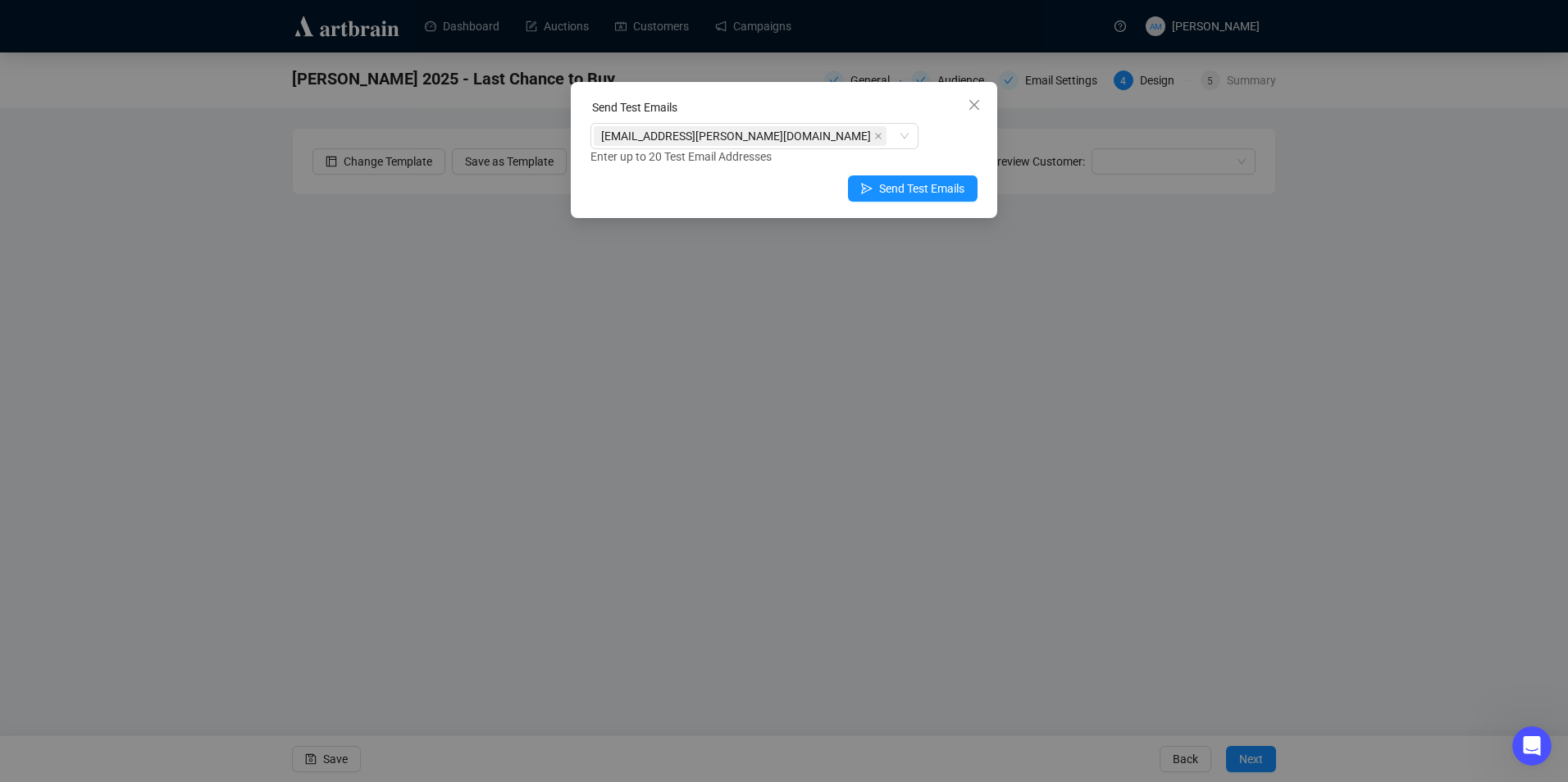
click at [980, 153] on div "Send Test Emails [EMAIL_ADDRESS][PERSON_NAME][DOMAIN_NAME] Enter up to 20 Test …" at bounding box center [784, 150] width 427 height 136
click at [940, 191] on span "Send Test Emails" at bounding box center [921, 188] width 86 height 18
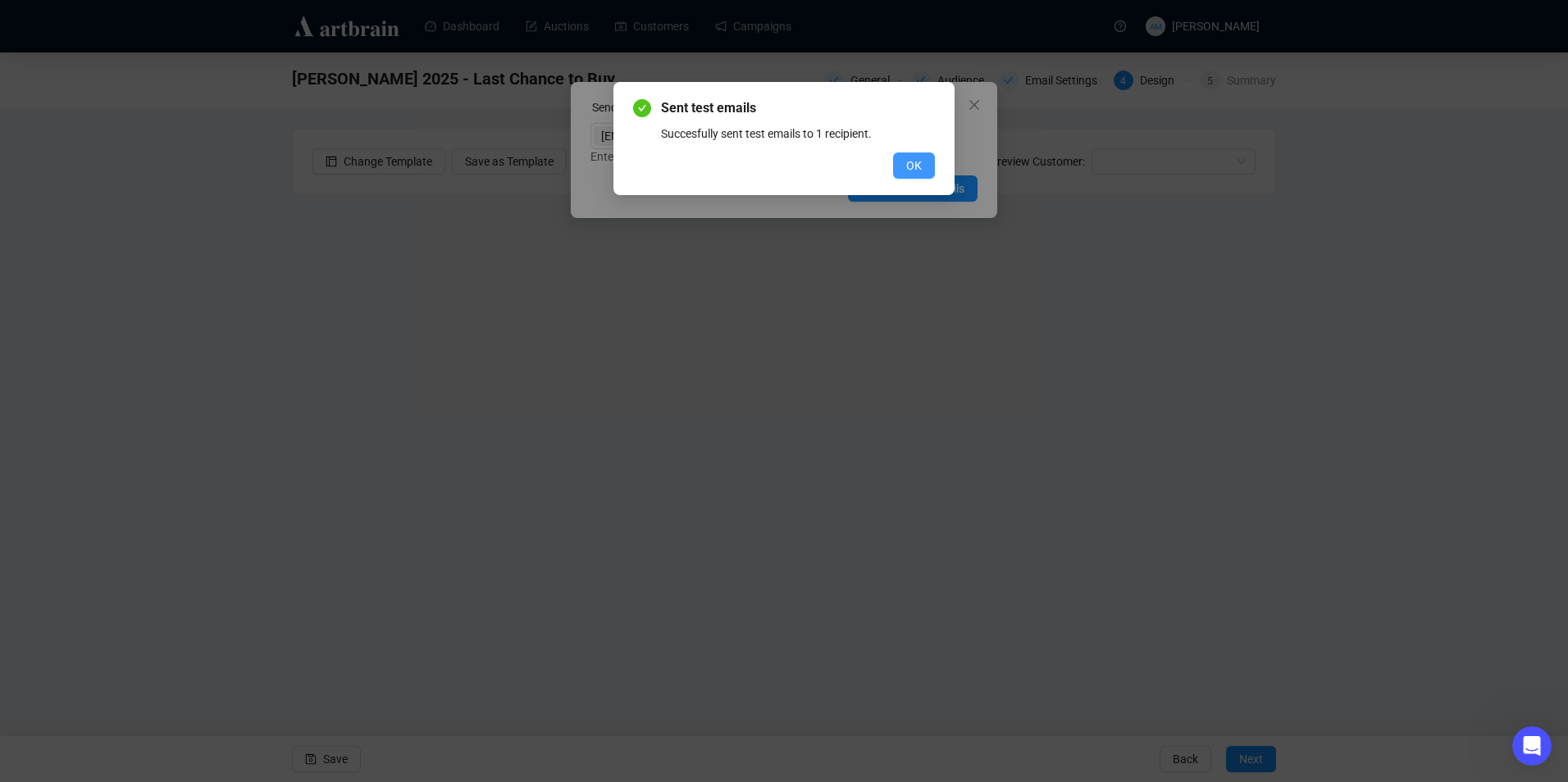
click at [893, 164] on button "OK" at bounding box center [913, 165] width 42 height 26
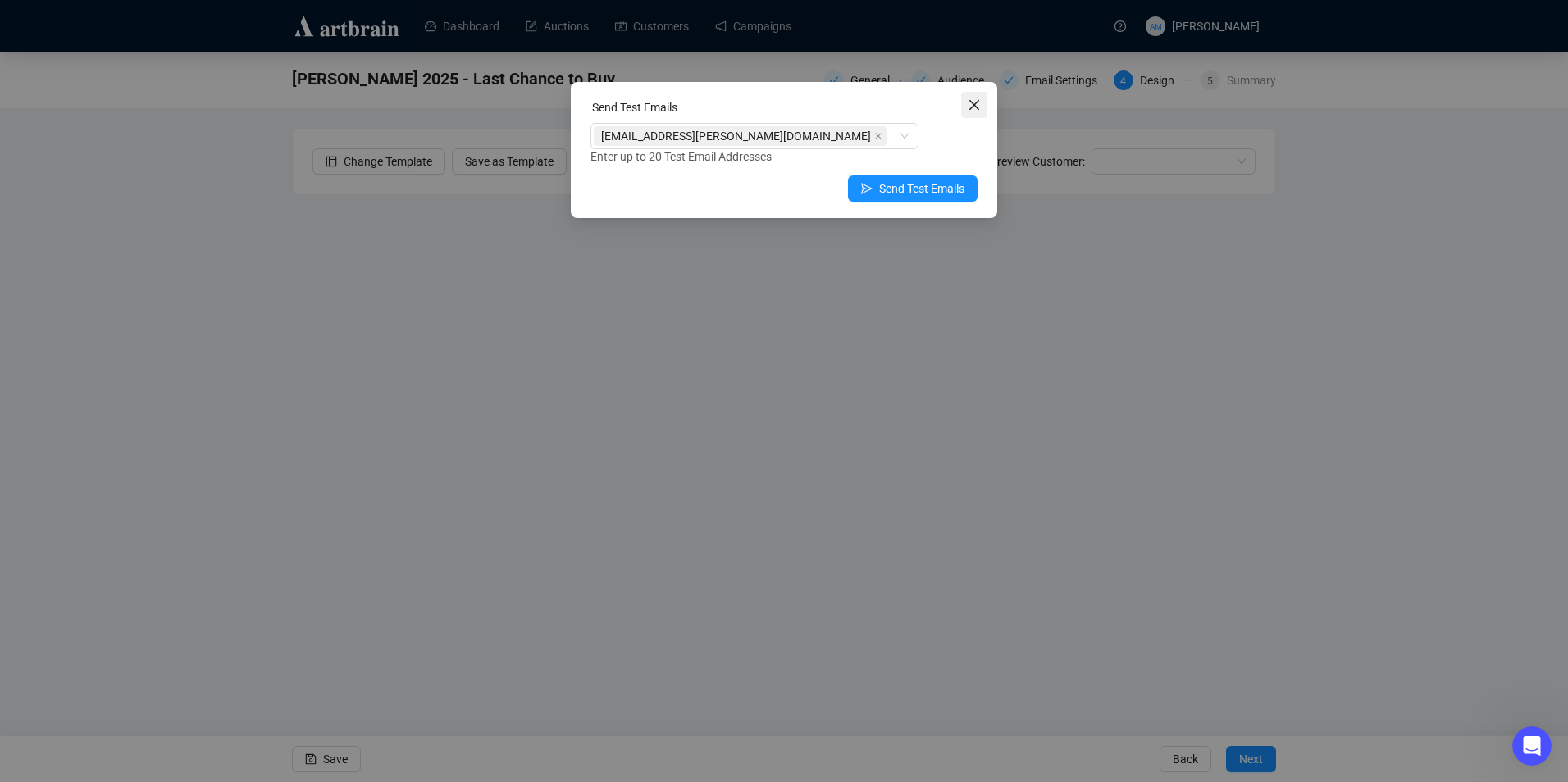
click at [976, 99] on icon "close" at bounding box center [974, 104] width 13 height 13
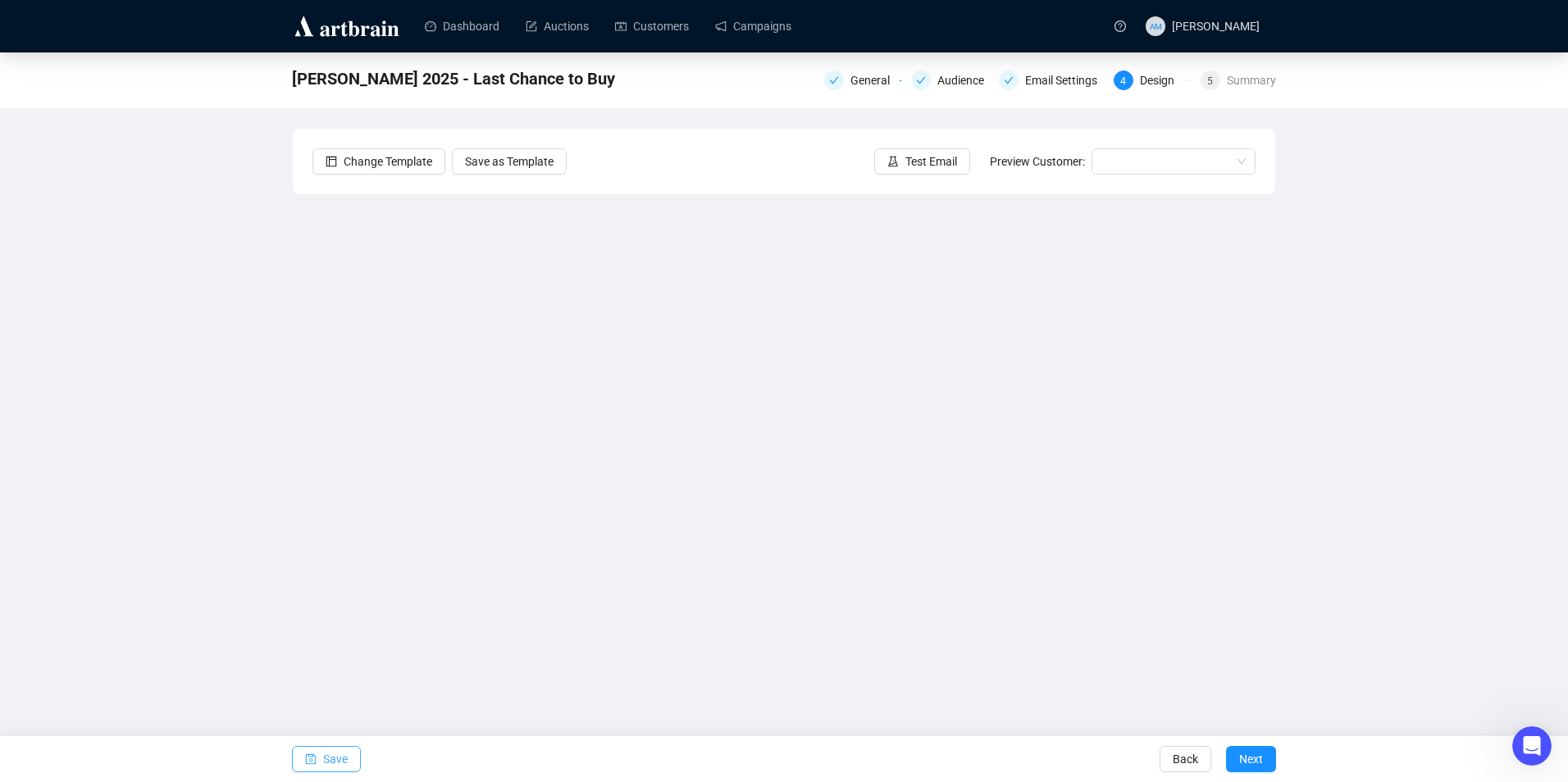
click at [341, 757] on span "Save" at bounding box center [335, 759] width 25 height 46
click at [327, 748] on span "Save" at bounding box center [335, 759] width 25 height 46
drag, startPoint x: 938, startPoint y: 163, endPoint x: 929, endPoint y: 160, distance: 9.5
click at [929, 160] on span "Test Email" at bounding box center [930, 161] width 52 height 18
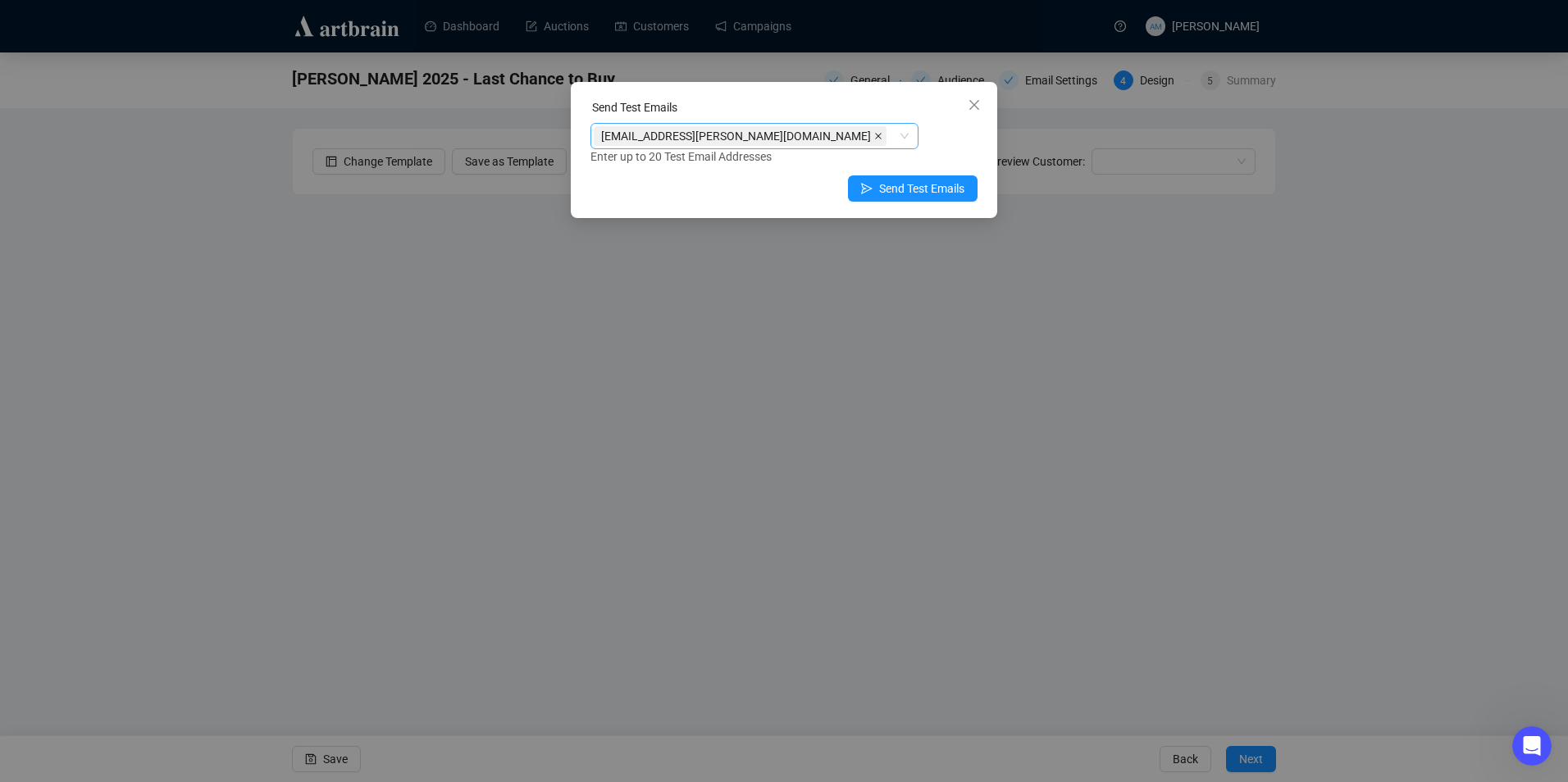
click at [874, 136] on icon "close" at bounding box center [879, 137] width 8 height 8
click at [706, 138] on div at bounding box center [745, 136] width 304 height 23
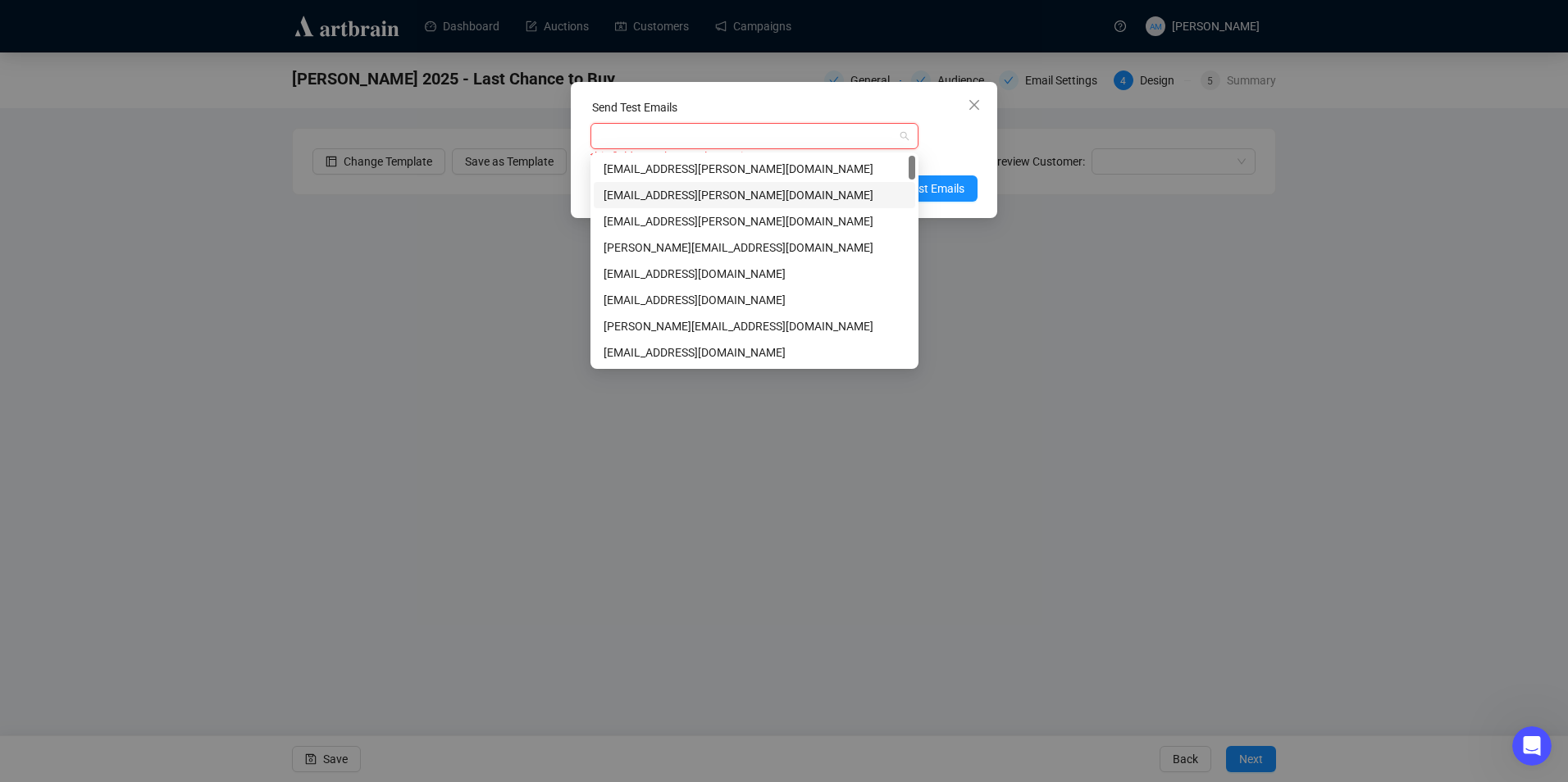
drag, startPoint x: 687, startPoint y: 198, endPoint x: 880, endPoint y: 185, distance: 193.4
click at [687, 198] on div "[EMAIL_ADDRESS][PERSON_NAME][DOMAIN_NAME]" at bounding box center [755, 194] width 302 height 18
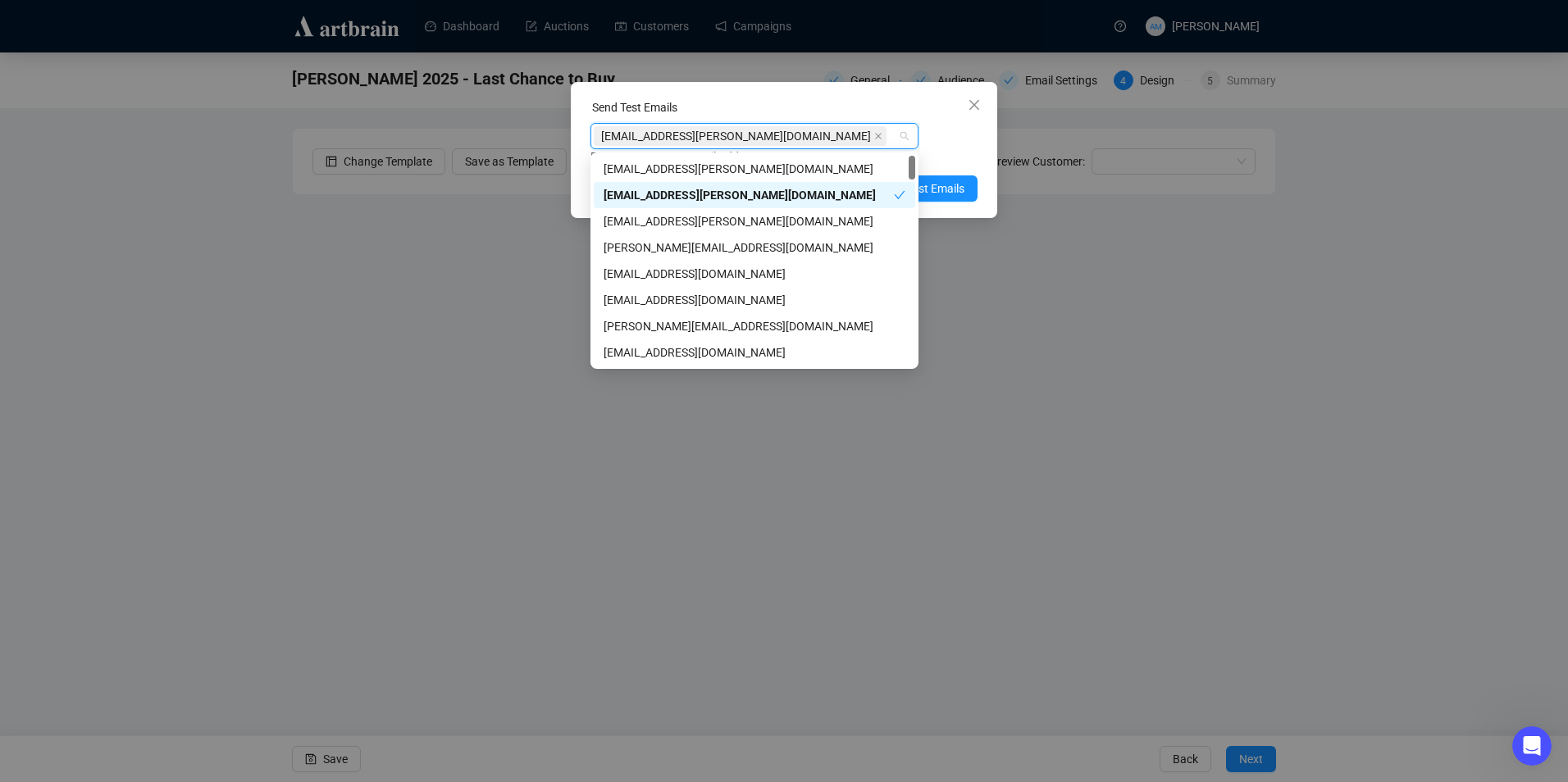
click at [951, 147] on div "[EMAIL_ADDRESS][PERSON_NAME][DOMAIN_NAME] Enter up to 20 Test Email Addresses" at bounding box center [784, 144] width 387 height 42
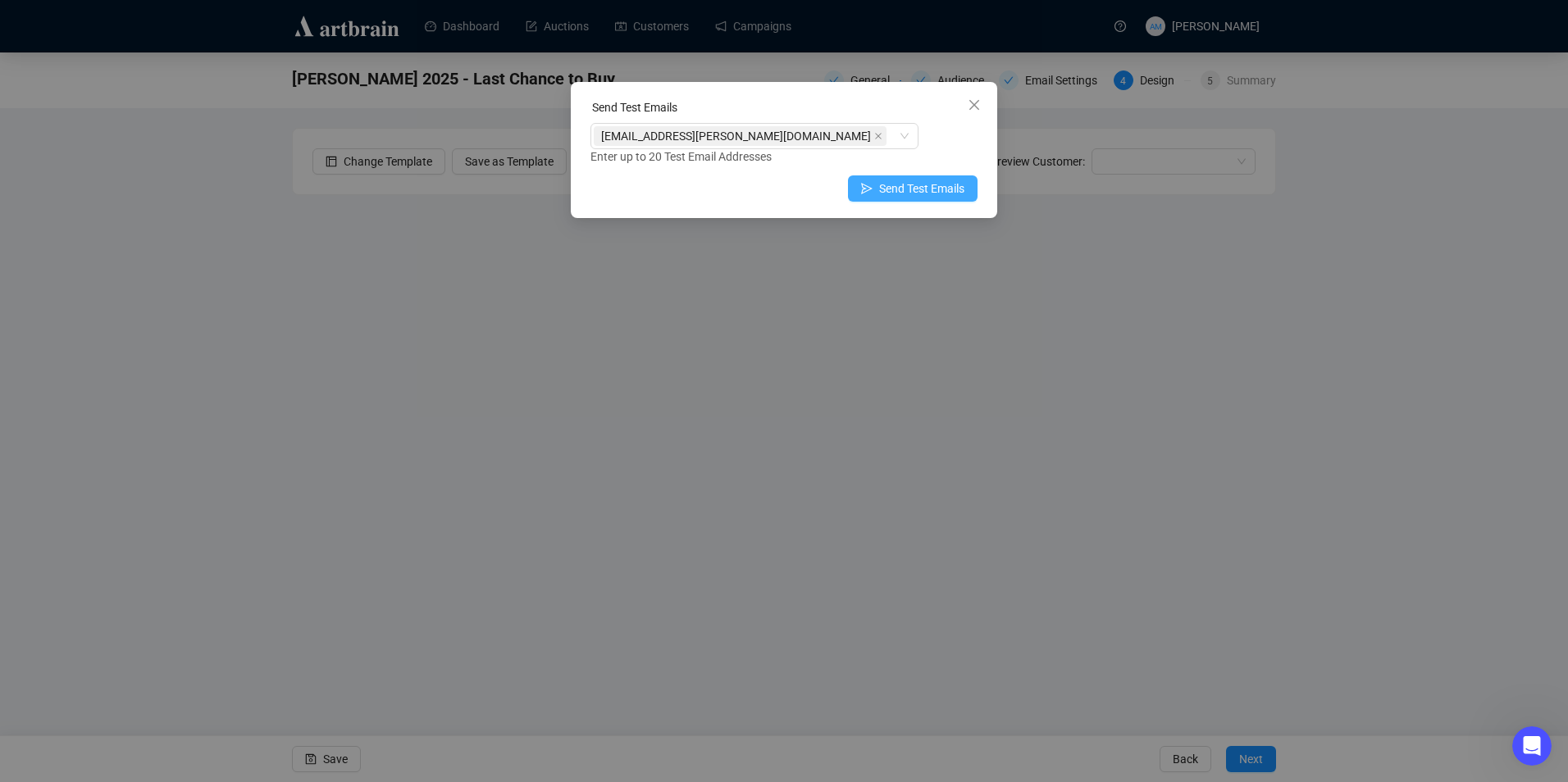
click at [926, 186] on span "Send Test Emails" at bounding box center [921, 188] width 86 height 18
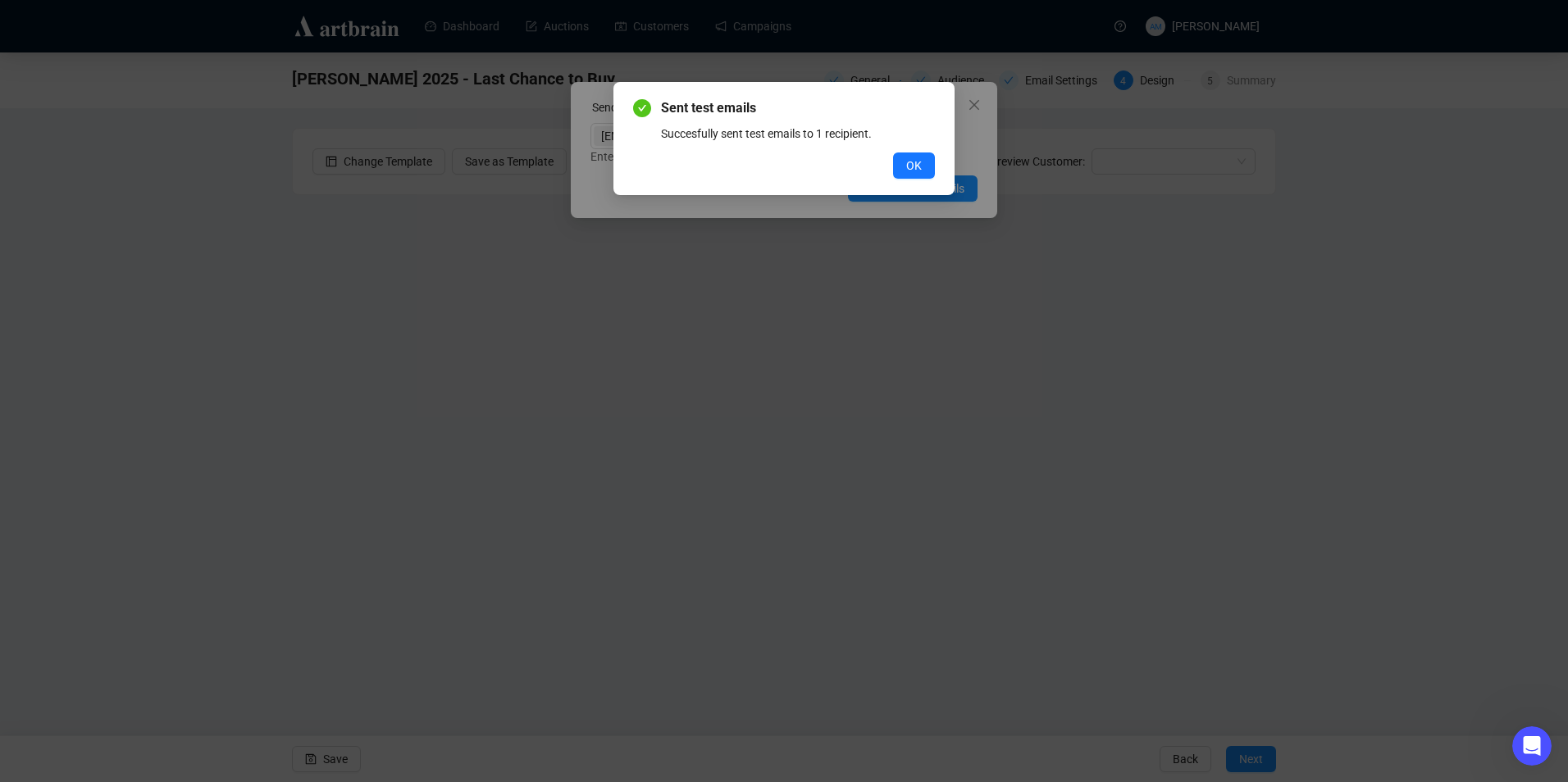
click at [970, 104] on div "Sent test emails Succesfully sent test emails to 1 recipient. OK" at bounding box center [784, 391] width 1568 height 782
click at [913, 171] on span "OK" at bounding box center [913, 165] width 15 height 18
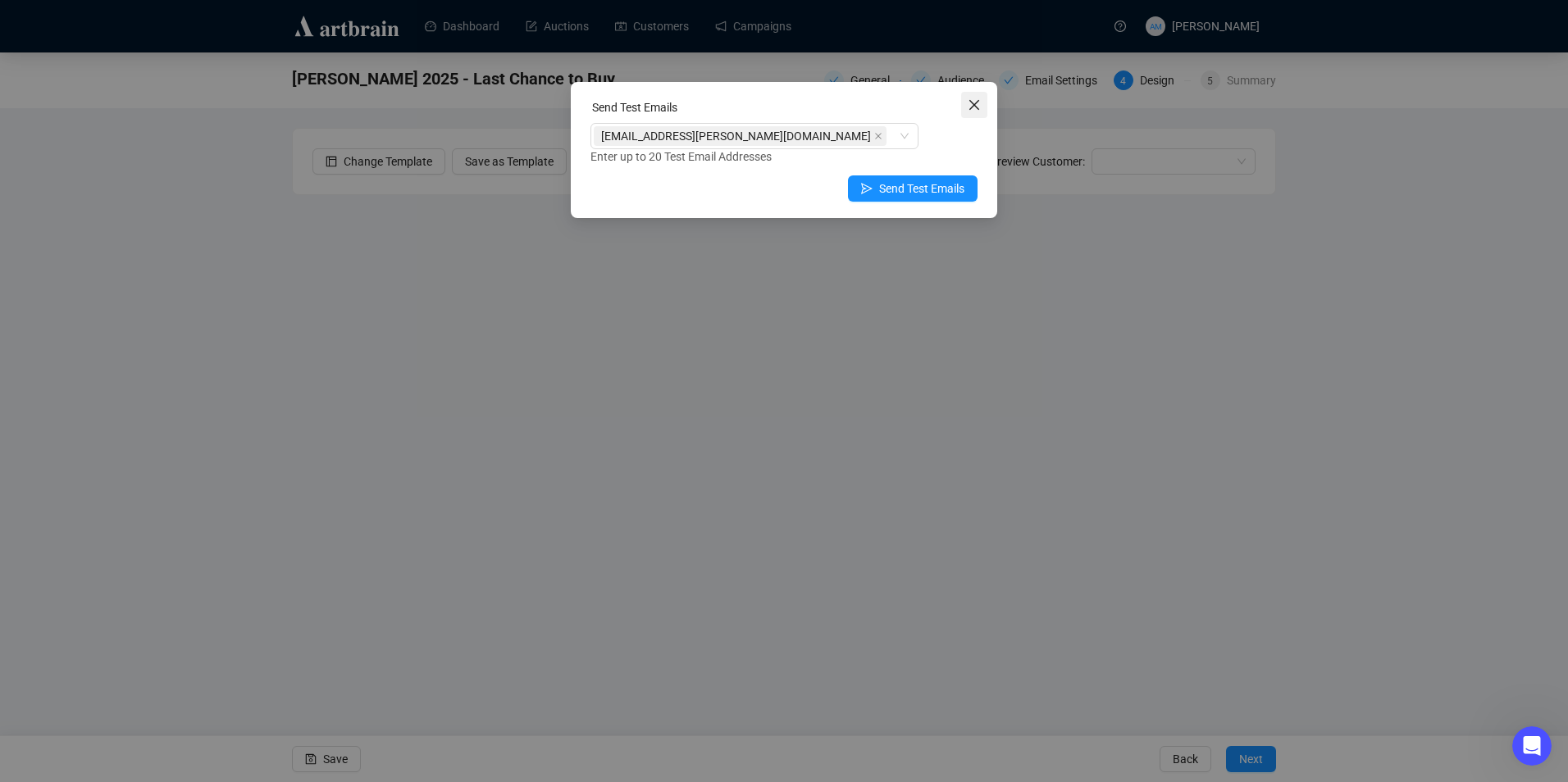
click at [974, 105] on icon "close" at bounding box center [974, 105] width 10 height 10
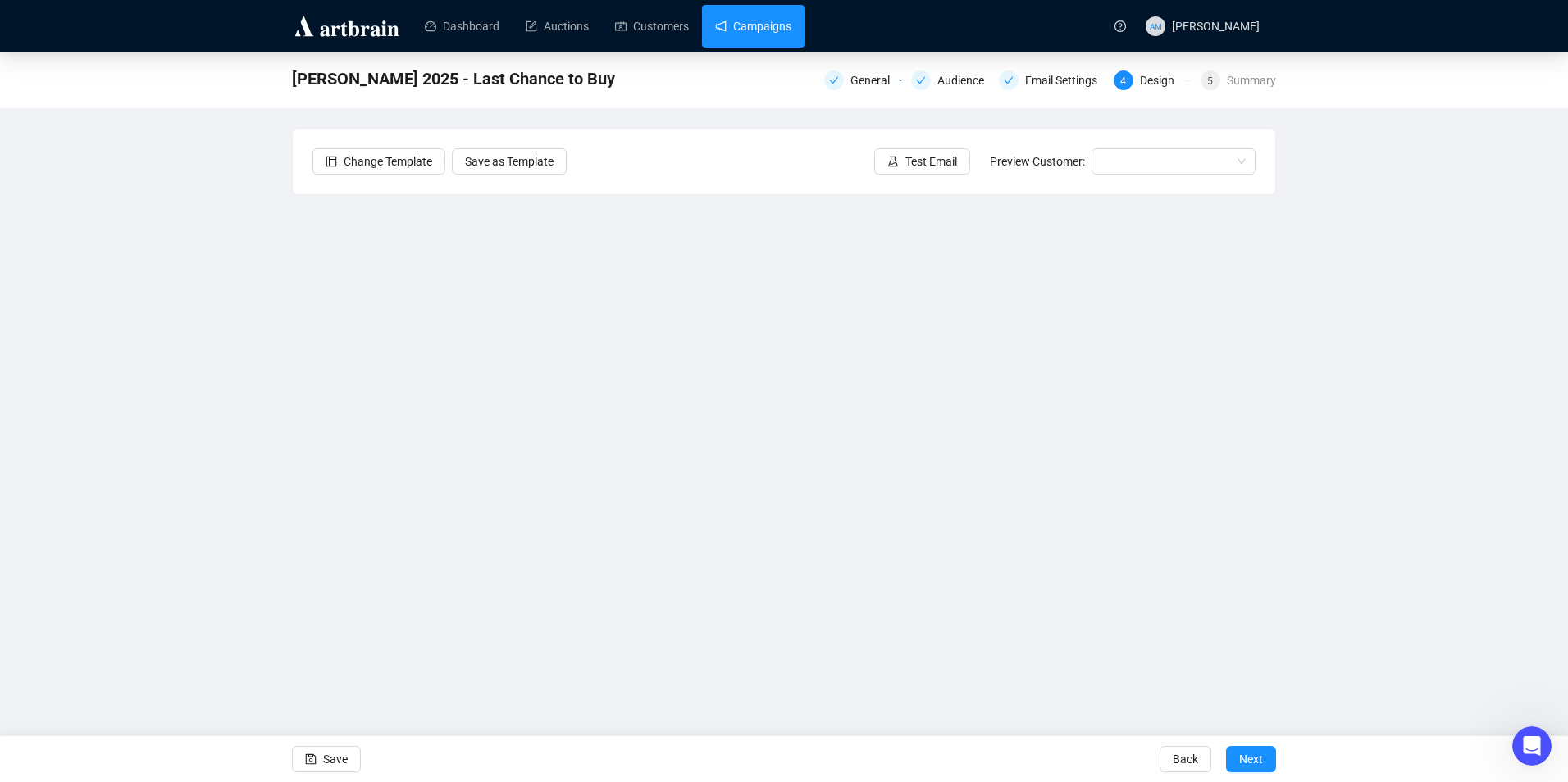
click at [763, 24] on link "Campaigns" at bounding box center [753, 26] width 76 height 42
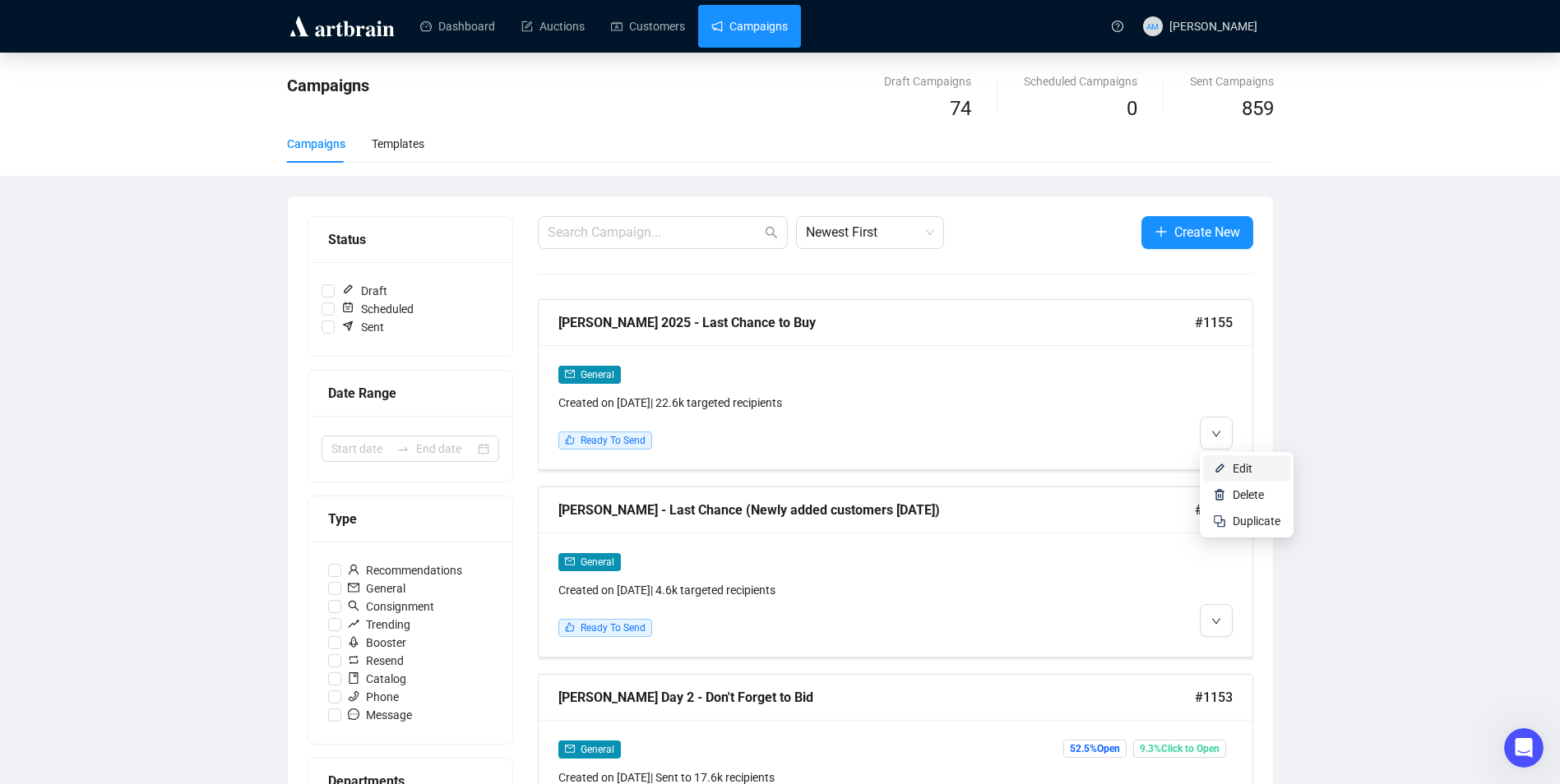
click at [1248, 466] on span "Edit" at bounding box center [1242, 468] width 20 height 13
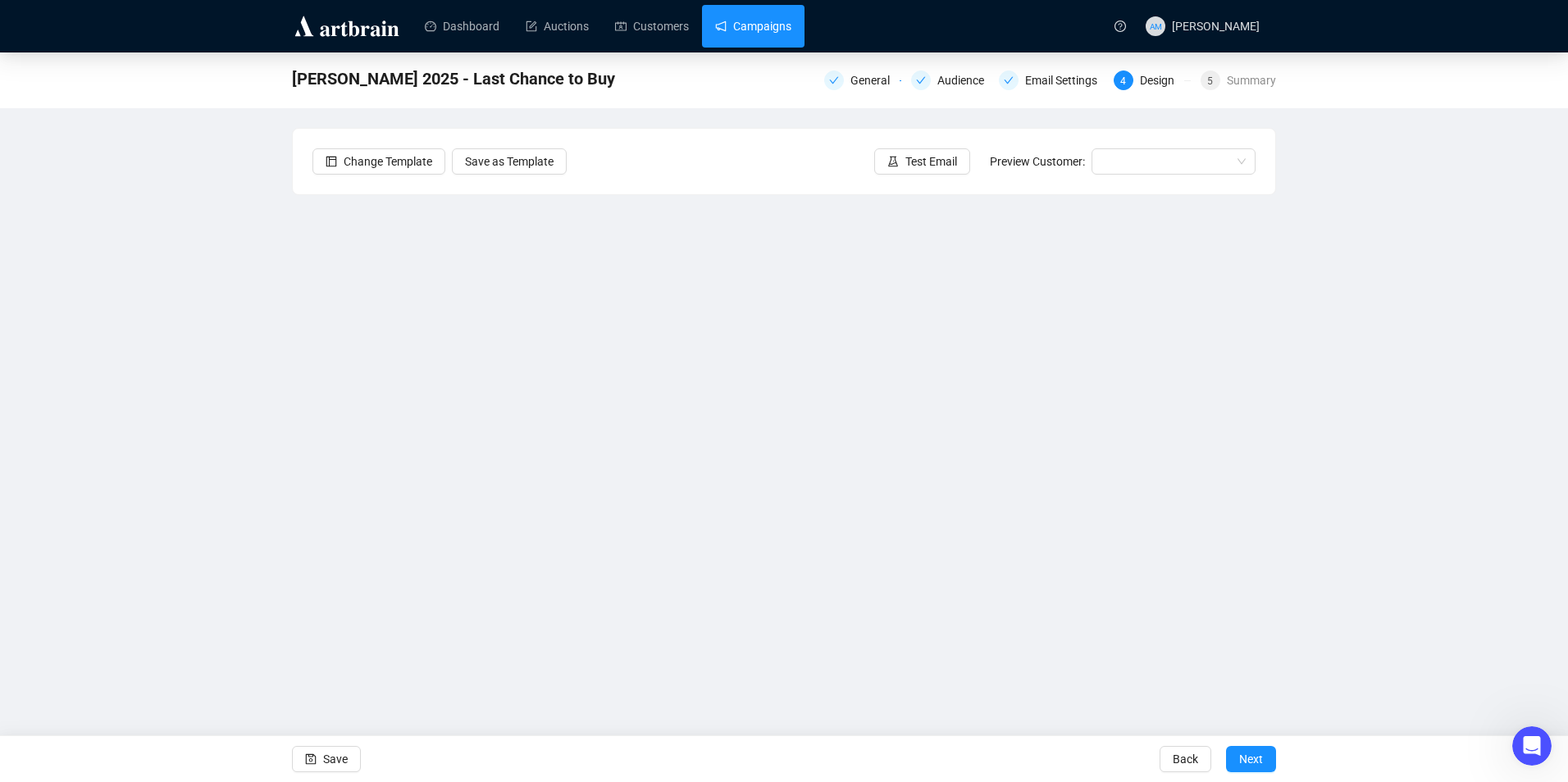
drag, startPoint x: 752, startPoint y: 32, endPoint x: 746, endPoint y: 38, distance: 8.5
click at [752, 31] on link "Campaigns" at bounding box center [753, 26] width 76 height 42
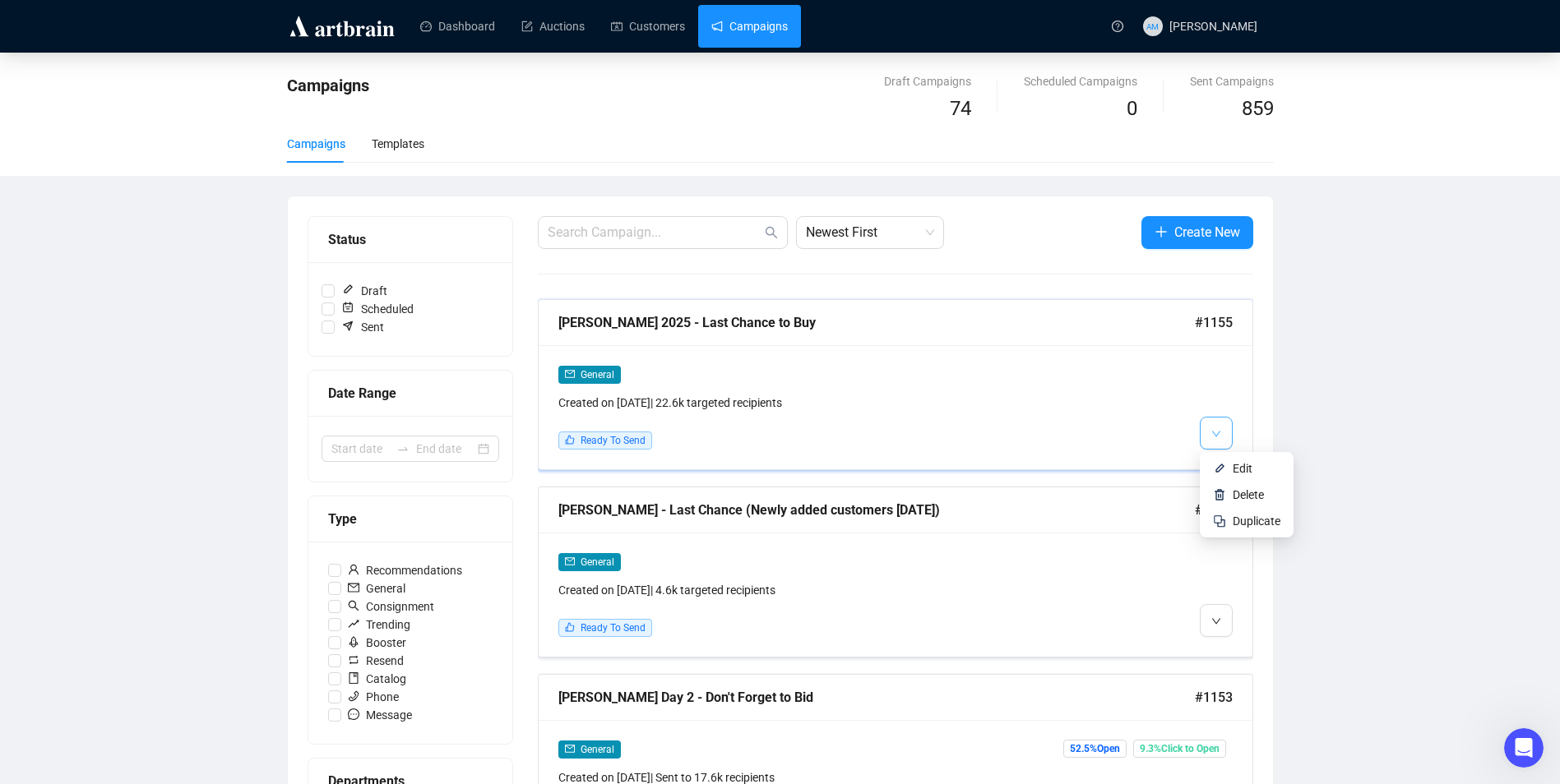
click at [1220, 435] on icon "down" at bounding box center [1216, 435] width 10 height 10
click at [1221, 434] on button "button" at bounding box center [1216, 433] width 33 height 33
click at [1241, 472] on span "Edit" at bounding box center [1242, 468] width 20 height 13
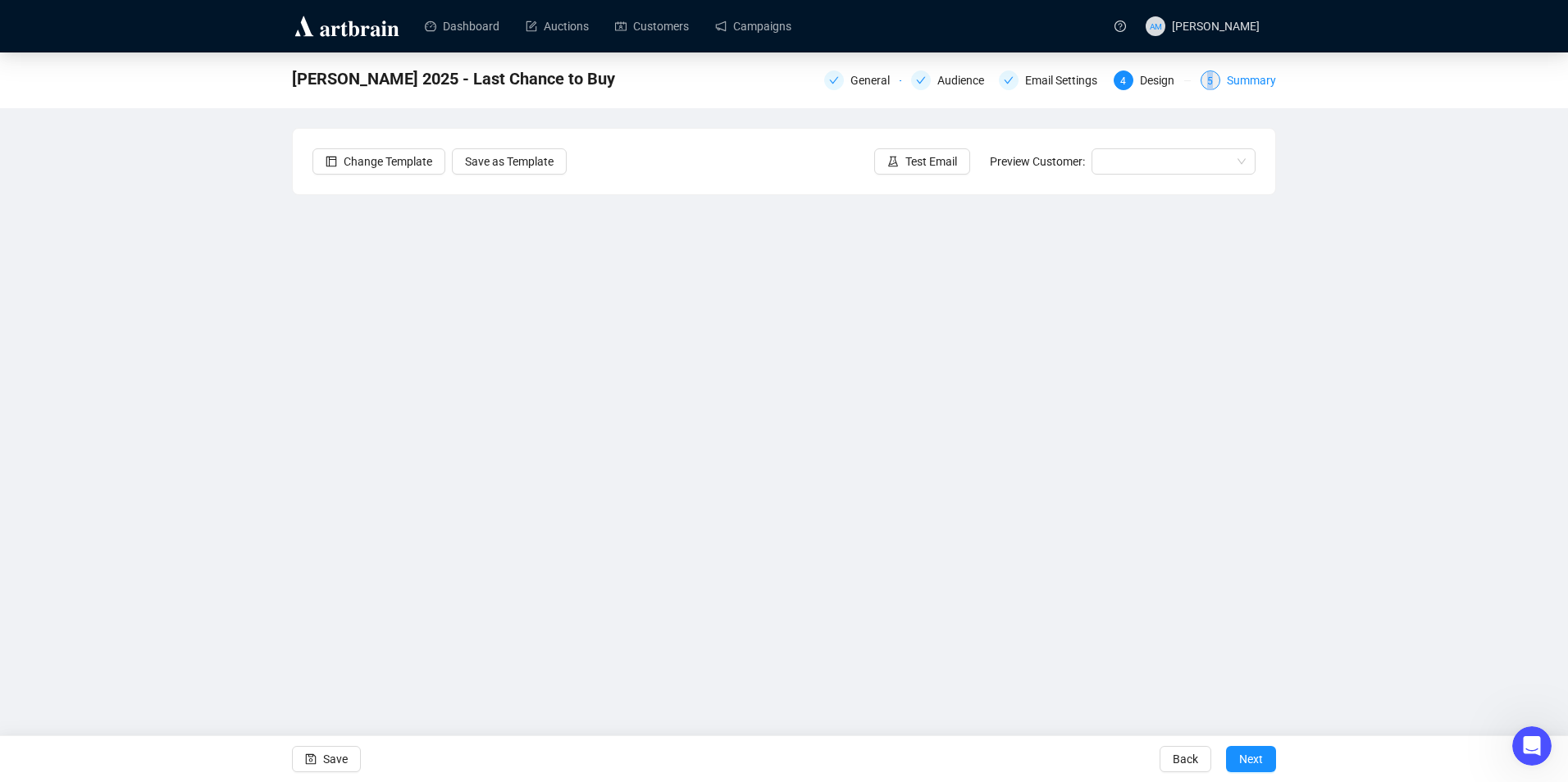
click at [1213, 80] on span "5" at bounding box center [1209, 81] width 6 height 12
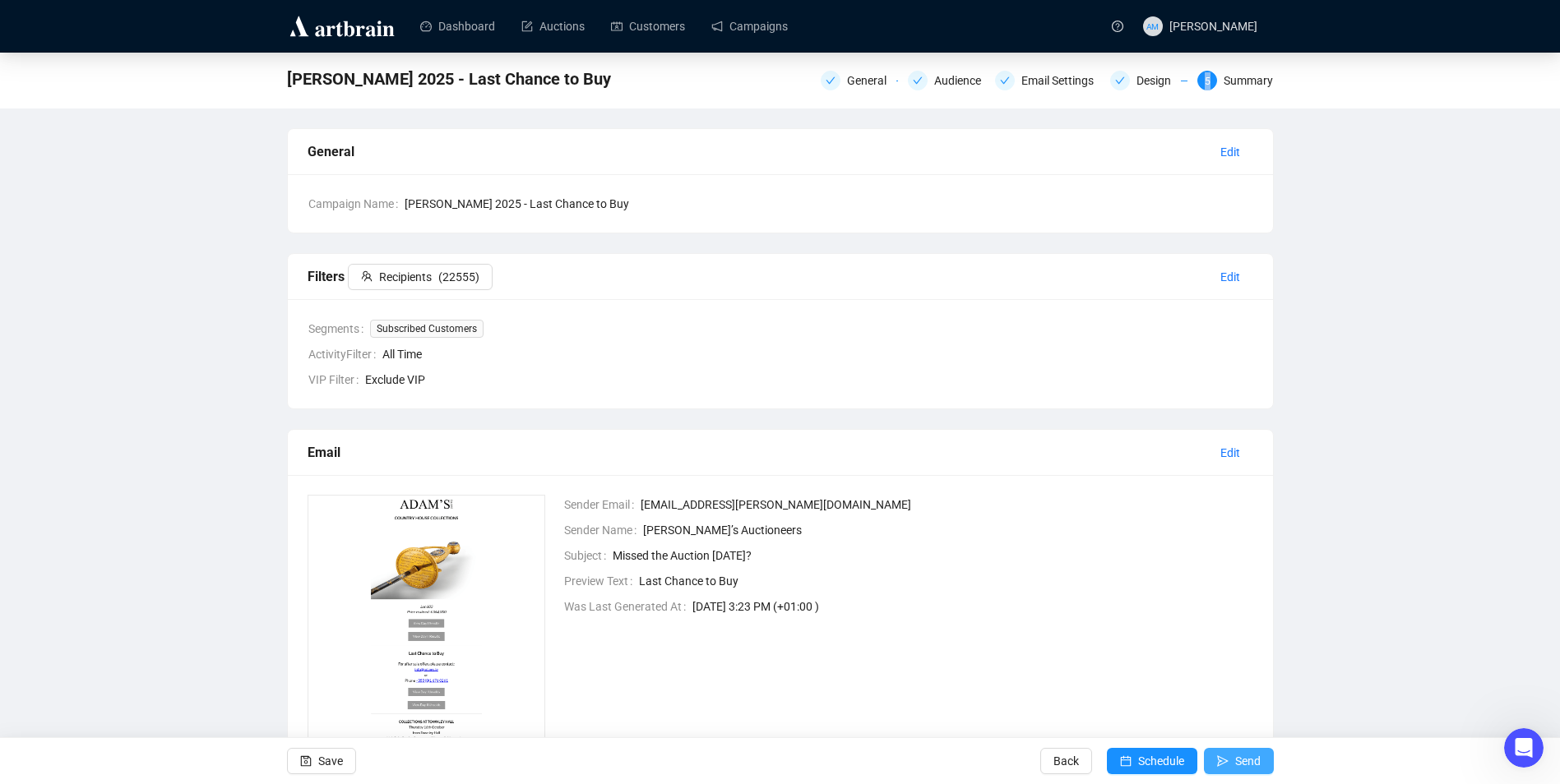
click at [1248, 772] on span "Send" at bounding box center [1248, 761] width 26 height 46
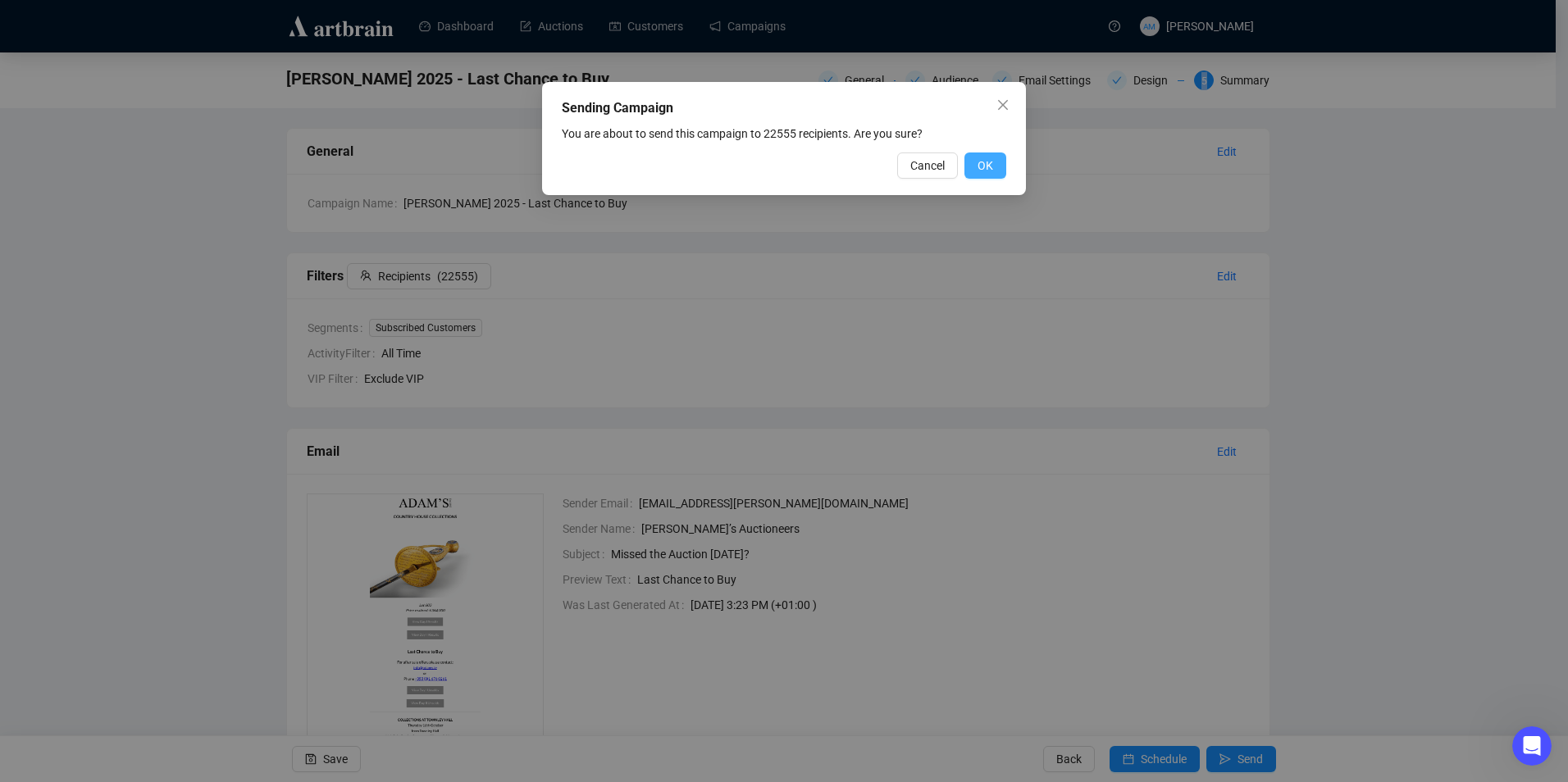
click at [980, 166] on span "OK" at bounding box center [985, 165] width 15 height 18
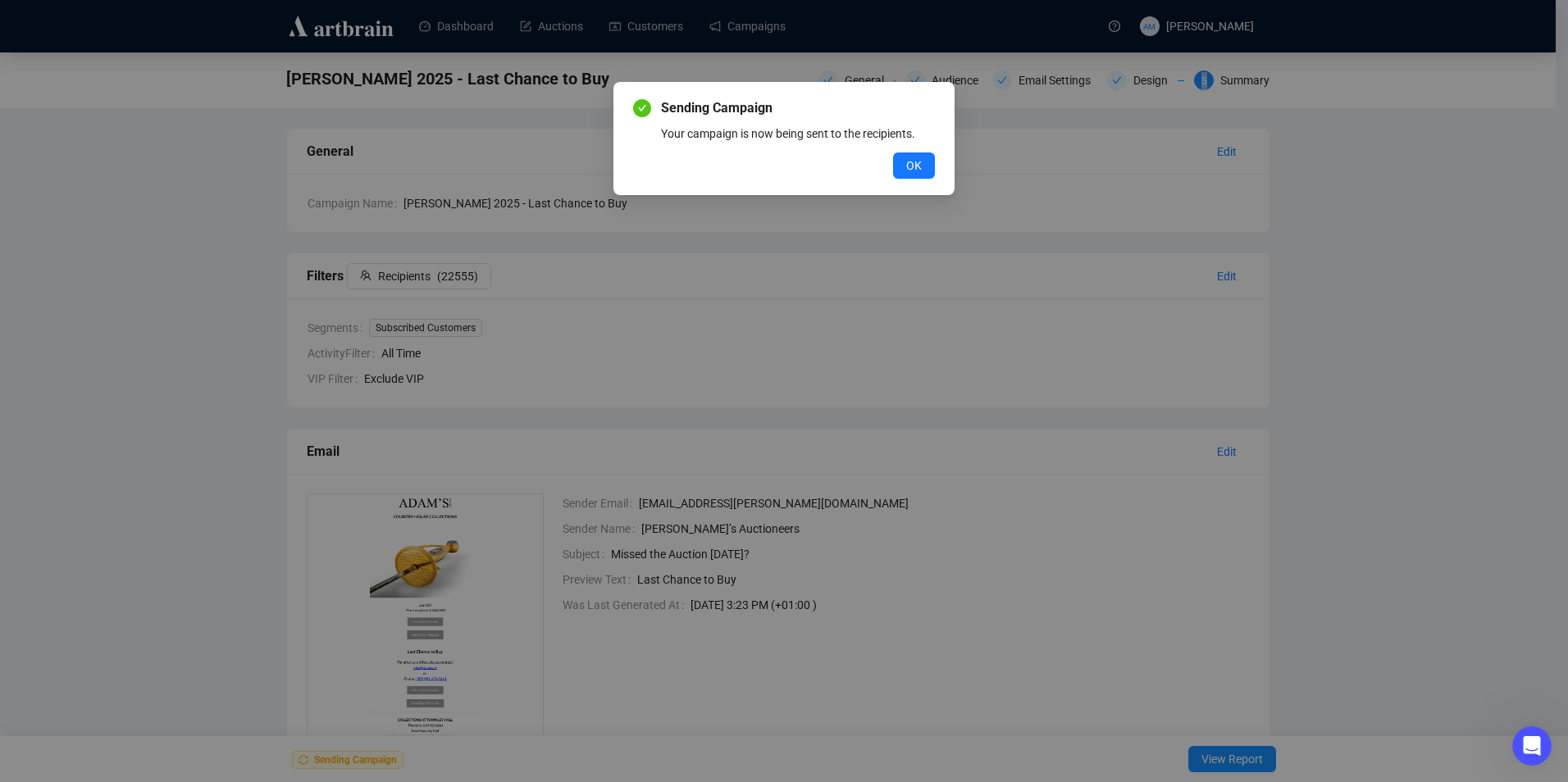
click at [934, 167] on button "OK" at bounding box center [913, 165] width 42 height 26
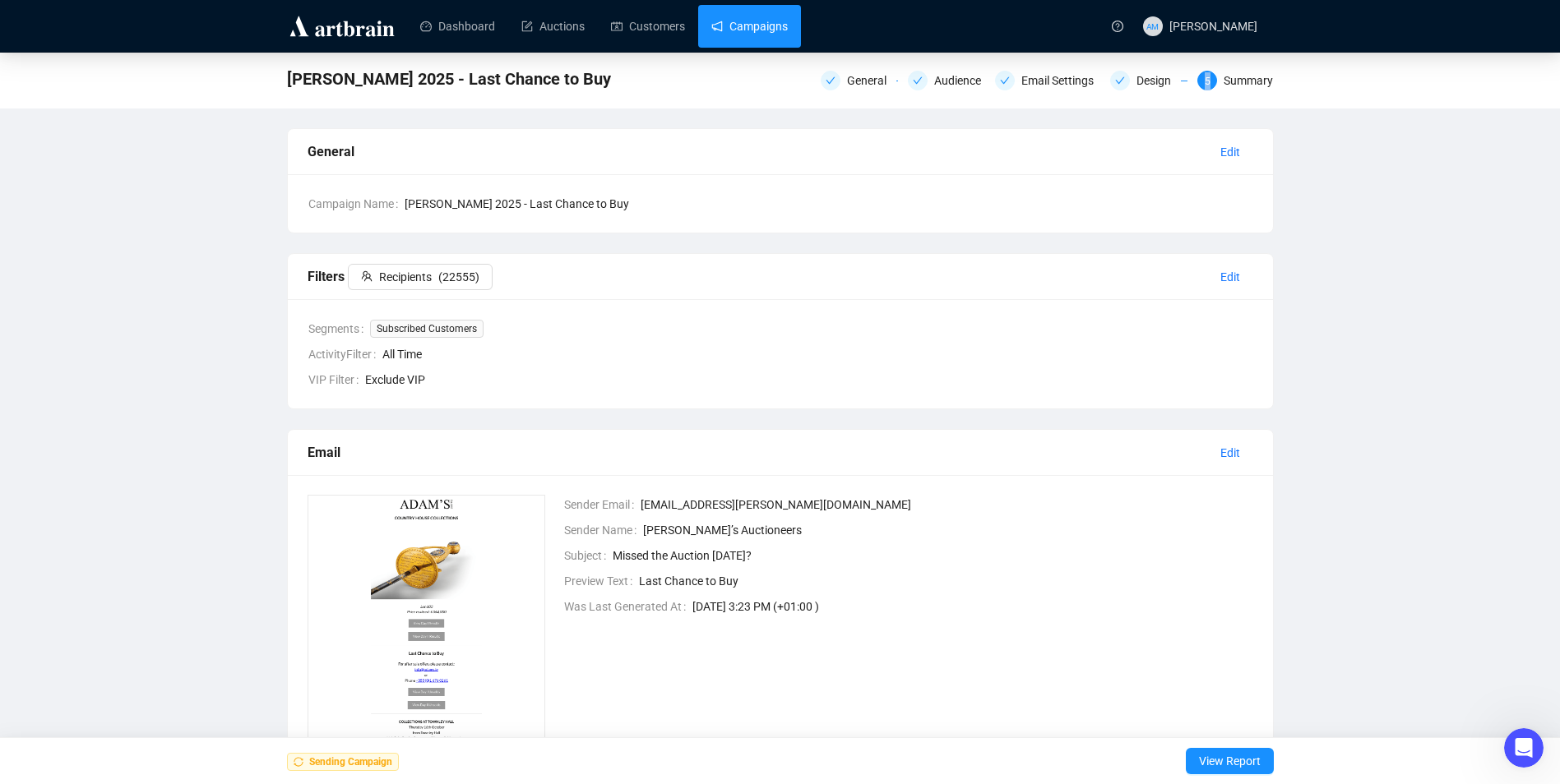
click at [755, 30] on link "Campaigns" at bounding box center [749, 26] width 77 height 43
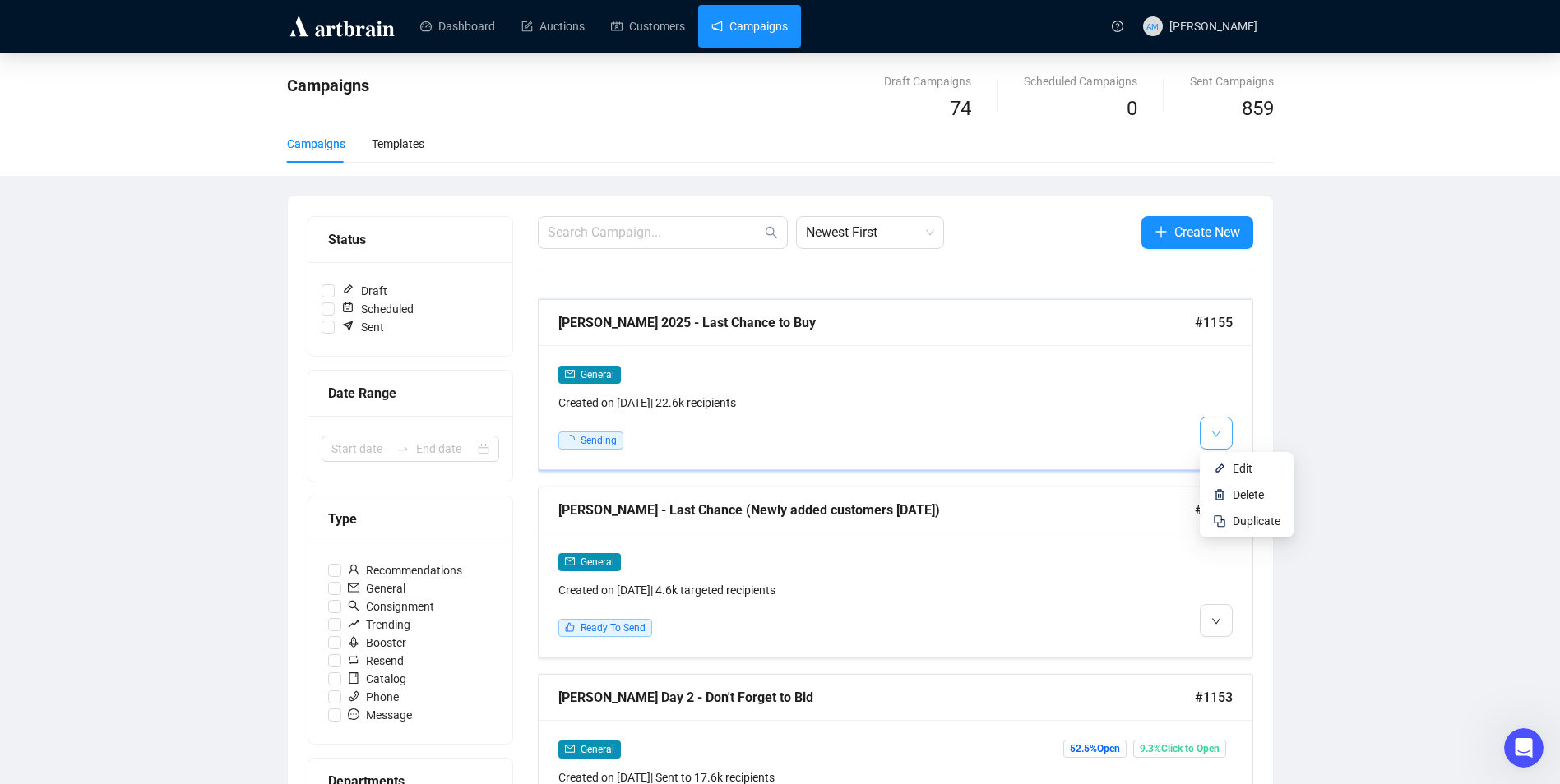
click at [1223, 438] on button "button" at bounding box center [1216, 433] width 33 height 33
click at [1028, 389] on div "General Created on [DATE] | 22.6k recipients" at bounding box center [810, 388] width 504 height 47
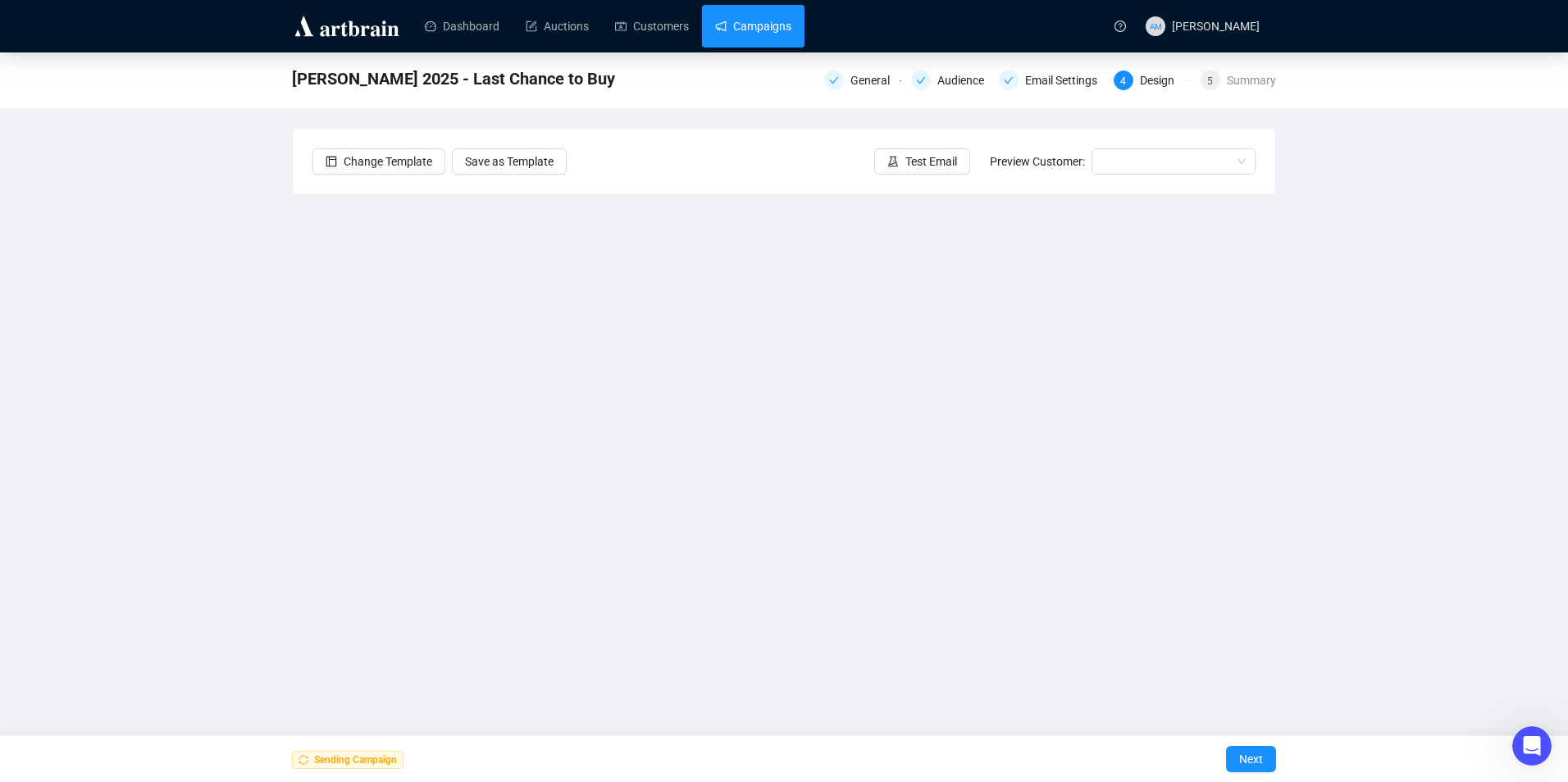
click at [766, 25] on link "Campaigns" at bounding box center [753, 26] width 76 height 42
